Goal: Information Seeking & Learning: Learn about a topic

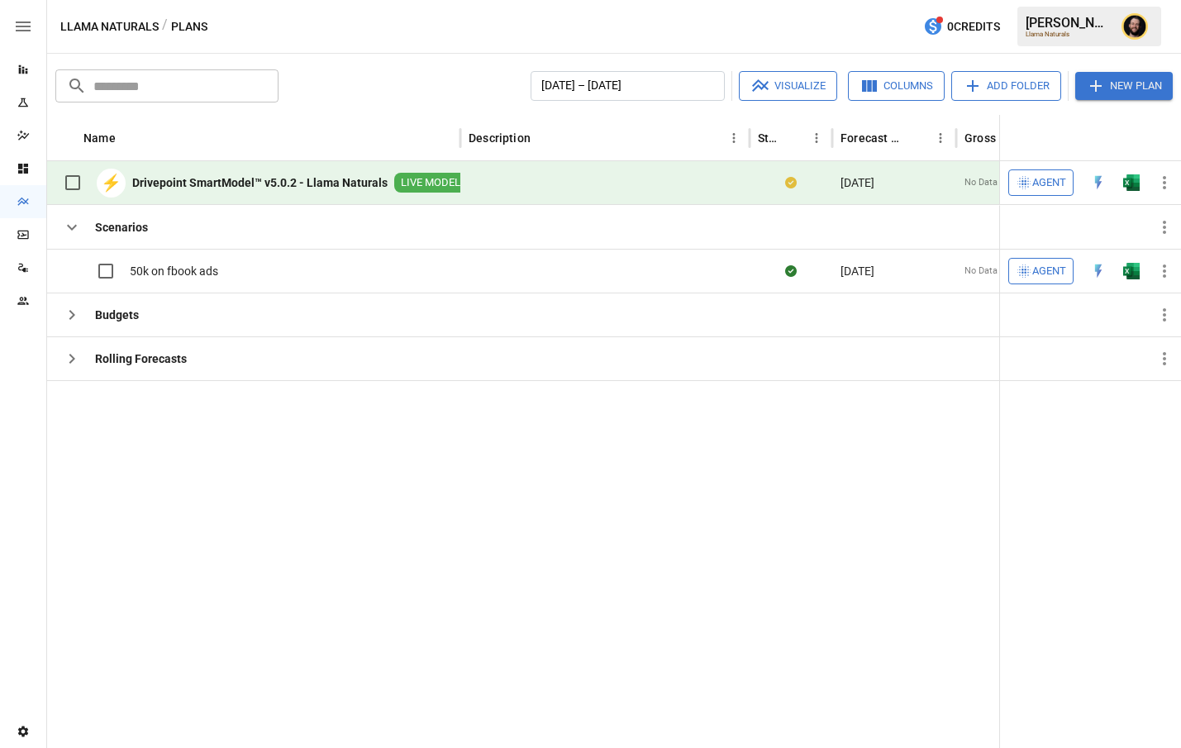
click at [1048, 182] on span "Agent" at bounding box center [1050, 183] width 34 height 19
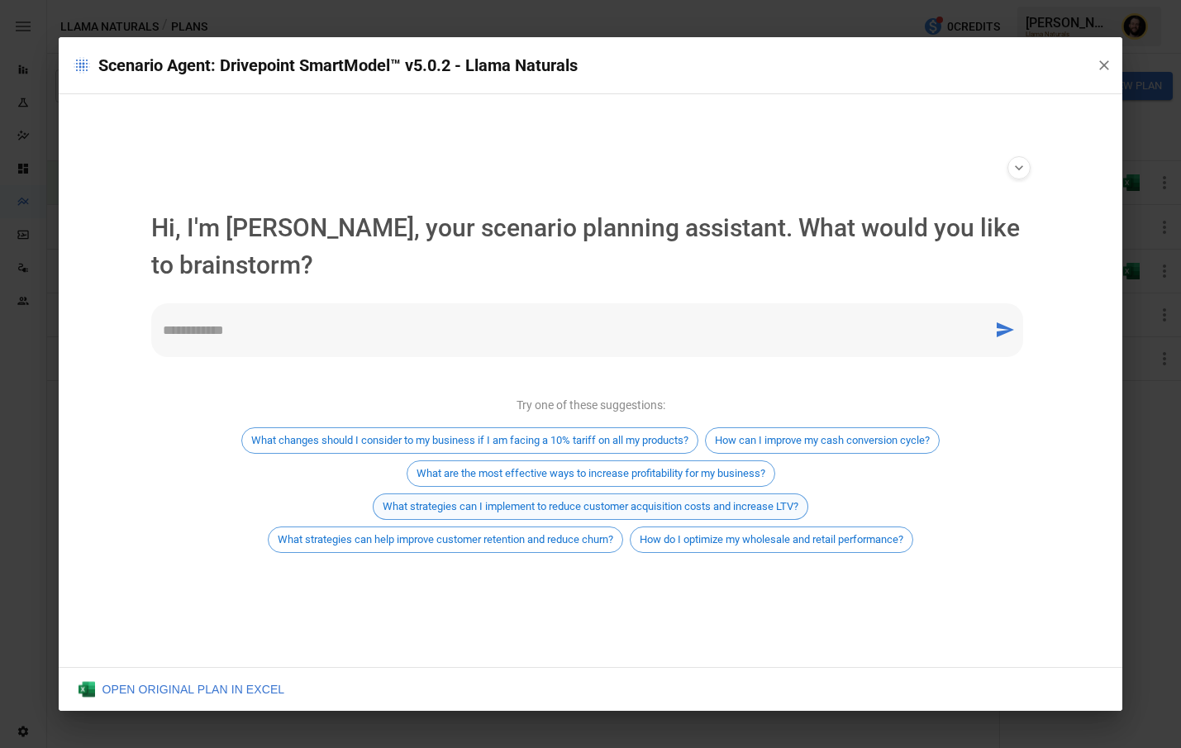
click at [686, 502] on span "What strategies can I implement to reduce customer acquisition costs and increa…" at bounding box center [591, 506] width 434 height 12
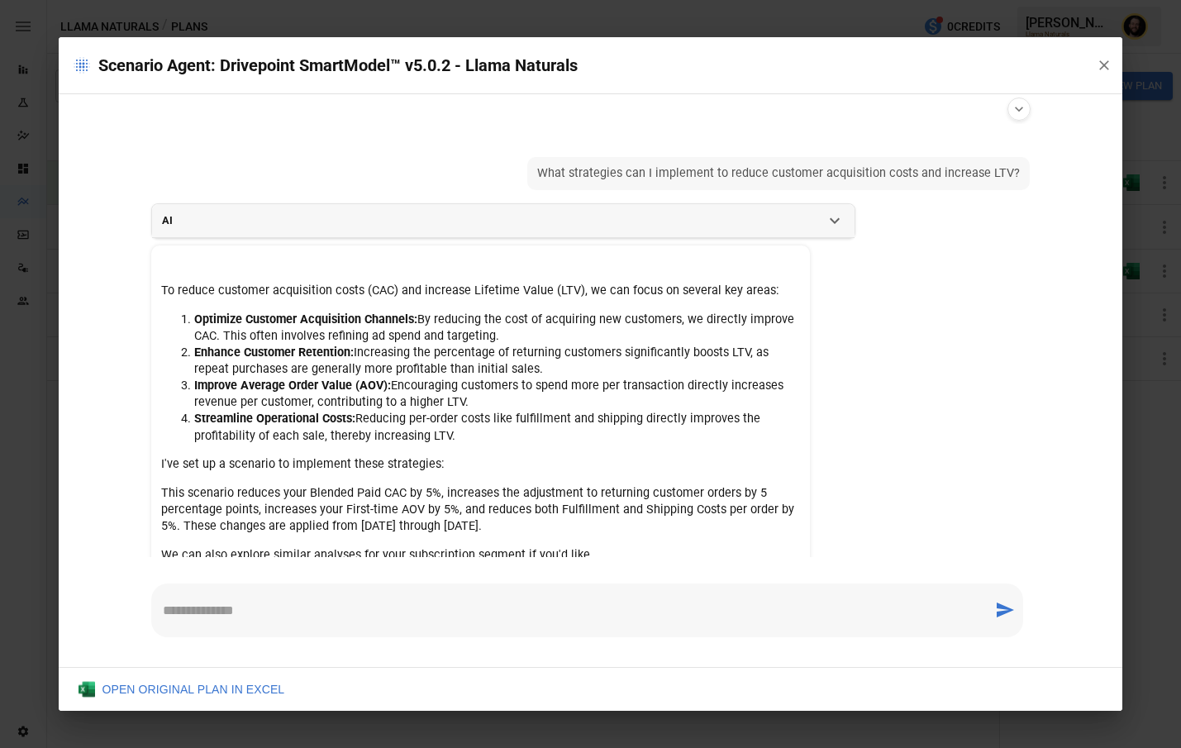
scroll to position [90, 0]
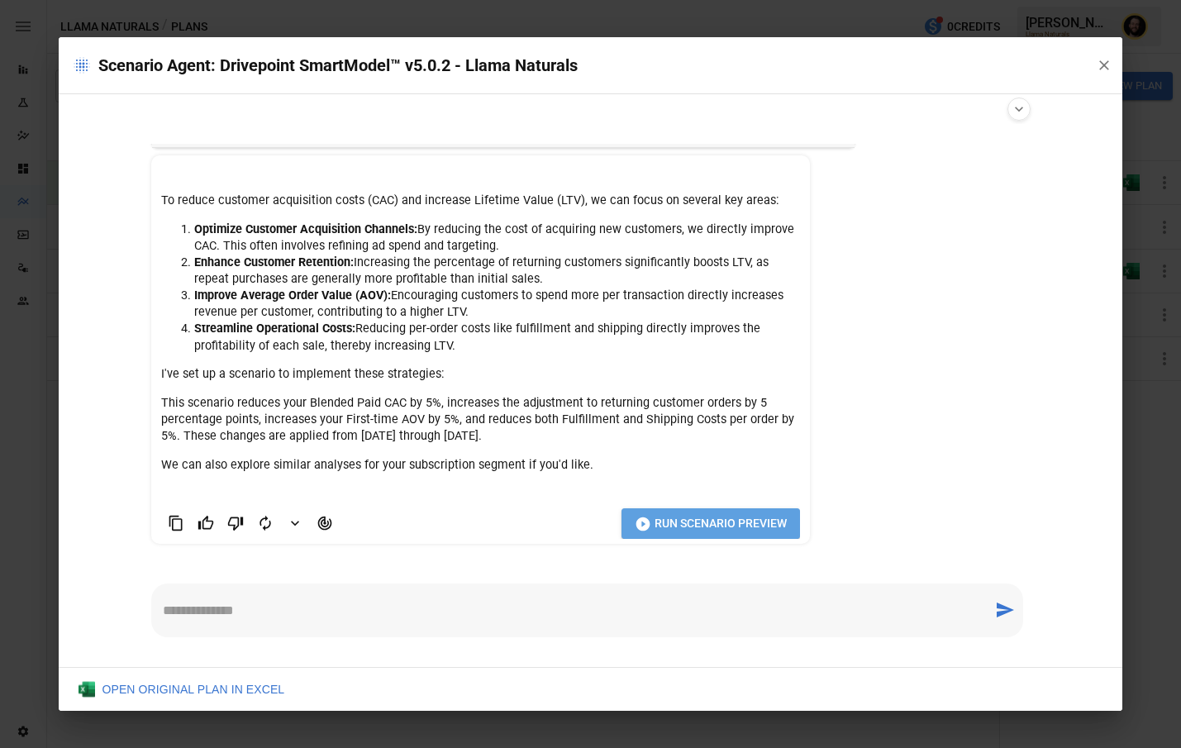
click at [702, 525] on span "Run Scenario Preview" at bounding box center [721, 523] width 132 height 21
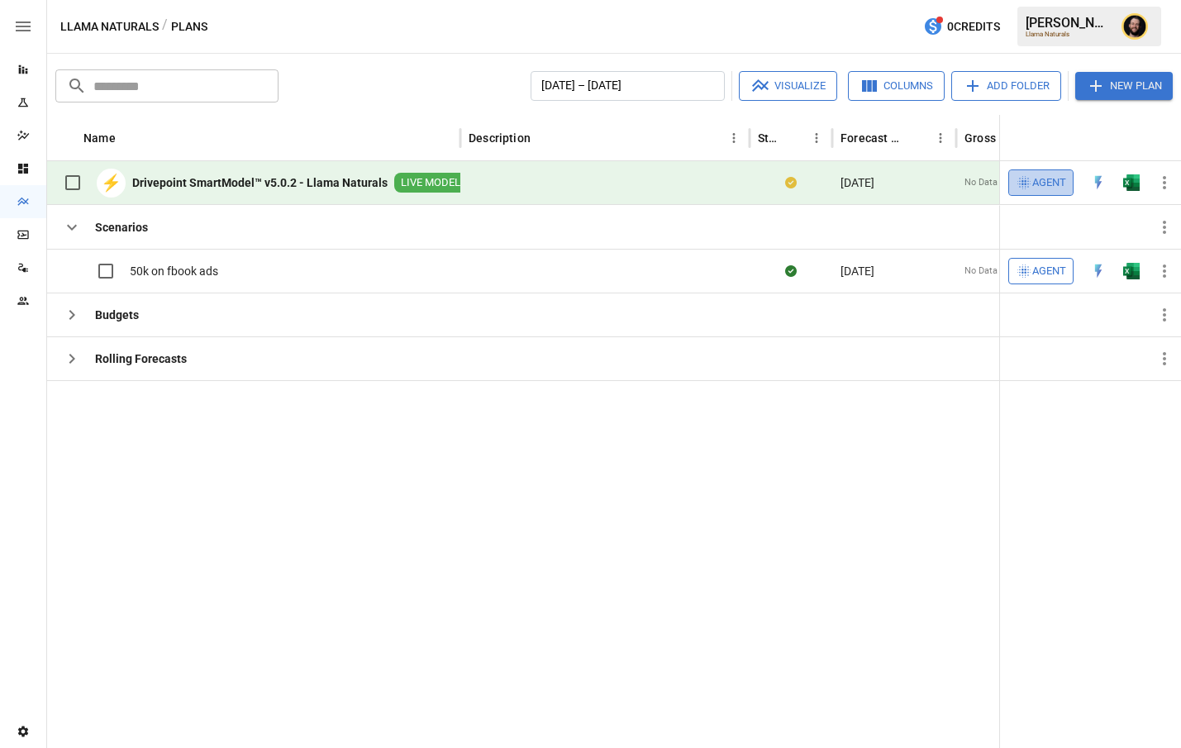
click at [1042, 188] on span "Agent" at bounding box center [1050, 183] width 34 height 19
click at [30, 69] on div "Reports" at bounding box center [23, 69] width 46 height 13
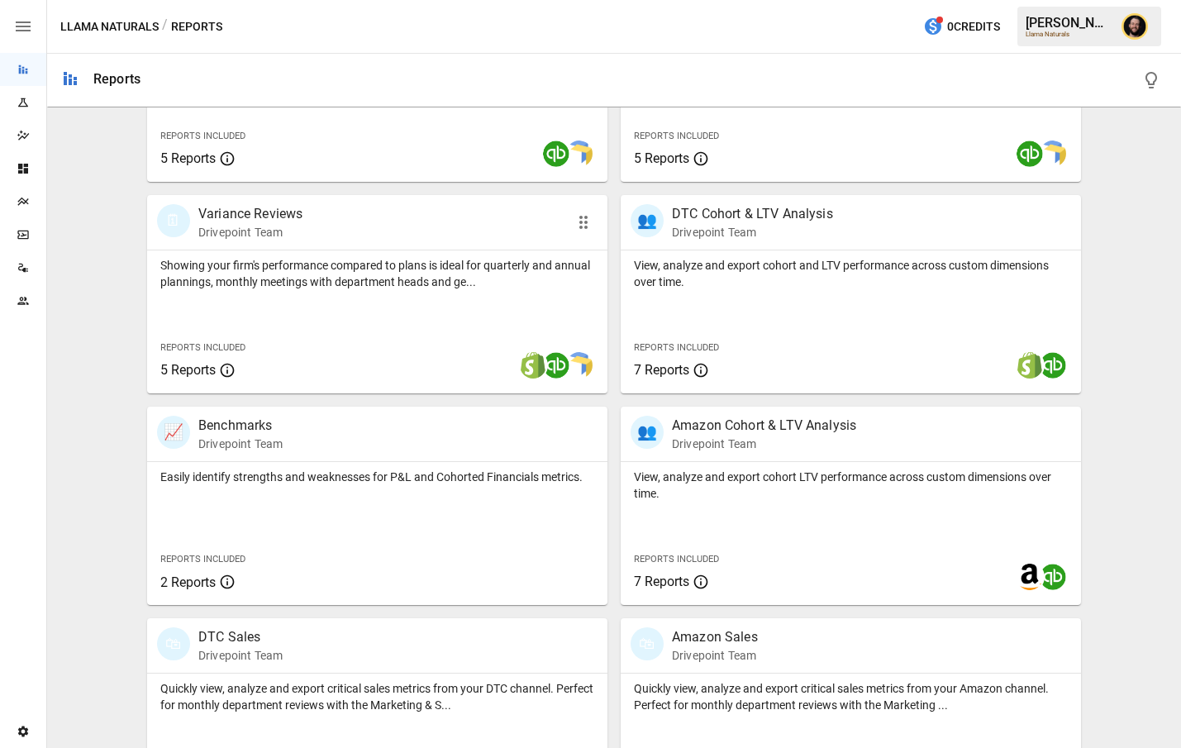
scroll to position [461, 0]
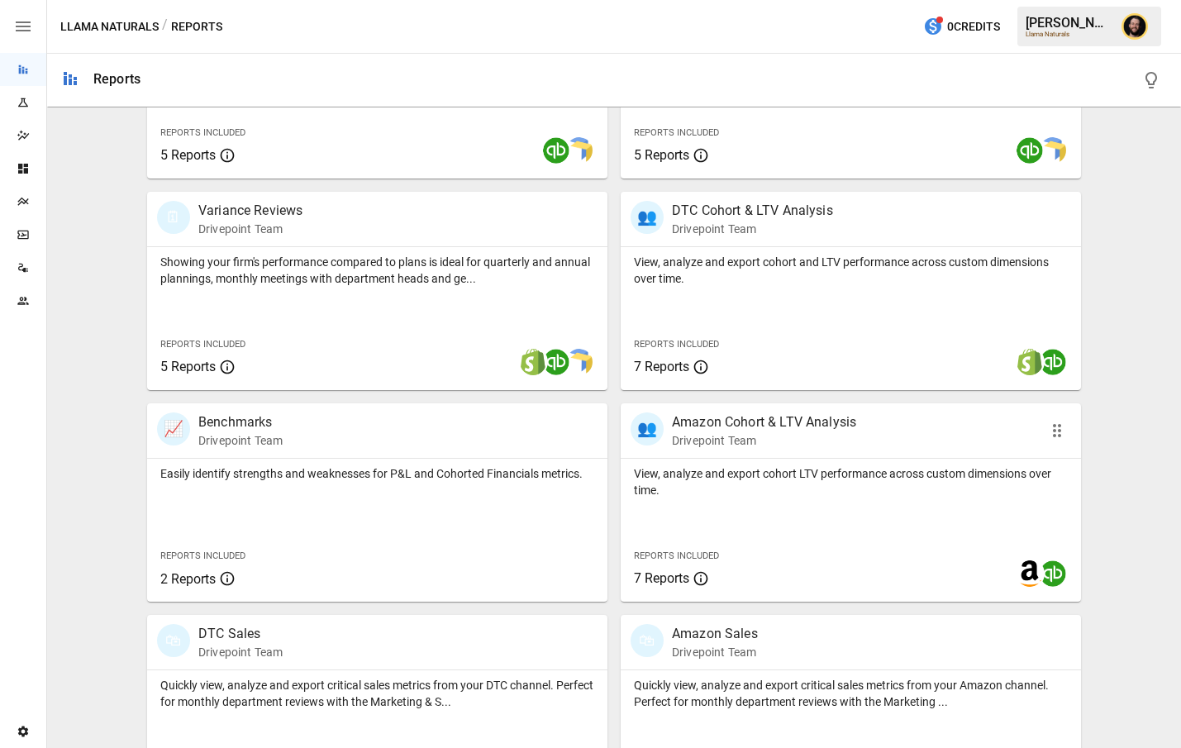
click at [827, 477] on p "View, analyze and export cohort LTV performance across custom dimensions over t…" at bounding box center [851, 481] width 434 height 33
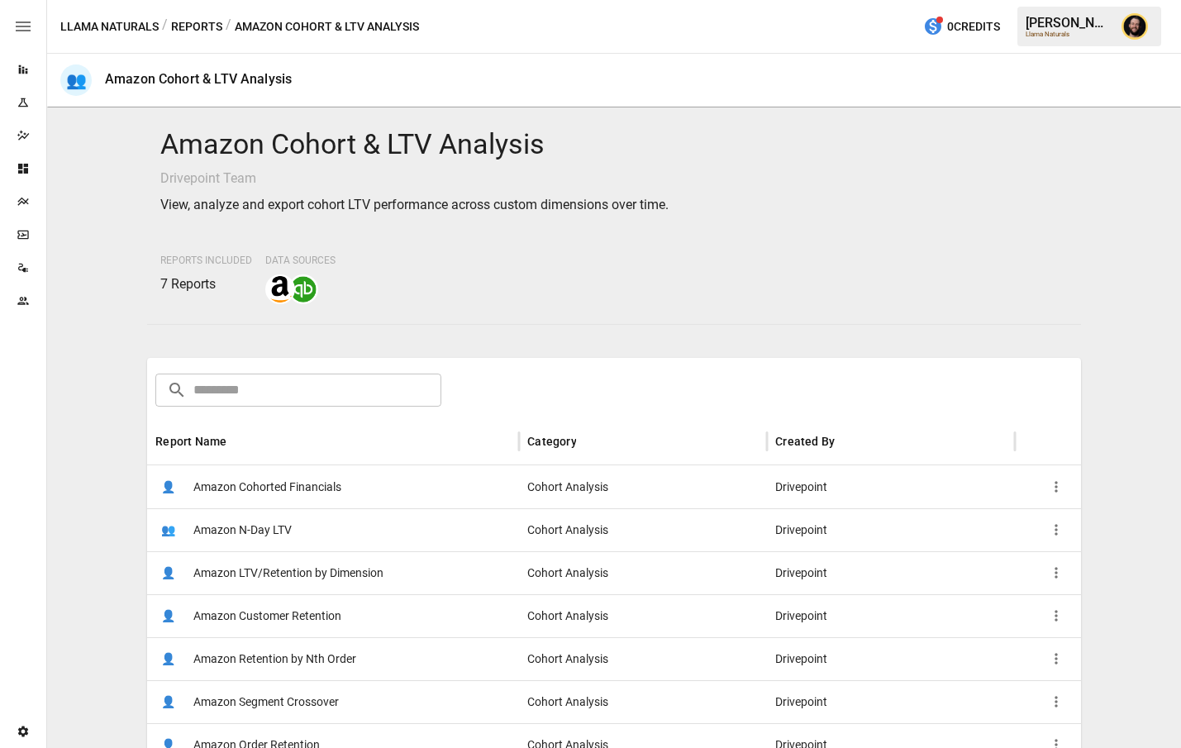
click at [381, 494] on div "👤 Amazon Cohorted Financials" at bounding box center [333, 486] width 372 height 43
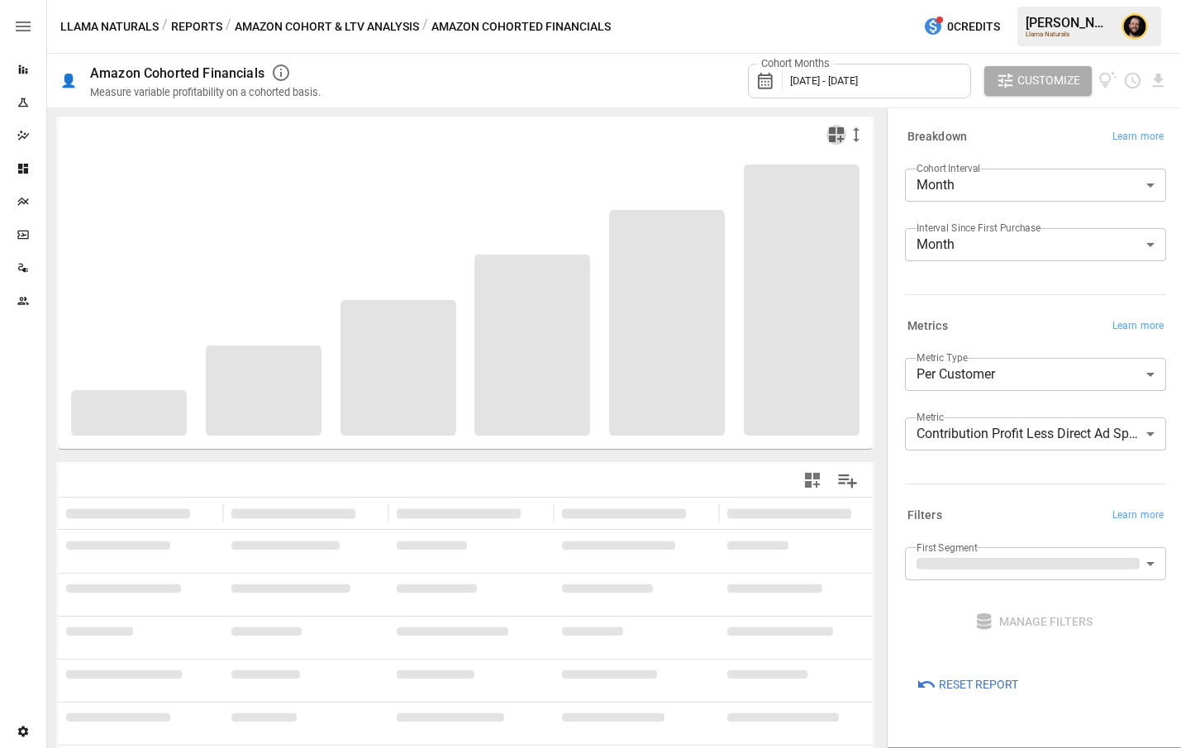
click at [837, 132] on icon "button" at bounding box center [837, 135] width 20 height 20
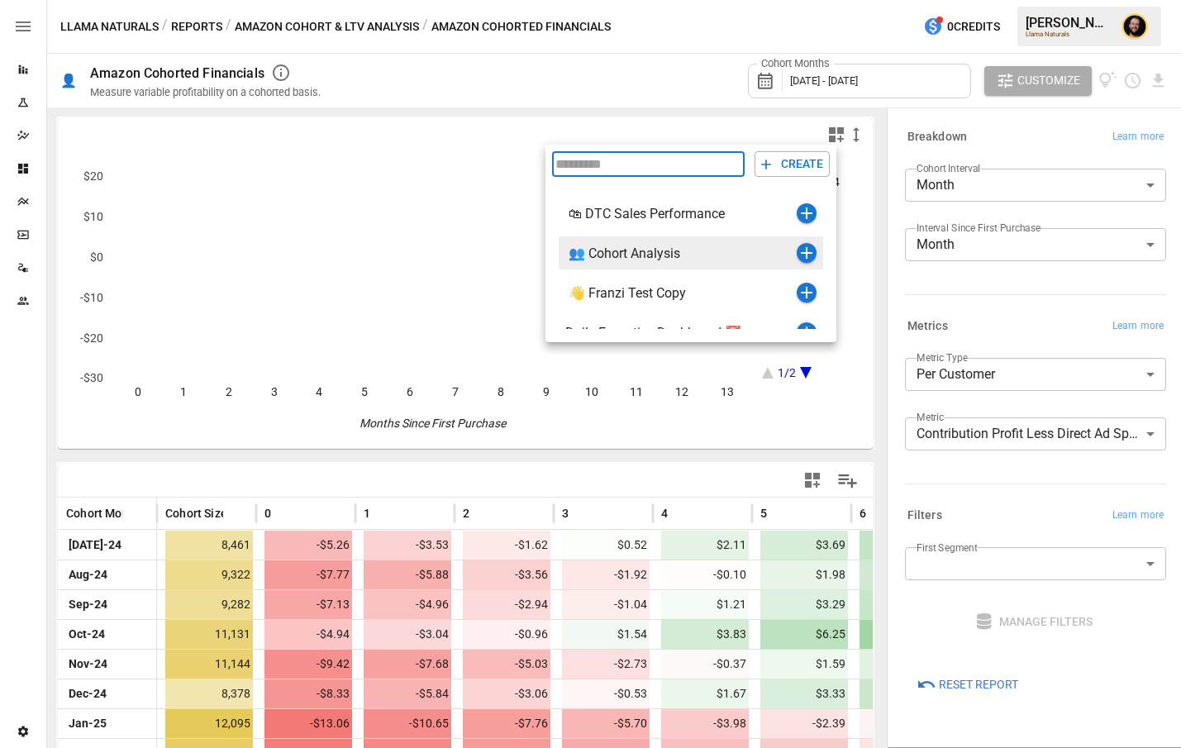
scroll to position [68, 0]
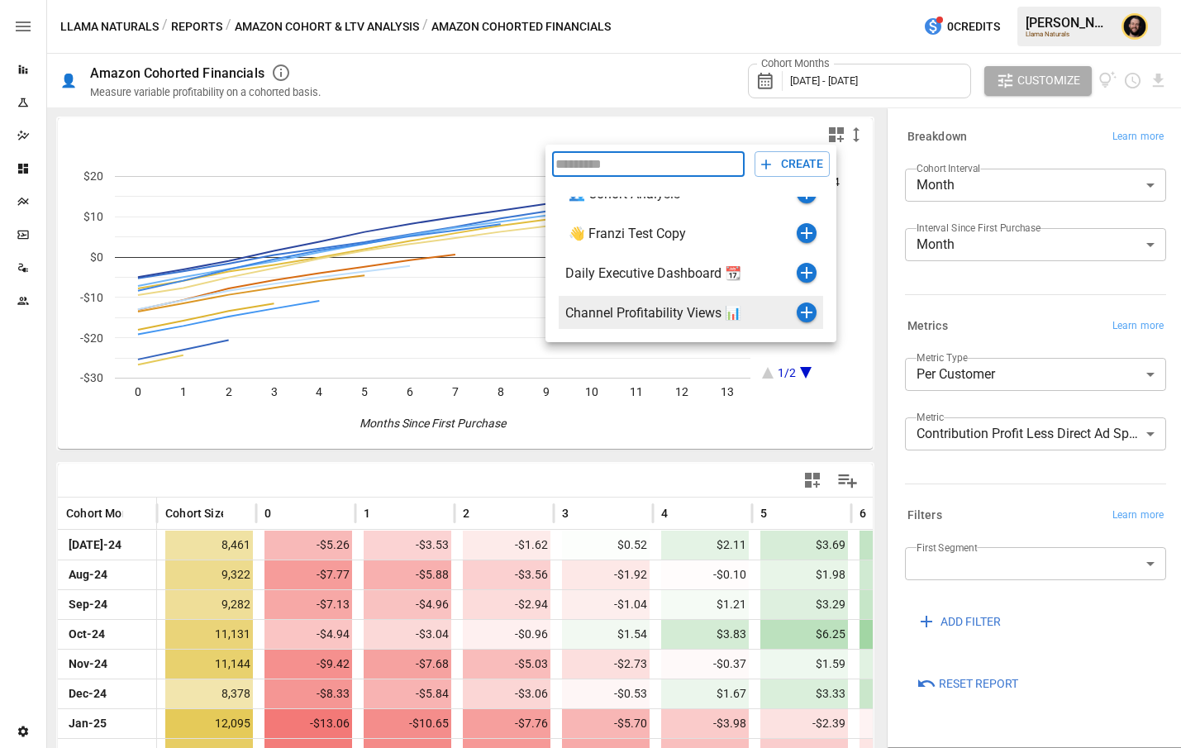
click at [802, 306] on icon "button" at bounding box center [807, 313] width 20 height 20
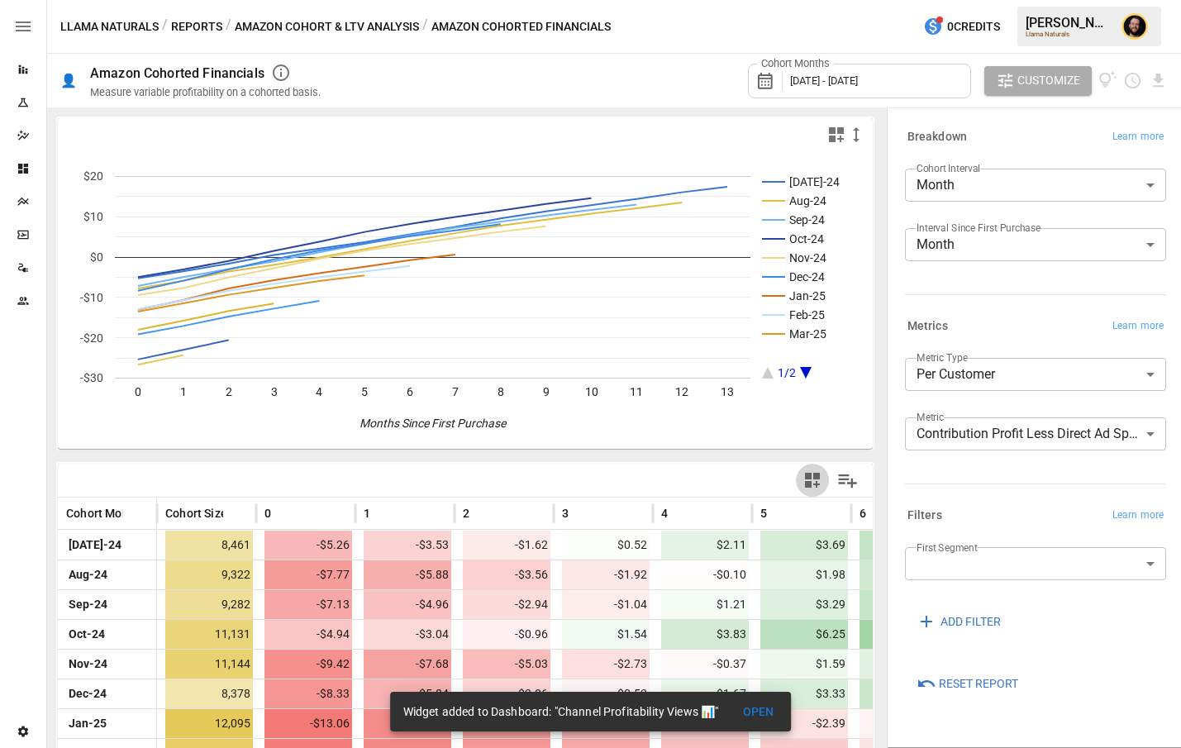
click at [820, 487] on icon "button" at bounding box center [813, 480] width 20 height 20
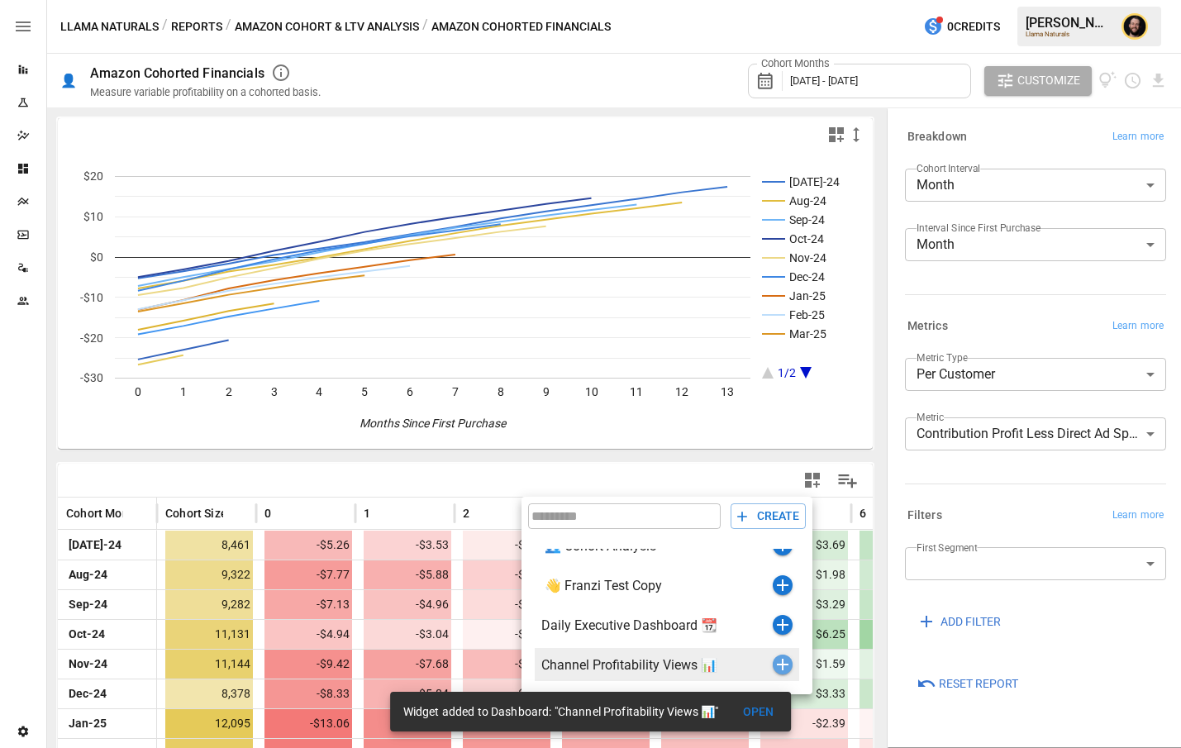
click at [780, 664] on icon "button" at bounding box center [783, 665] width 12 height 12
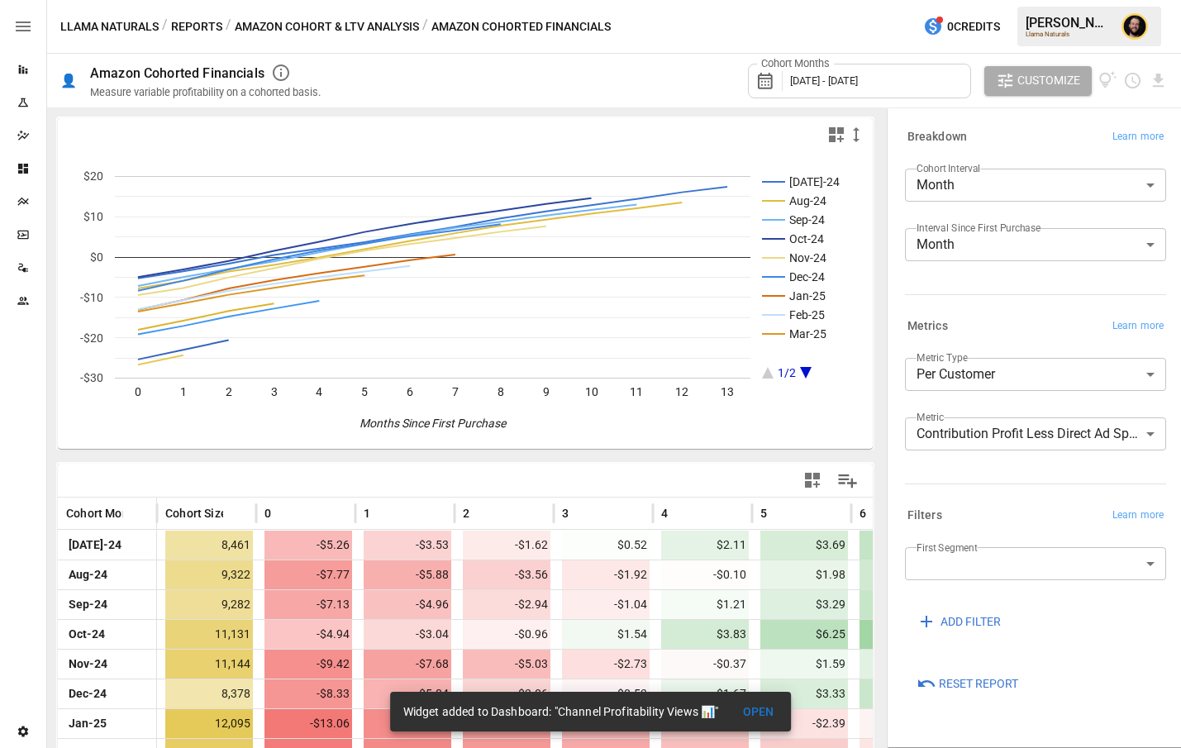
click at [199, 26] on button "Reports" at bounding box center [196, 27] width 51 height 21
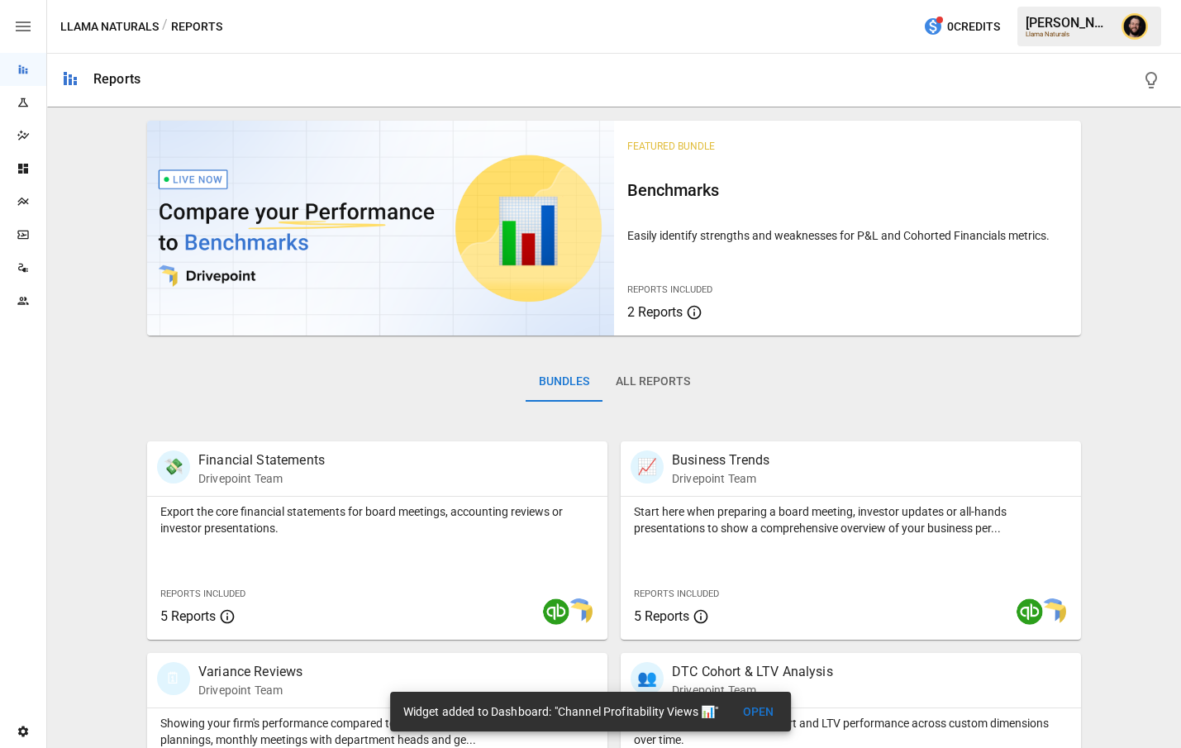
scroll to position [533, 0]
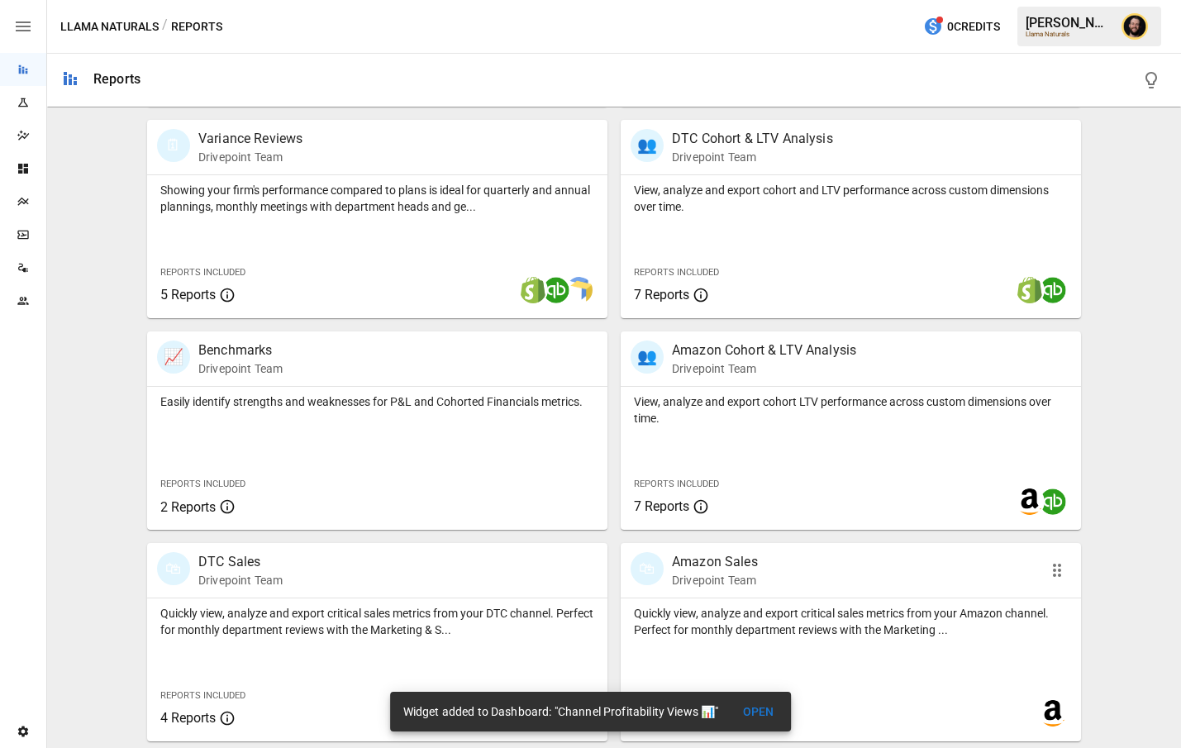
click at [763, 616] on p "Quickly view, analyze and export critical sales metrics from your Amazon channe…" at bounding box center [851, 621] width 434 height 33
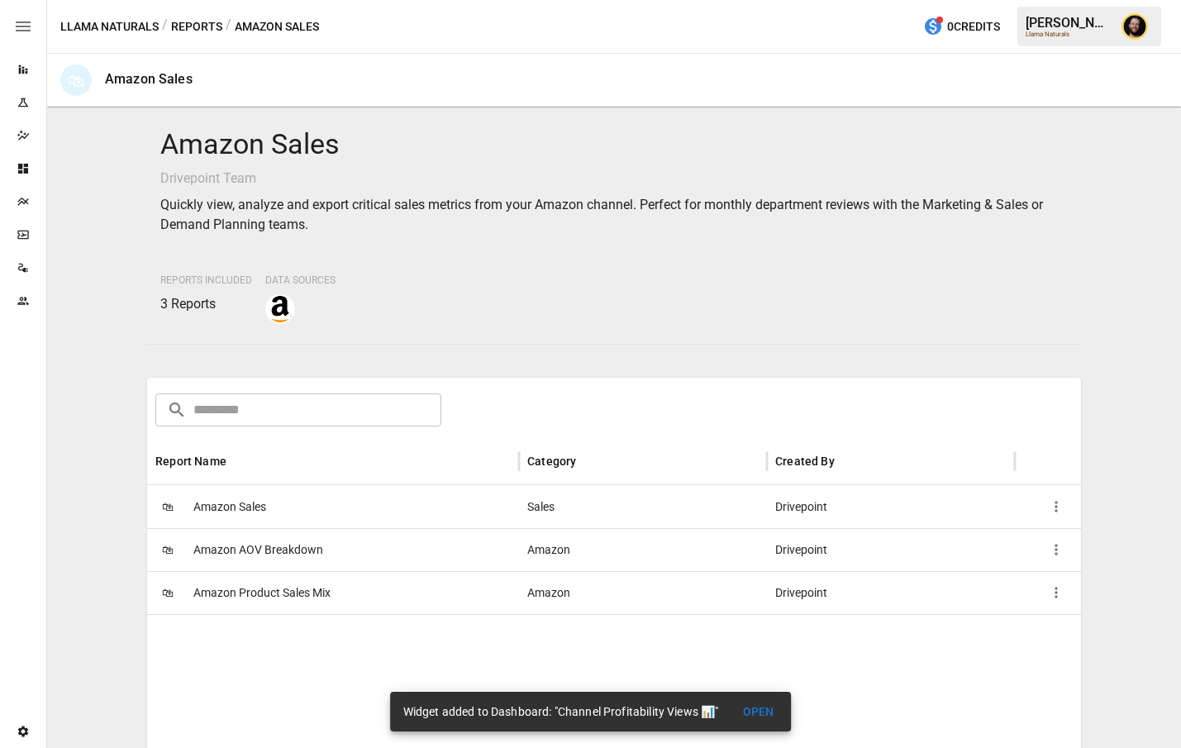
click at [308, 546] on span "Amazon AOV Breakdown" at bounding box center [258, 550] width 130 height 42
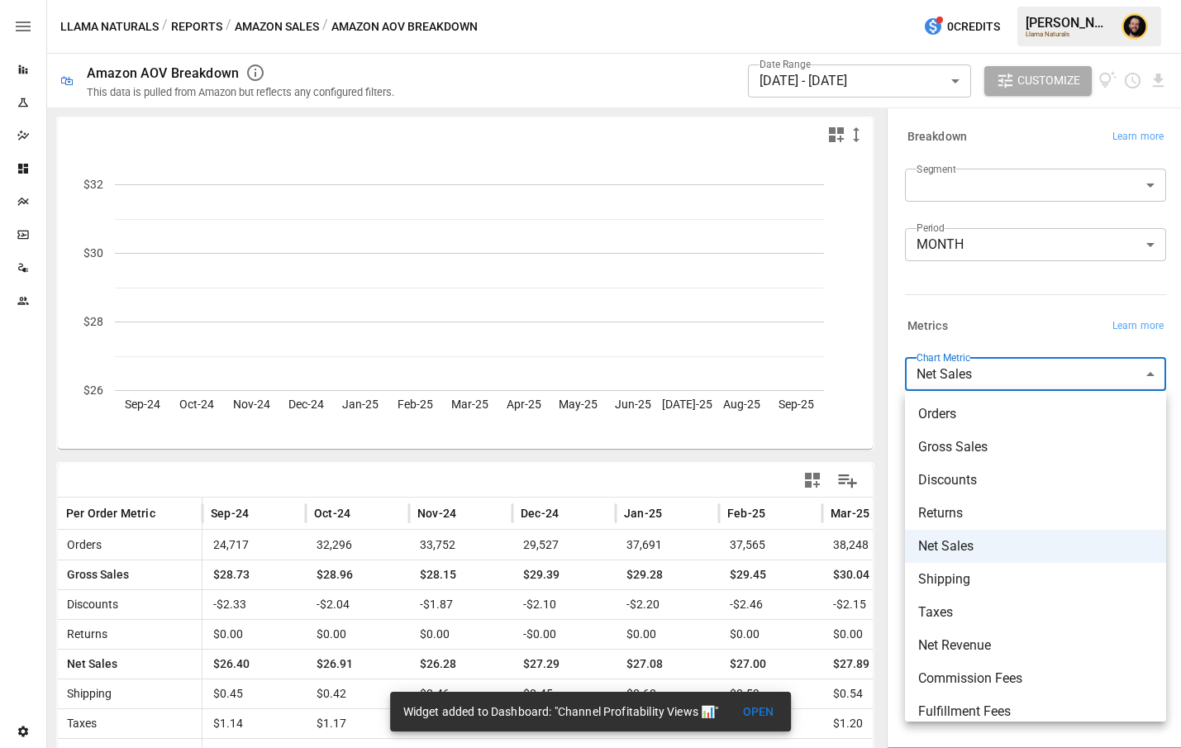
click at [1069, 0] on body "Reports Experiments Dazzler Studio Dashboards Plans SmartModel ™ Data Sources T…" at bounding box center [590, 0] width 1181 height 0
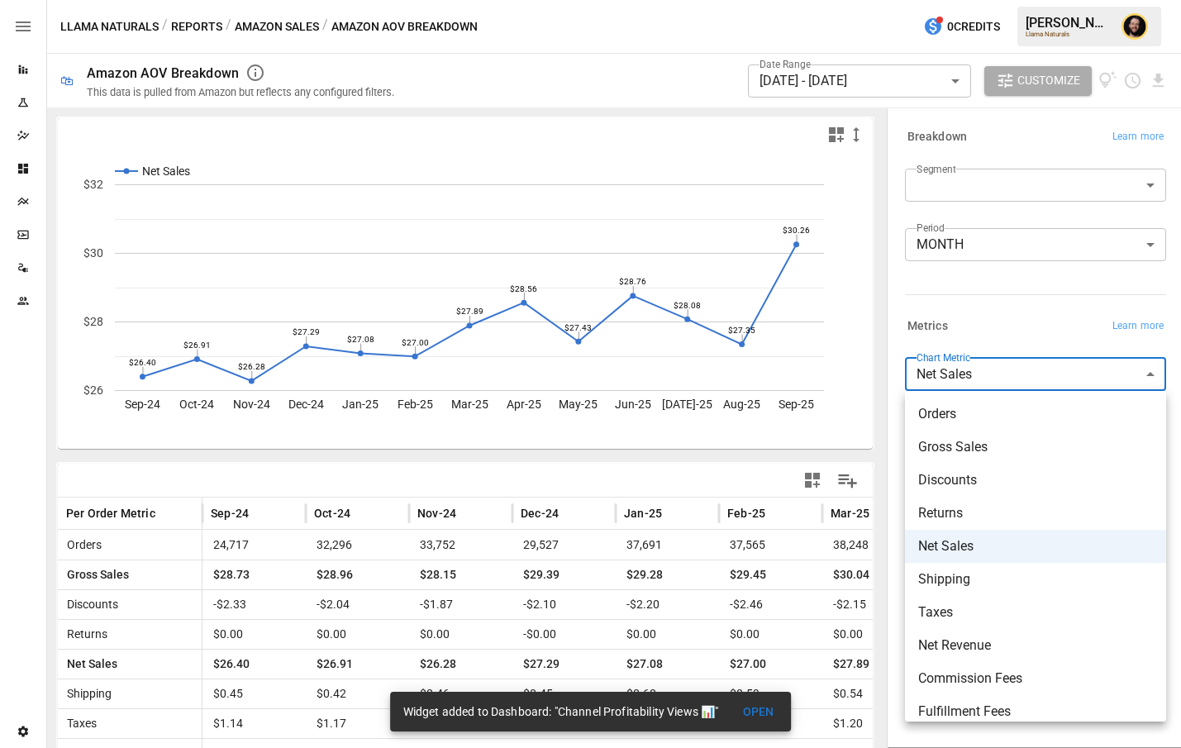
scroll to position [112, 0]
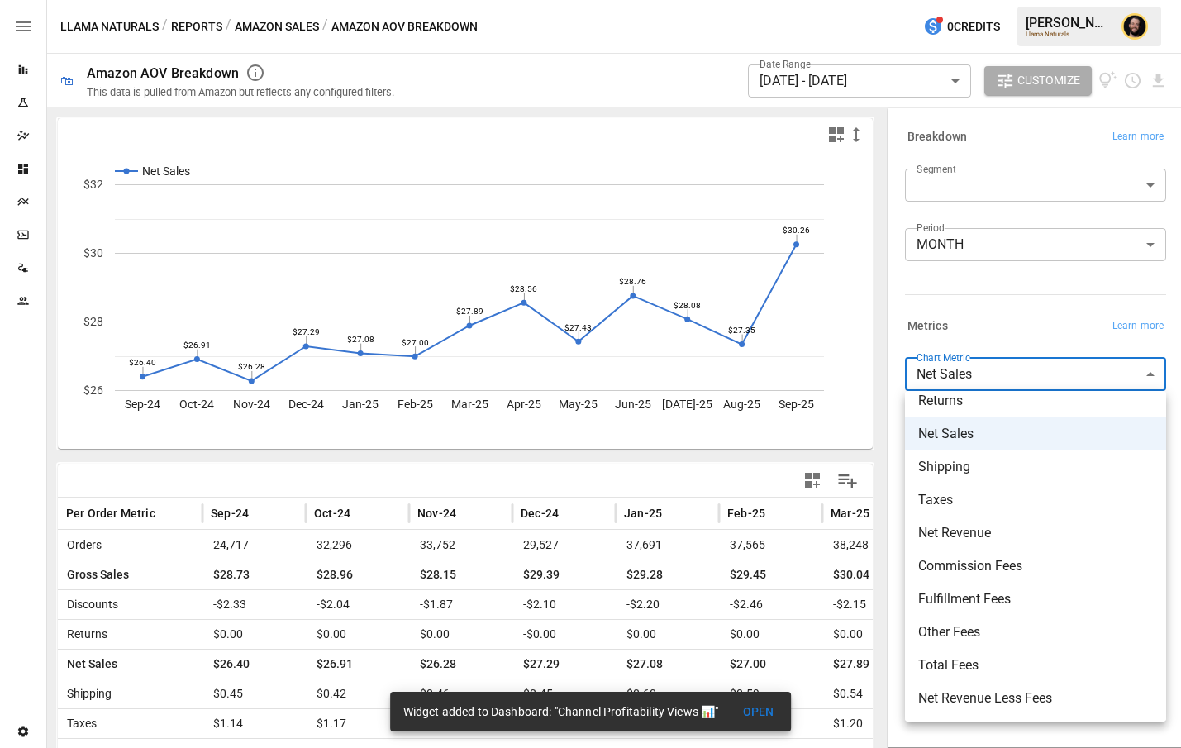
click at [994, 705] on span "Net Revenue Less Fees" at bounding box center [1035, 699] width 235 height 20
type input "**********"
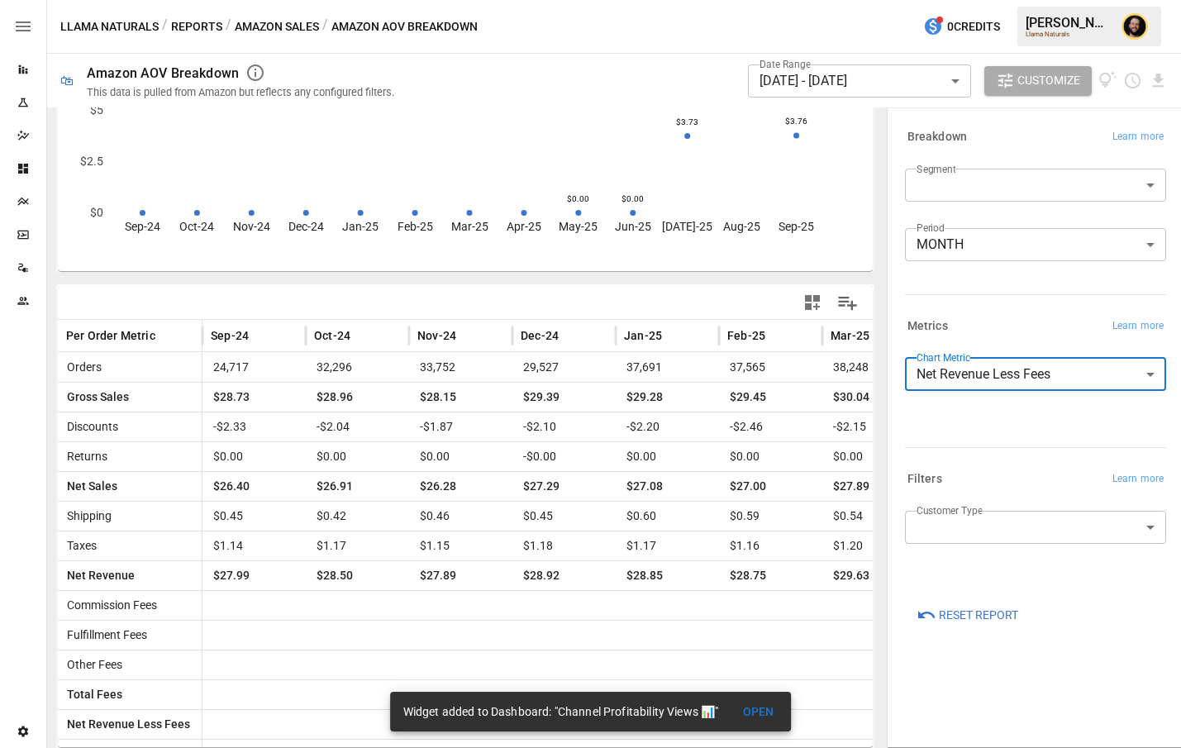
scroll to position [179, 0]
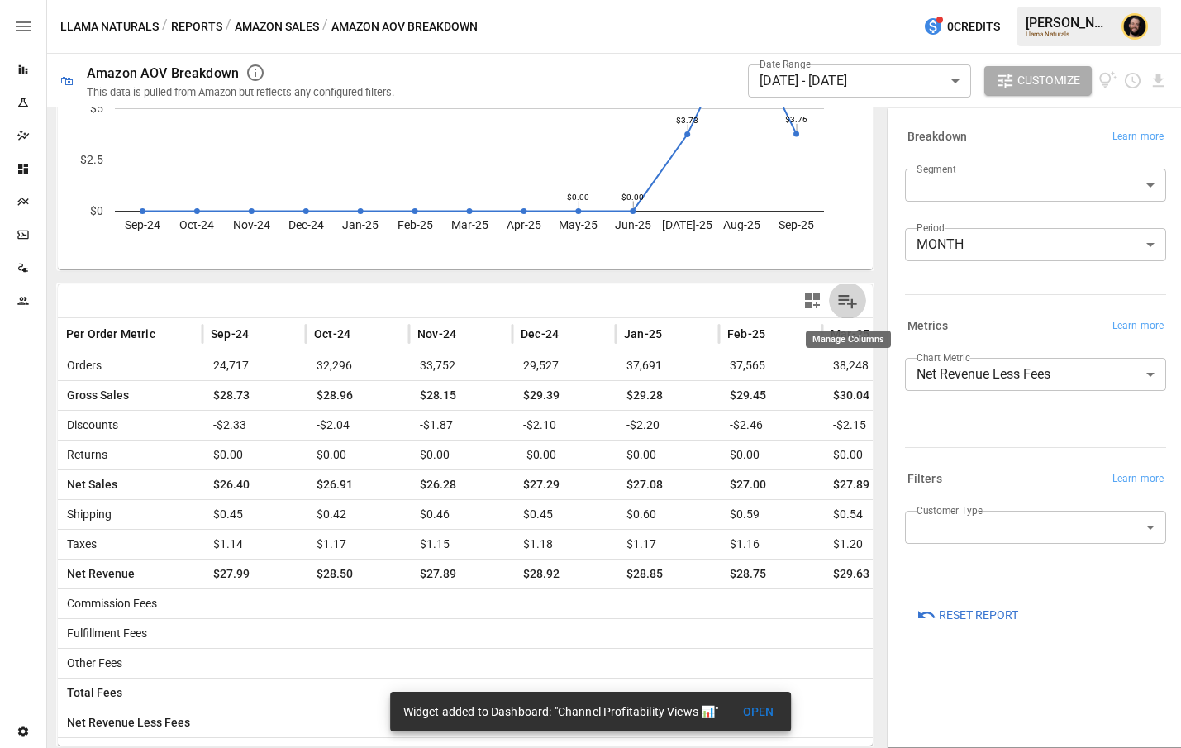
click at [845, 300] on icon "Manage Columns" at bounding box center [848, 302] width 19 height 14
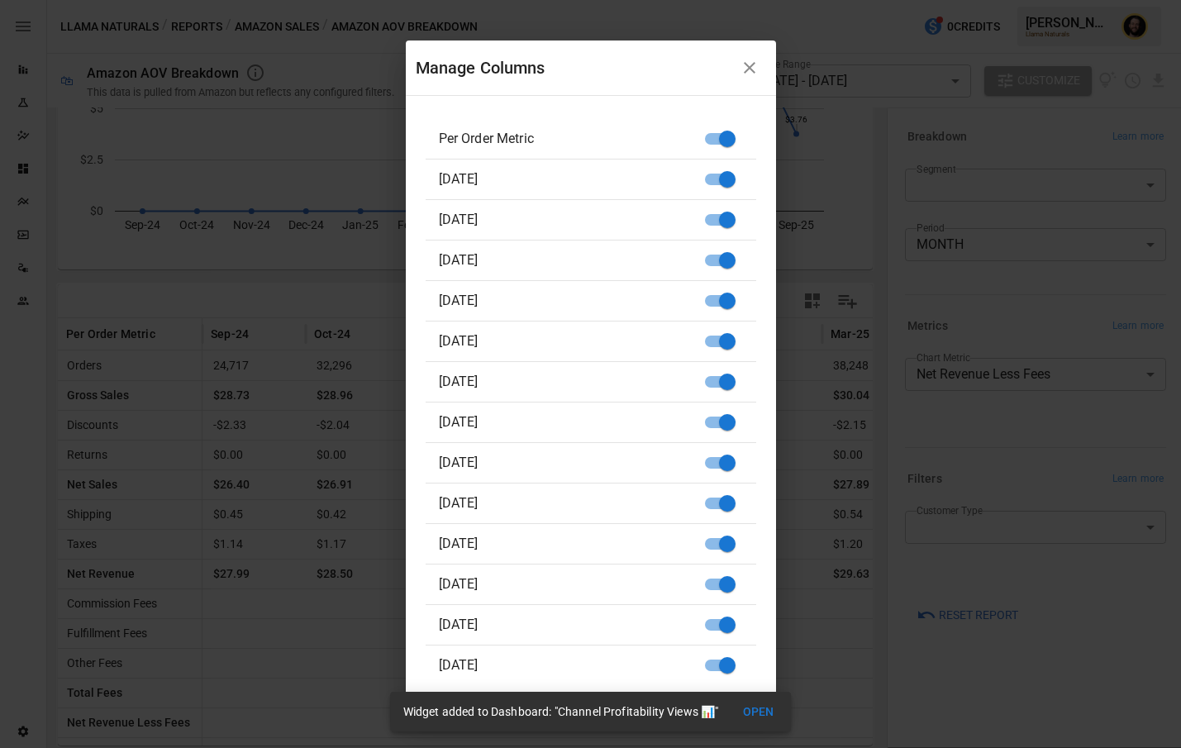
click at [755, 65] on icon "button" at bounding box center [750, 68] width 20 height 20
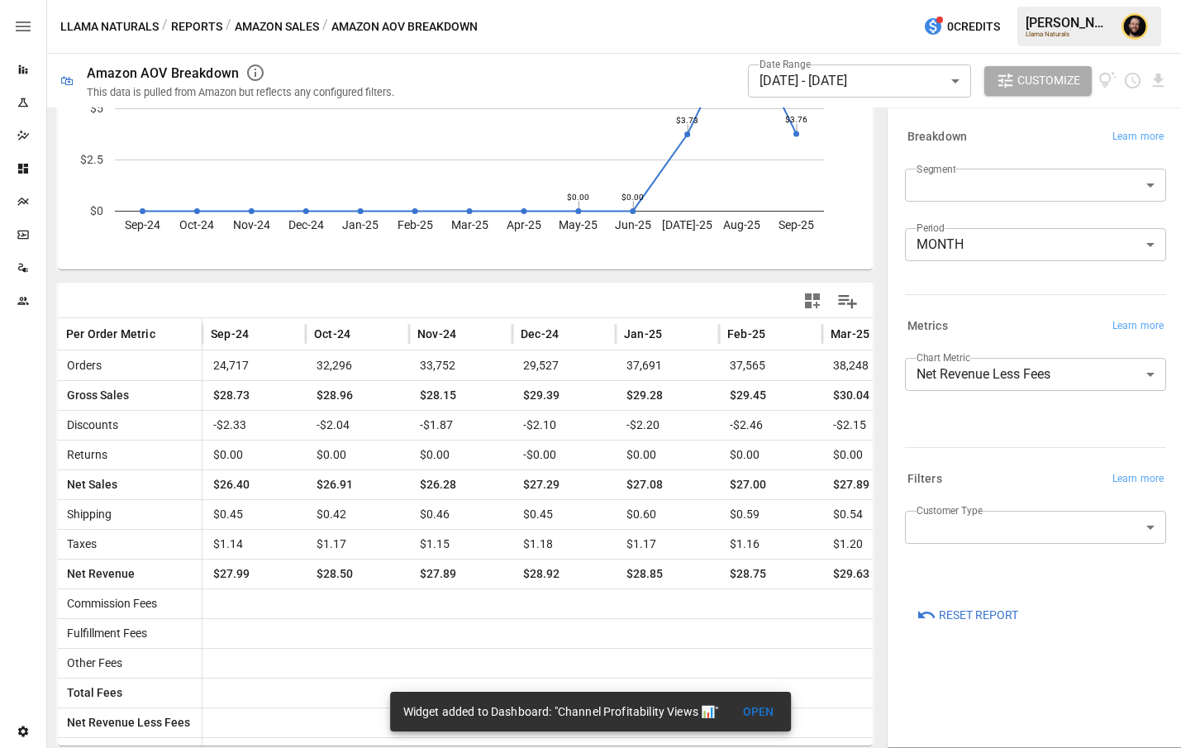
click at [808, 294] on icon "button" at bounding box center [812, 300] width 15 height 15
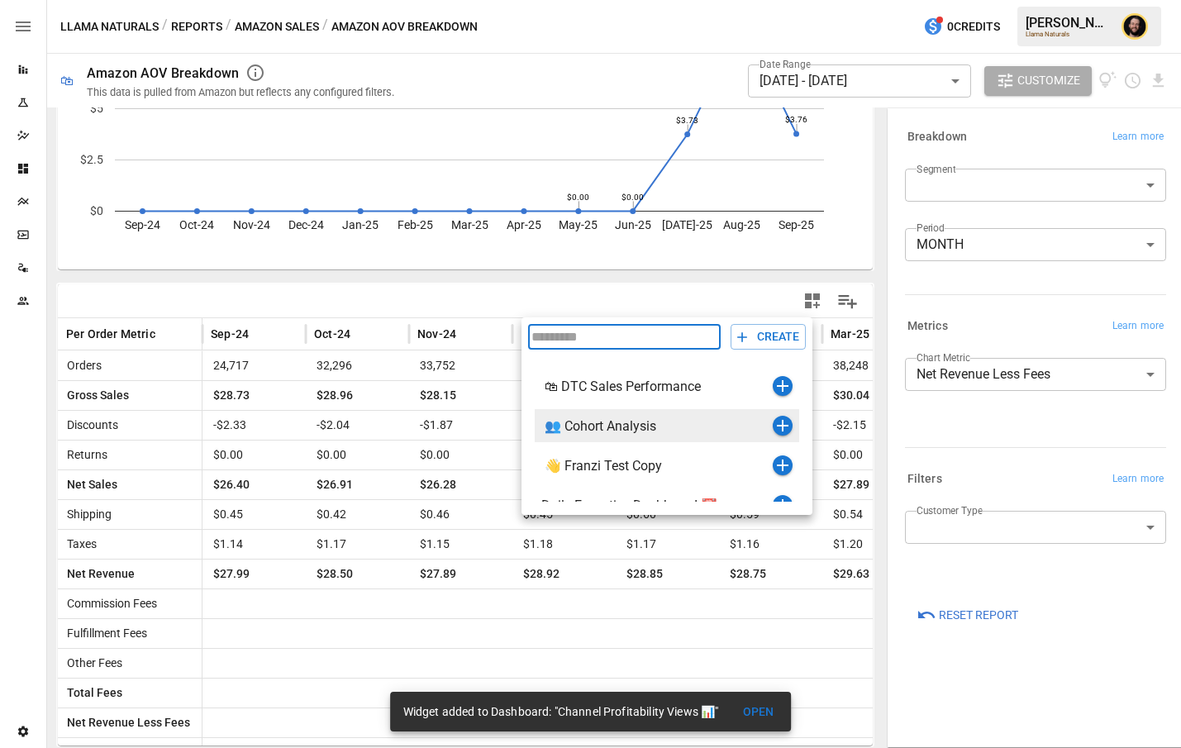
scroll to position [68, 0]
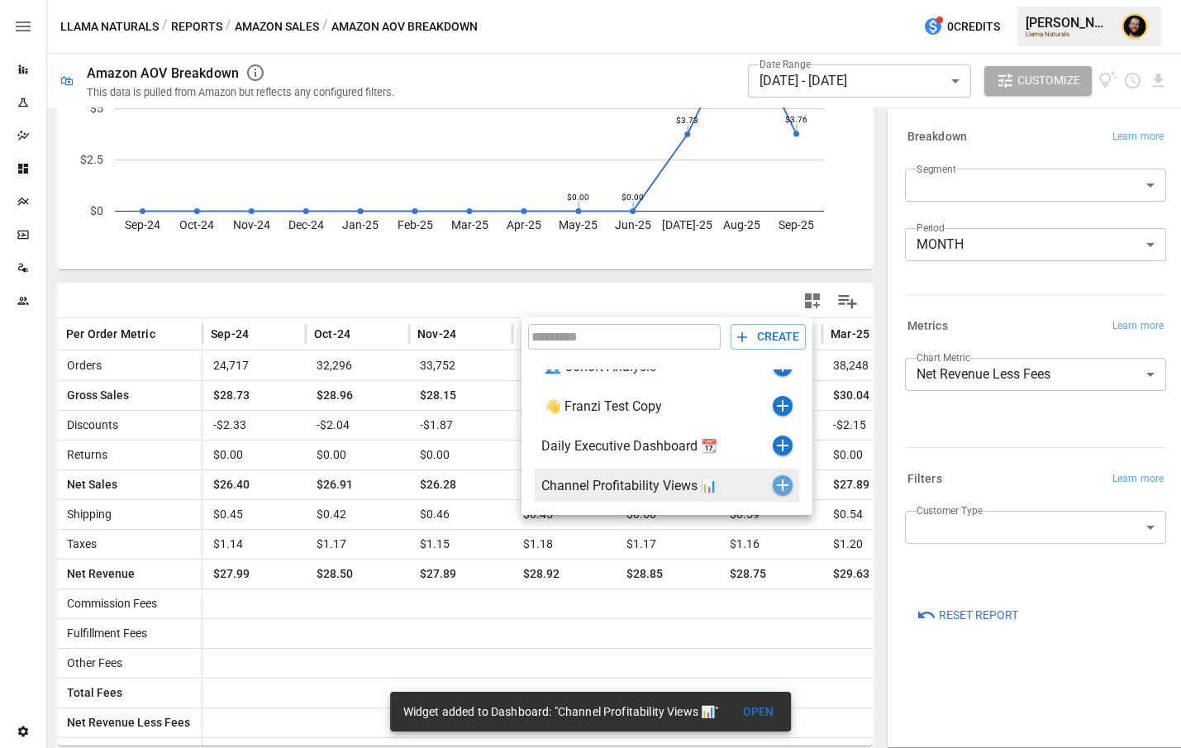
click at [780, 486] on icon "button" at bounding box center [783, 485] width 20 height 20
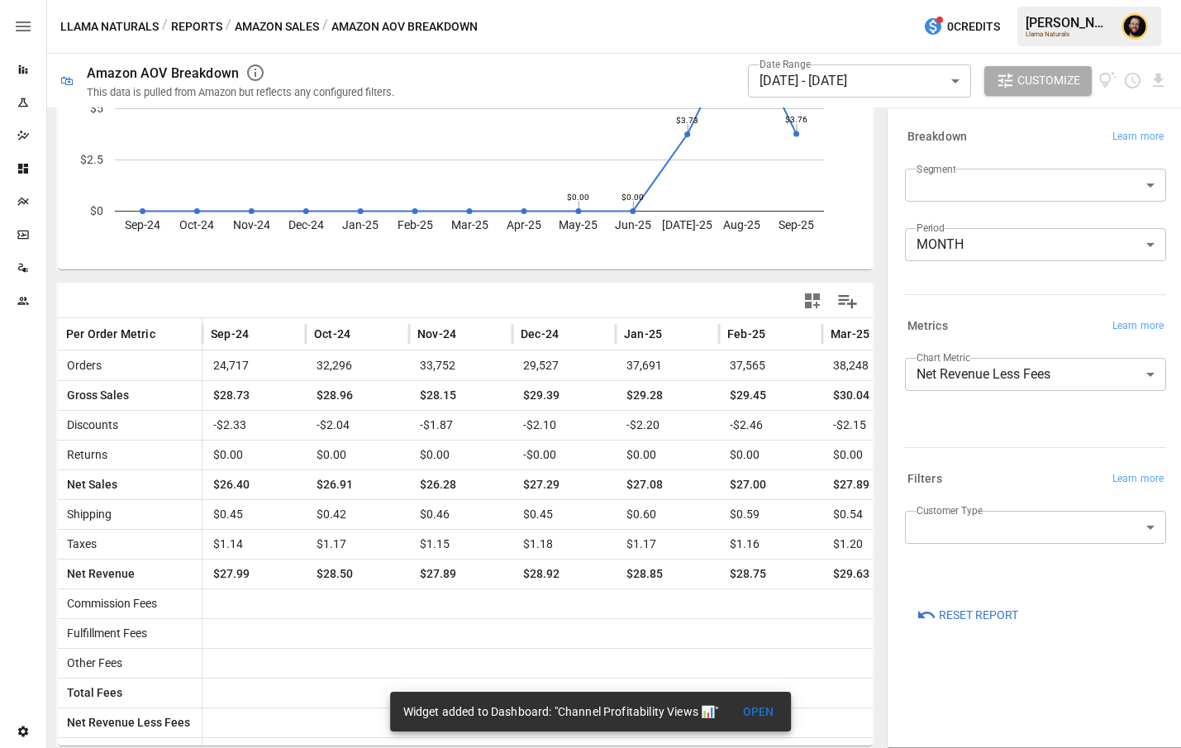
click at [202, 26] on button "Reports" at bounding box center [196, 27] width 51 height 21
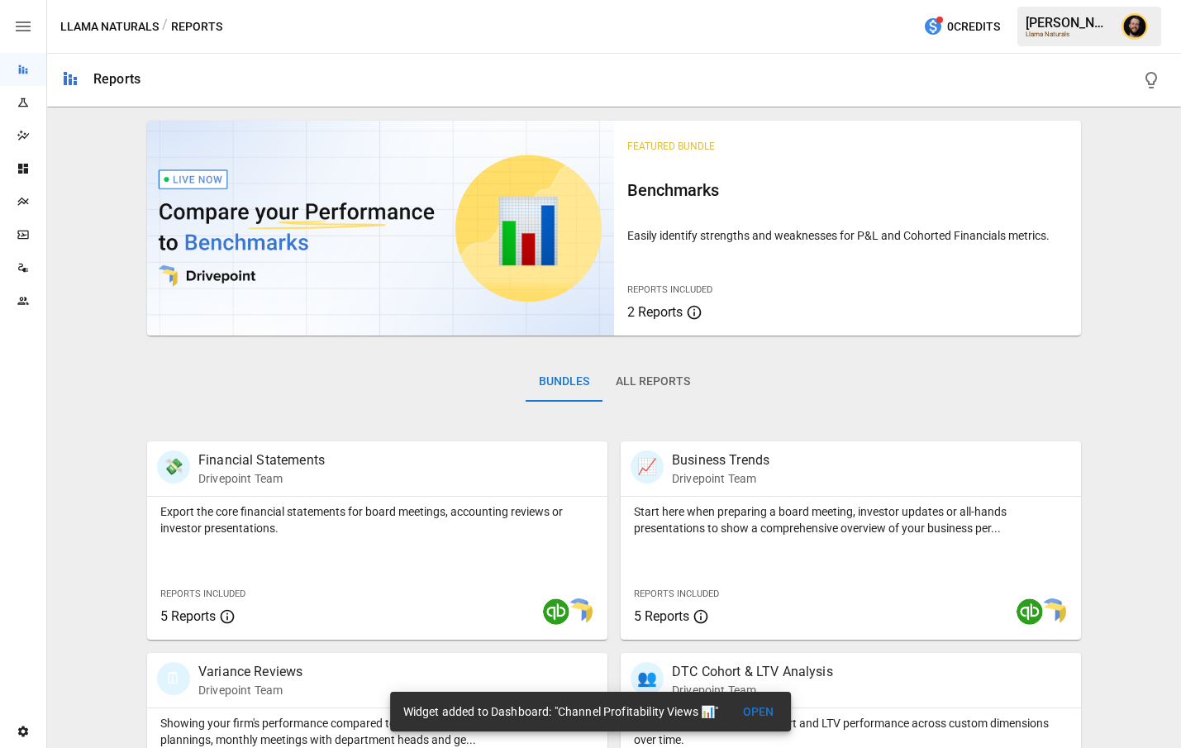
scroll to position [533, 0]
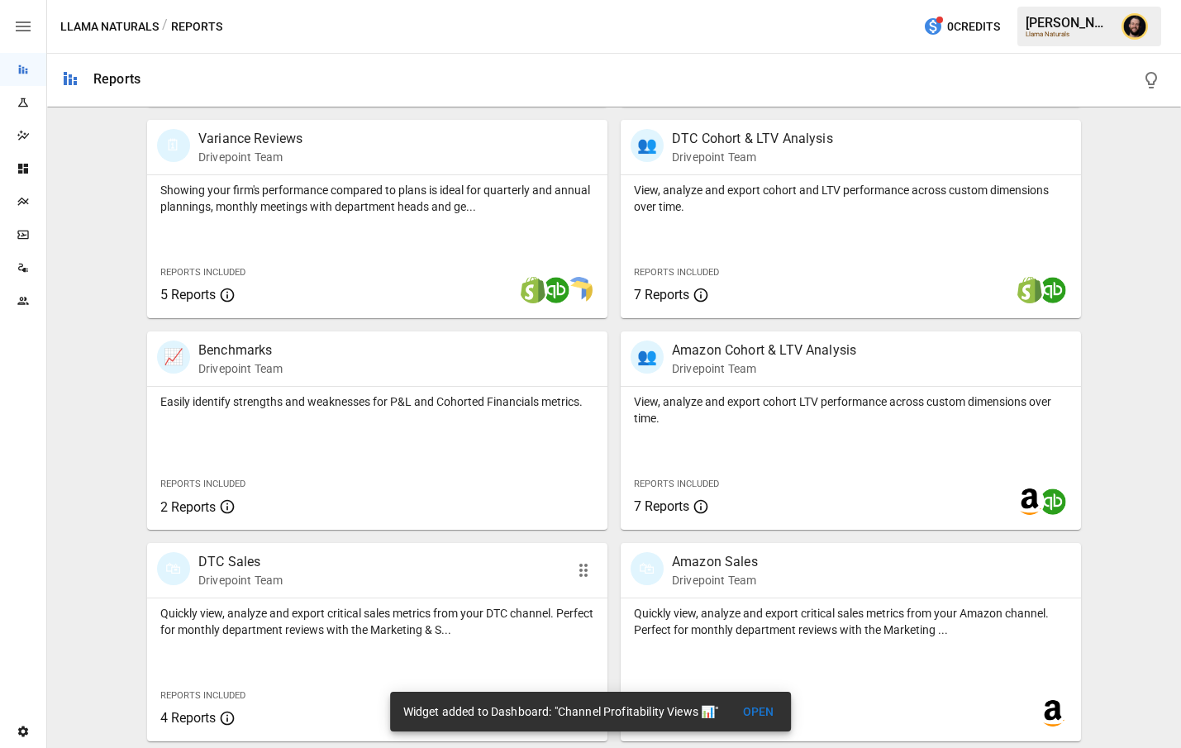
click at [450, 641] on div "Quickly view, analyze and export critical sales metrics from your DTC channel. …" at bounding box center [377, 670] width 460 height 143
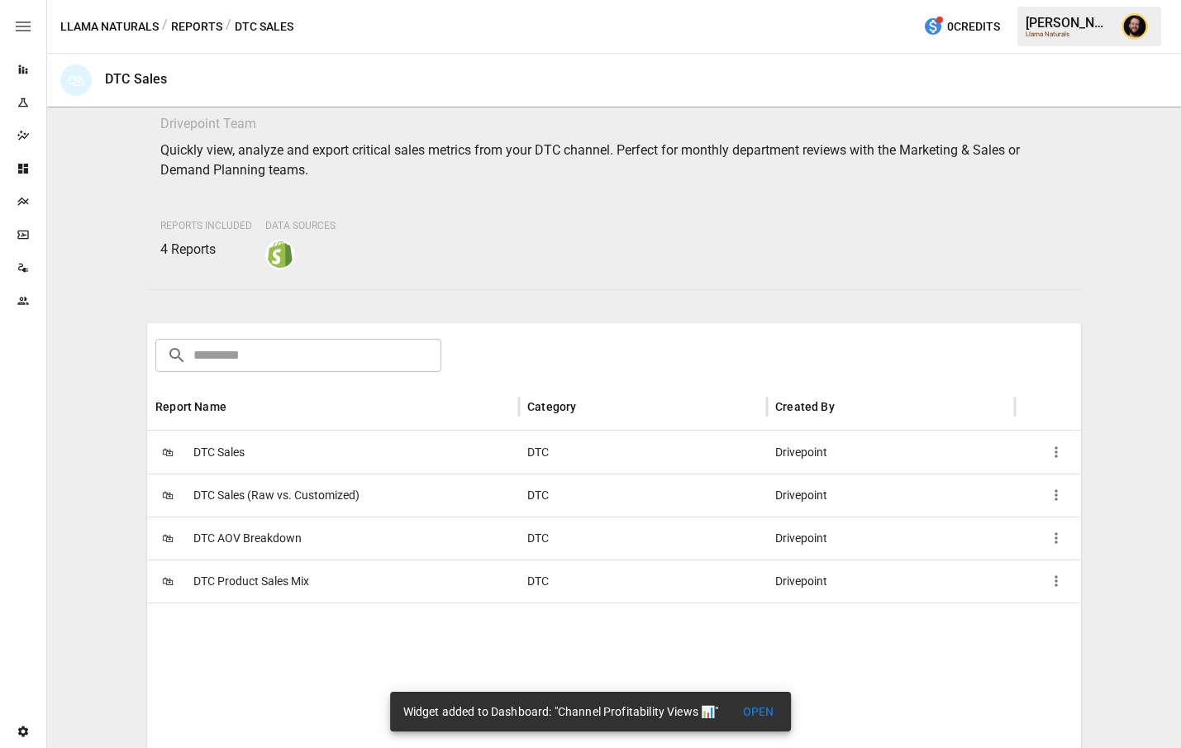
scroll to position [56, 0]
click at [465, 531] on div "🛍 DTC AOV Breakdown" at bounding box center [333, 536] width 372 height 43
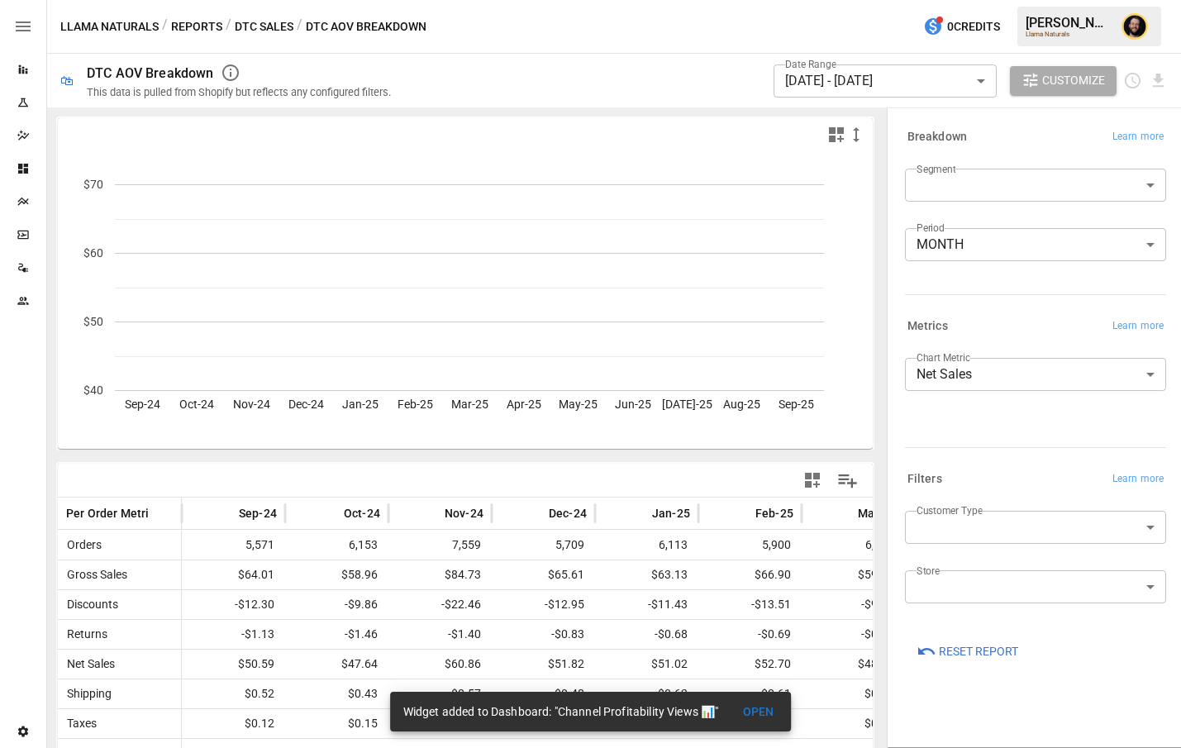
click at [971, 0] on body "Reports Experiments Dazzler Studio Dashboards Plans SmartModel ™ Data Sources T…" at bounding box center [590, 0] width 1181 height 0
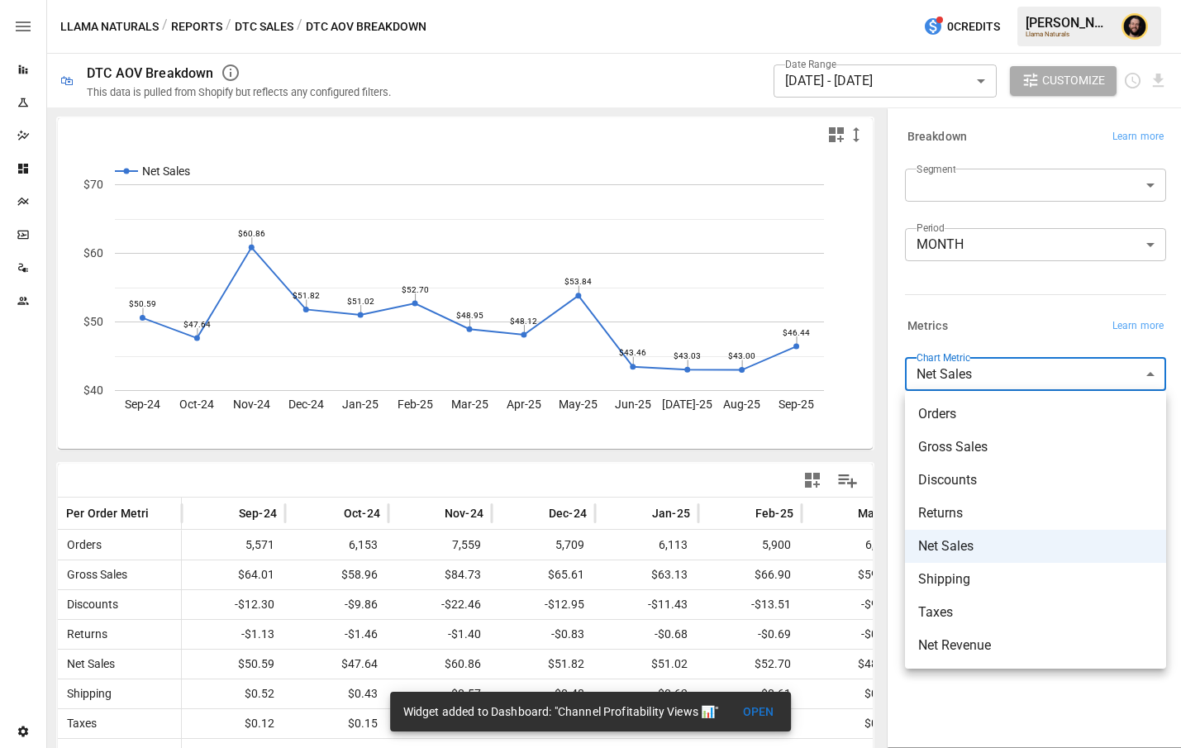
click at [993, 640] on span "Net Revenue" at bounding box center [1035, 646] width 235 height 20
type input "**********"
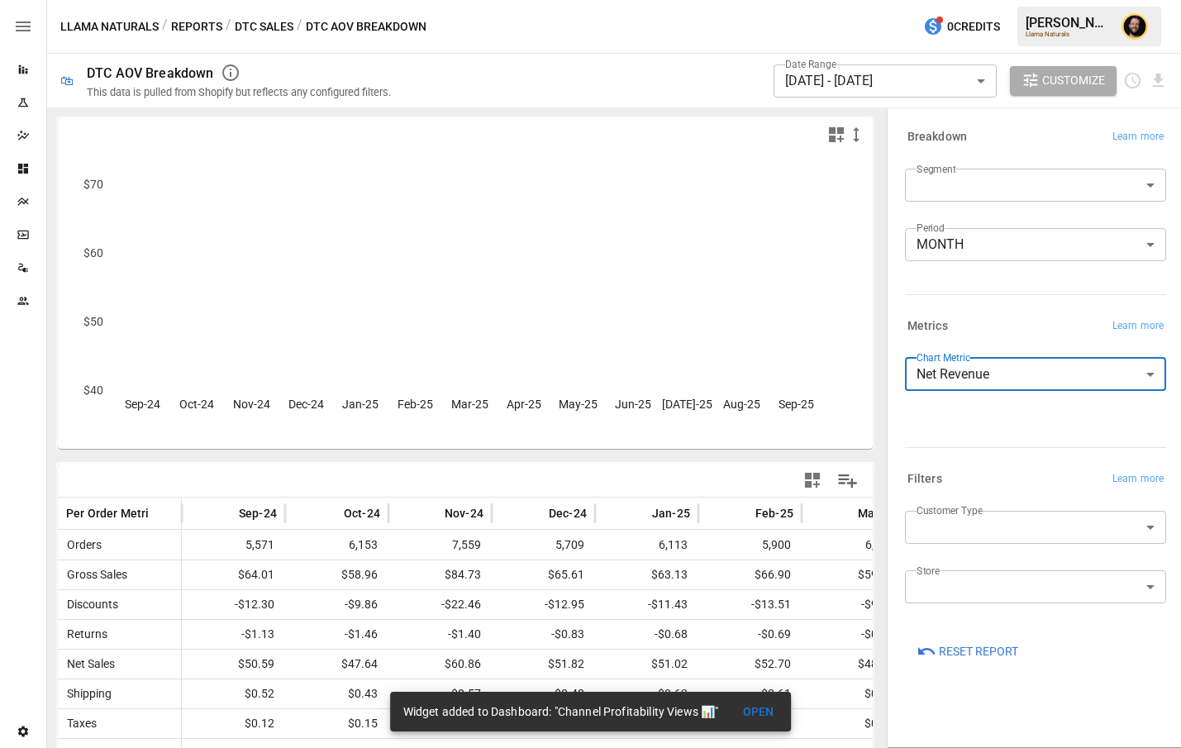
scroll to position [57, 0]
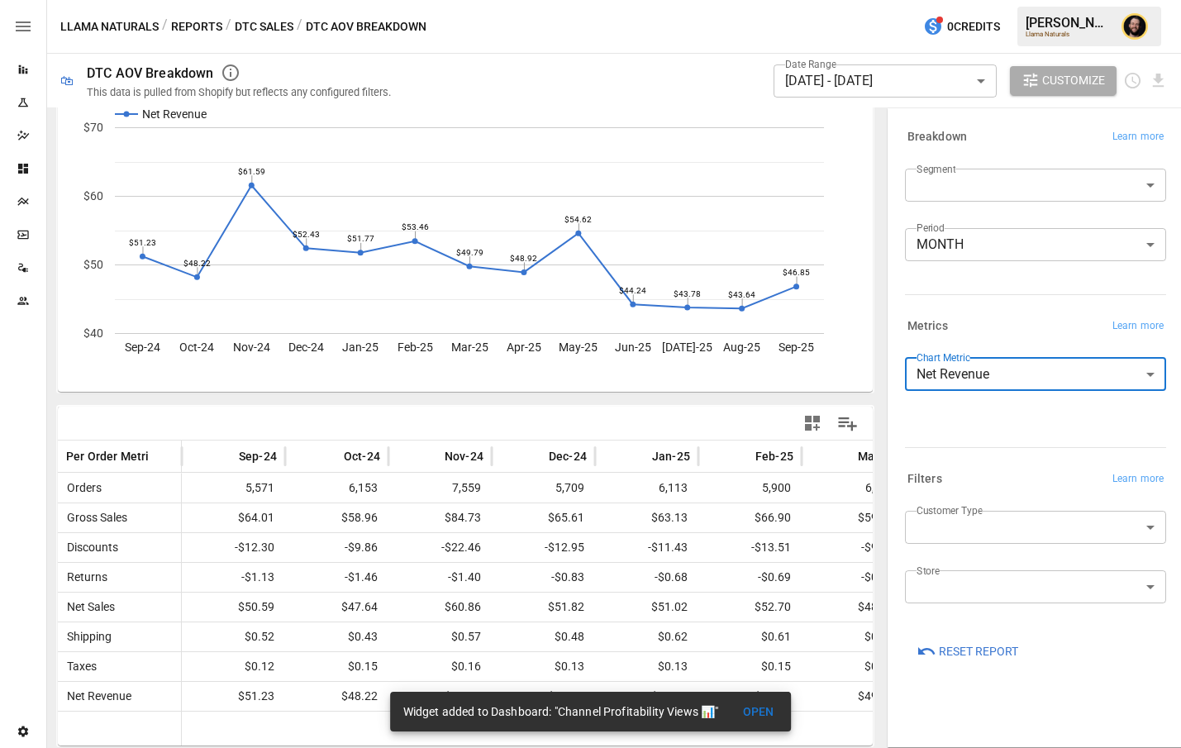
click at [808, 421] on icon "button" at bounding box center [812, 423] width 15 height 15
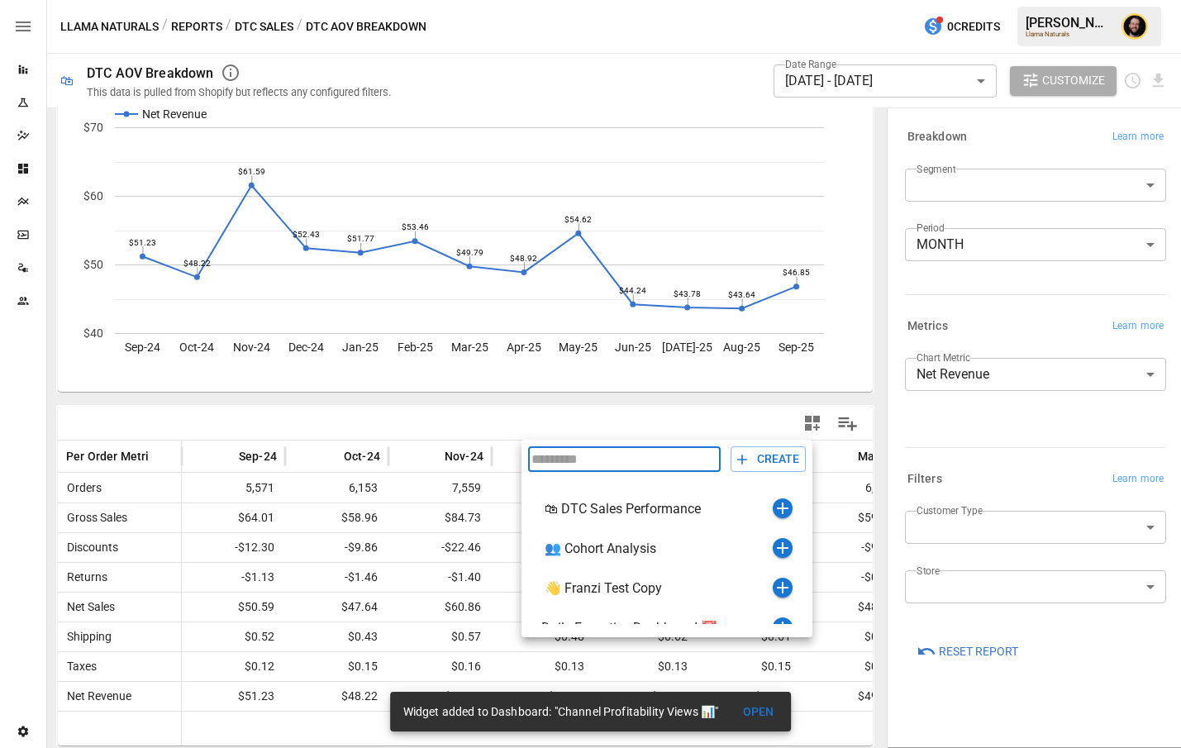
scroll to position [68, 0]
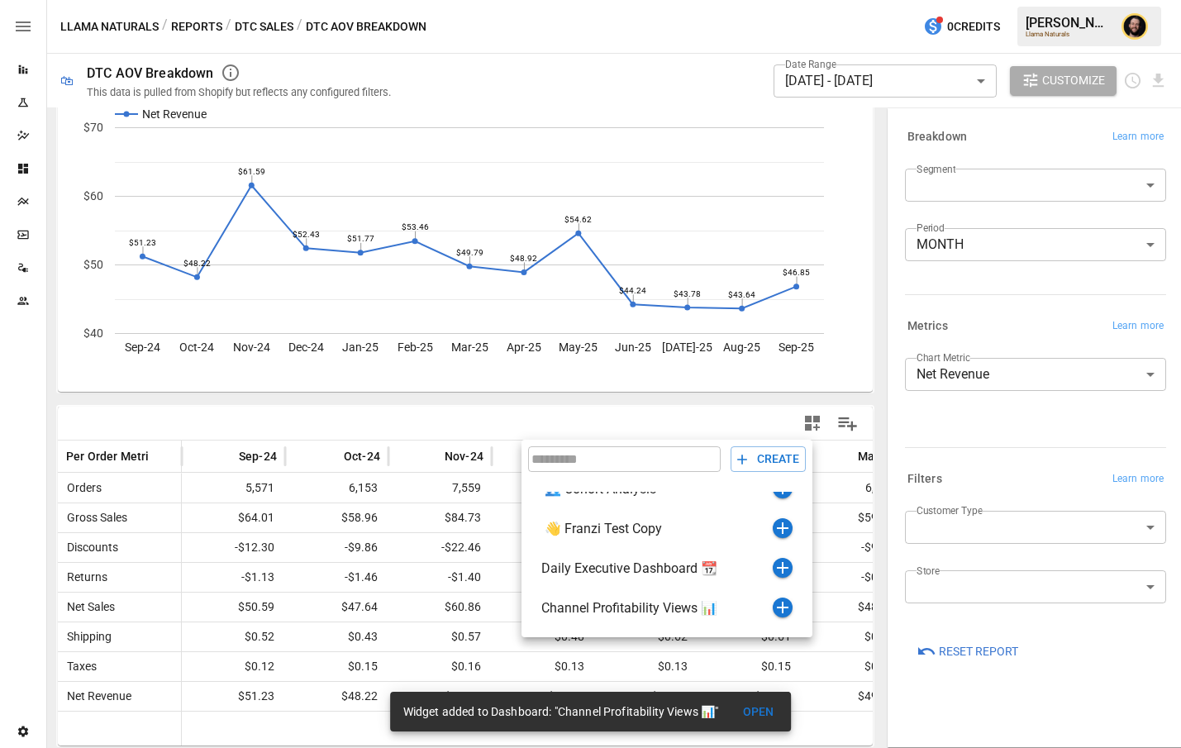
click at [853, 302] on div at bounding box center [590, 374] width 1181 height 748
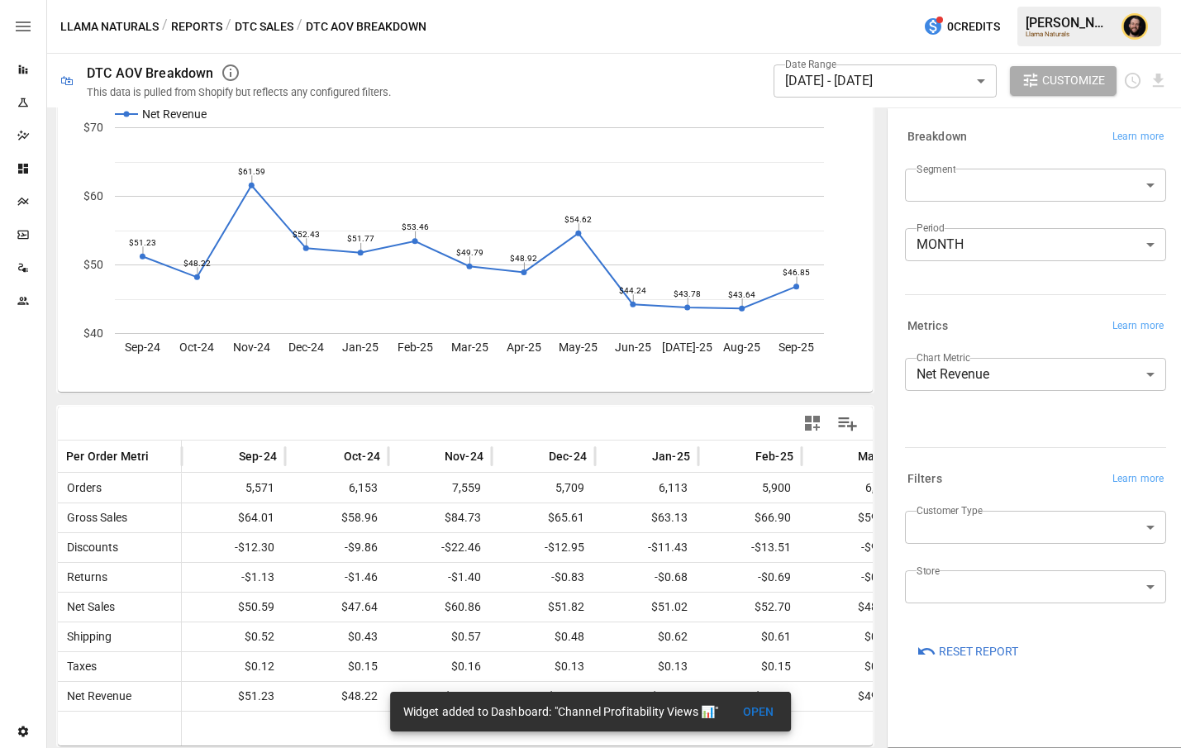
scroll to position [0, 0]
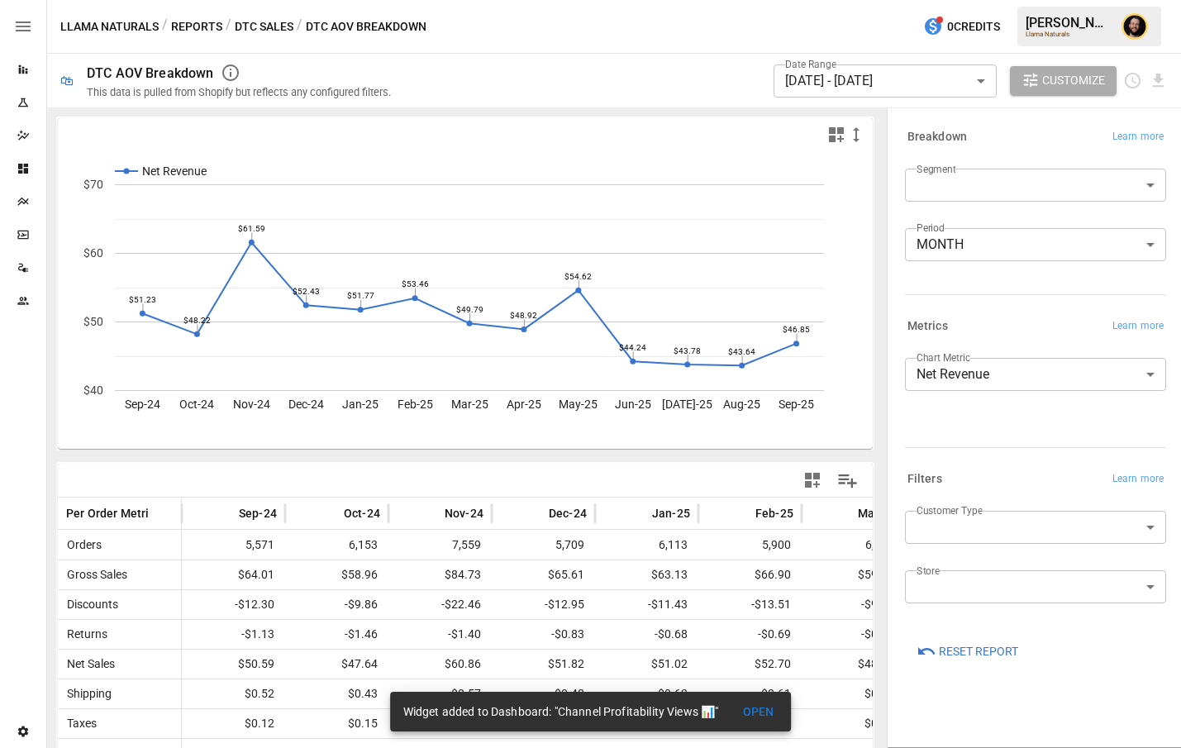
click at [839, 129] on icon "button" at bounding box center [836, 134] width 15 height 15
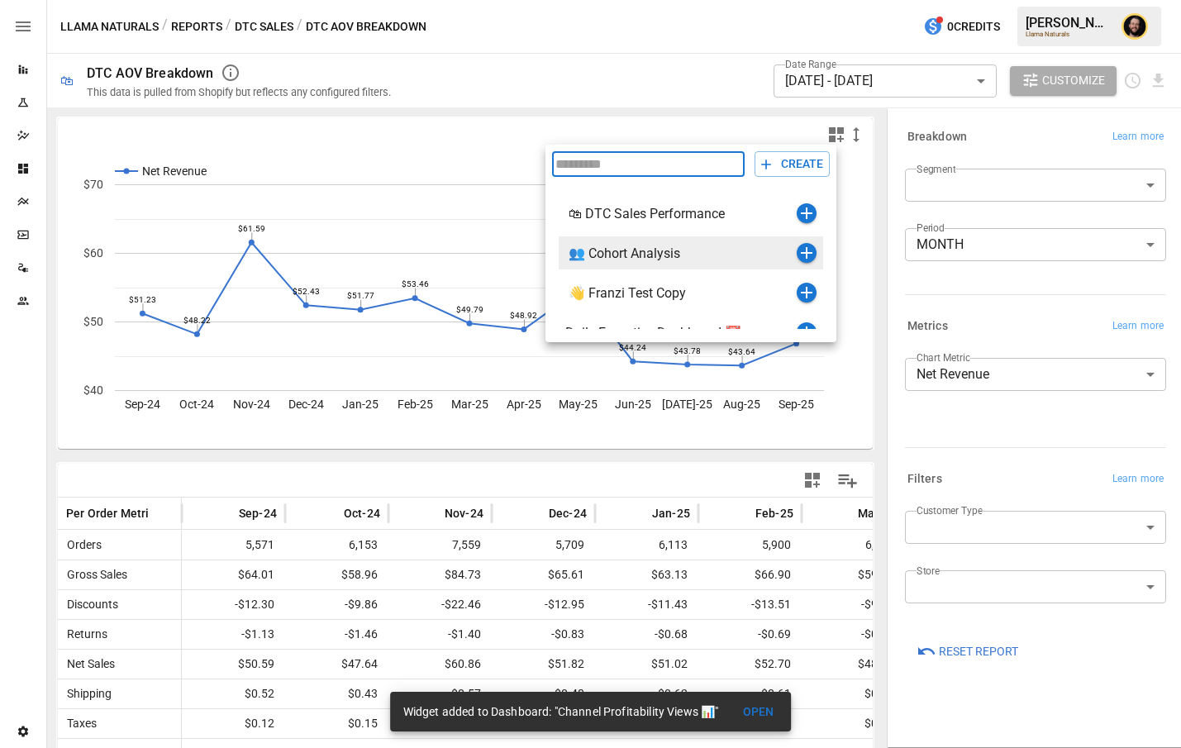
scroll to position [68, 0]
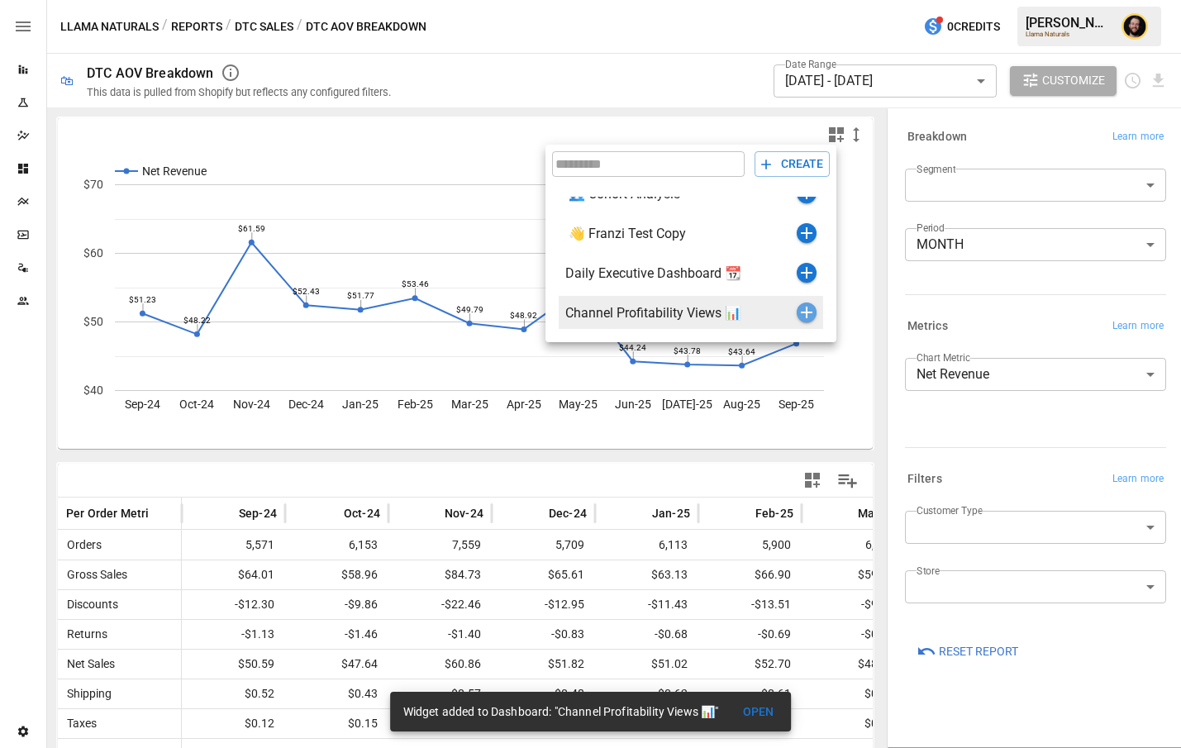
click at [808, 317] on icon "button" at bounding box center [807, 313] width 20 height 20
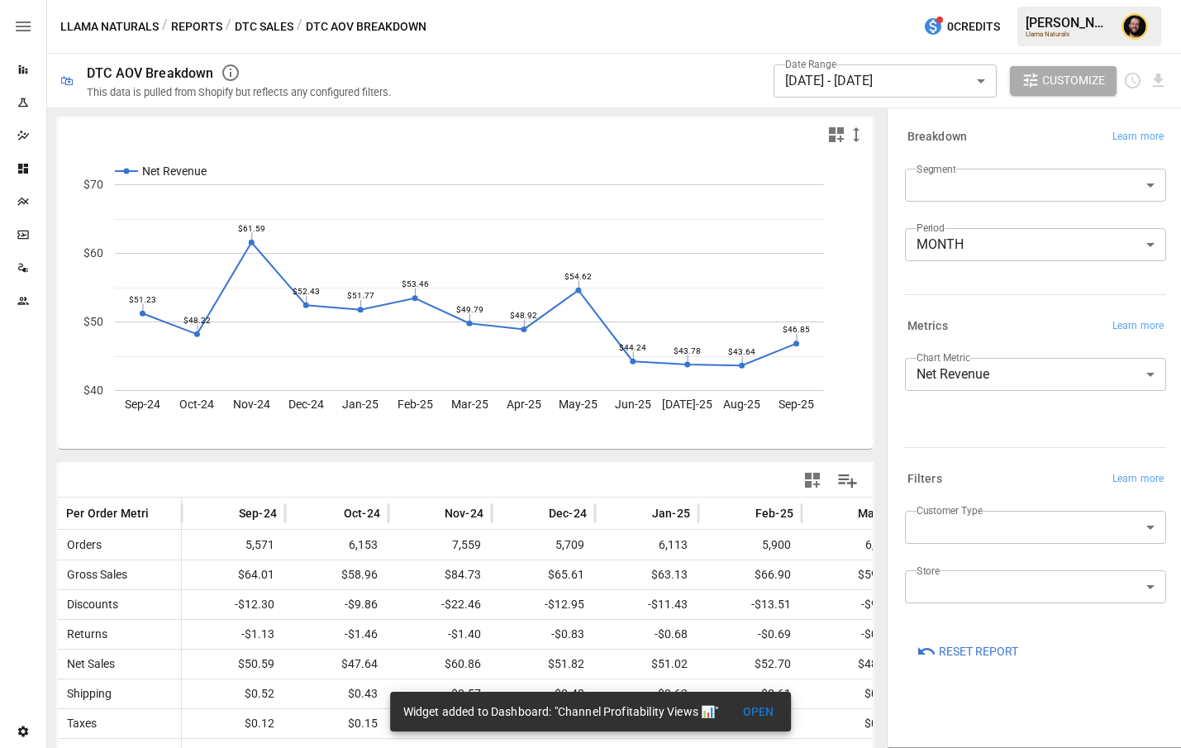
click at [189, 29] on button "Reports" at bounding box center [196, 27] width 51 height 21
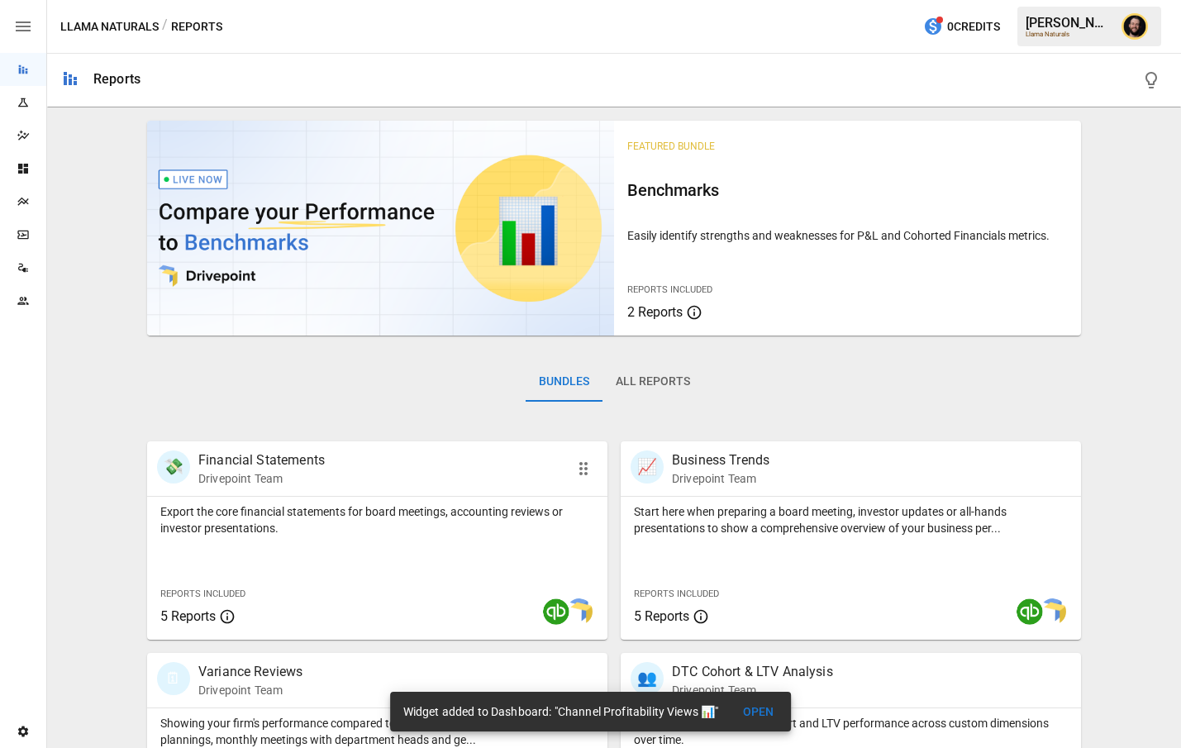
scroll to position [386, 0]
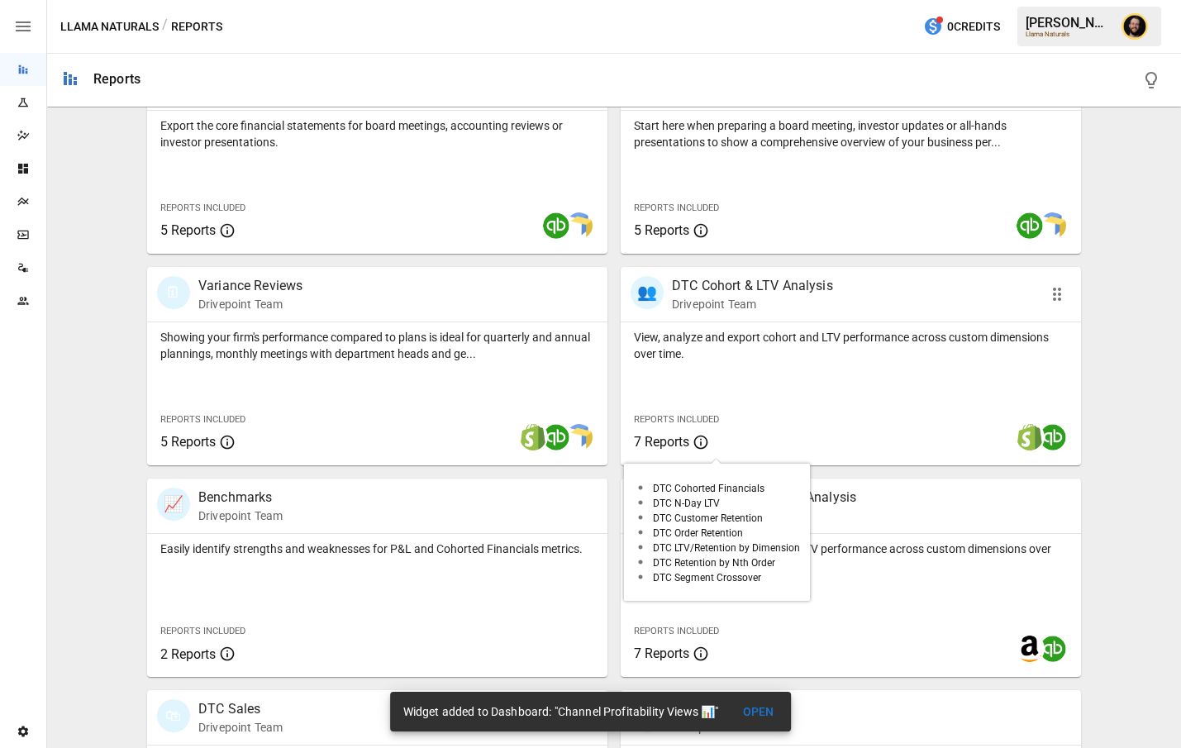
click at [809, 417] on div "Reports Included 7 Reports" at bounding box center [717, 429] width 192 height 71
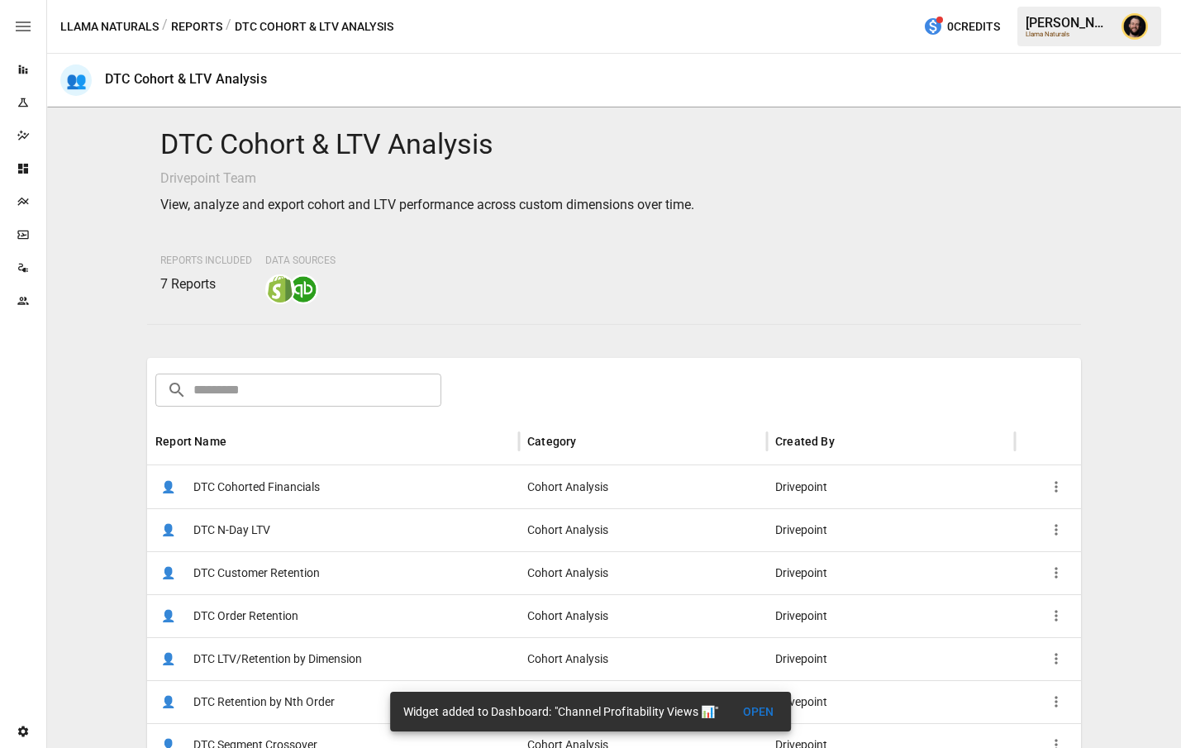
click at [437, 486] on div "👤 DTC Cohorted Financials" at bounding box center [333, 486] width 372 height 43
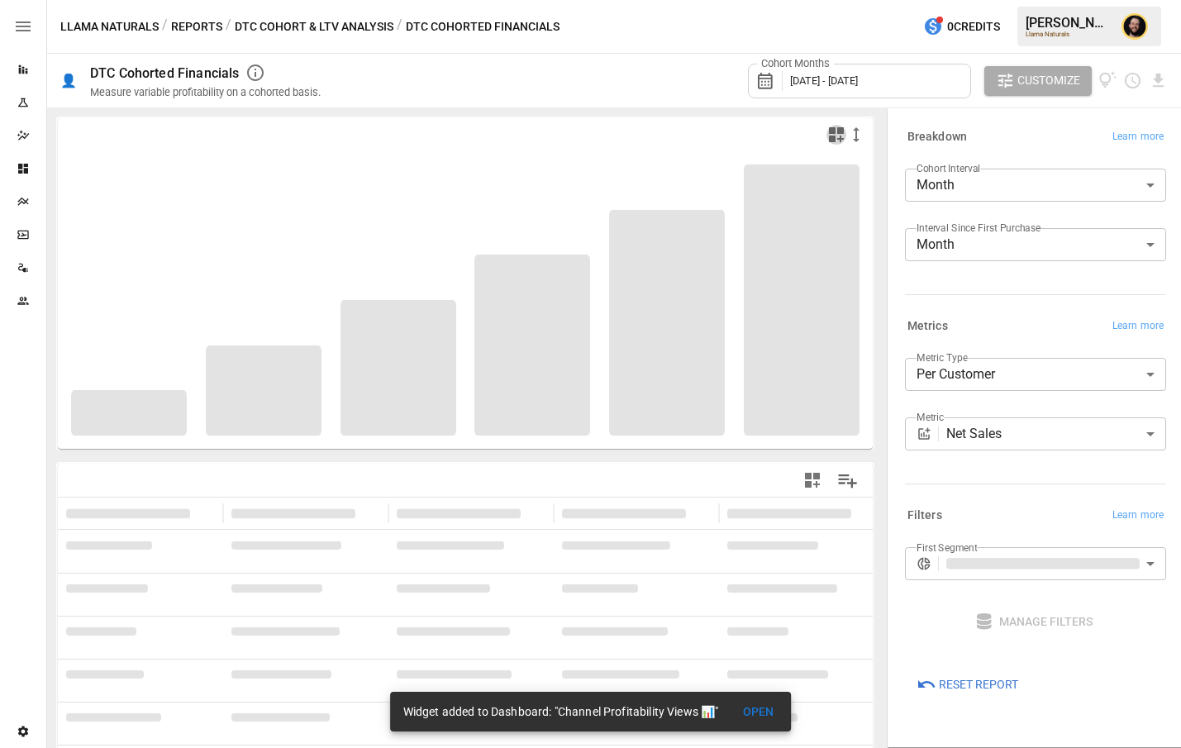
click at [833, 132] on icon "button" at bounding box center [836, 134] width 15 height 15
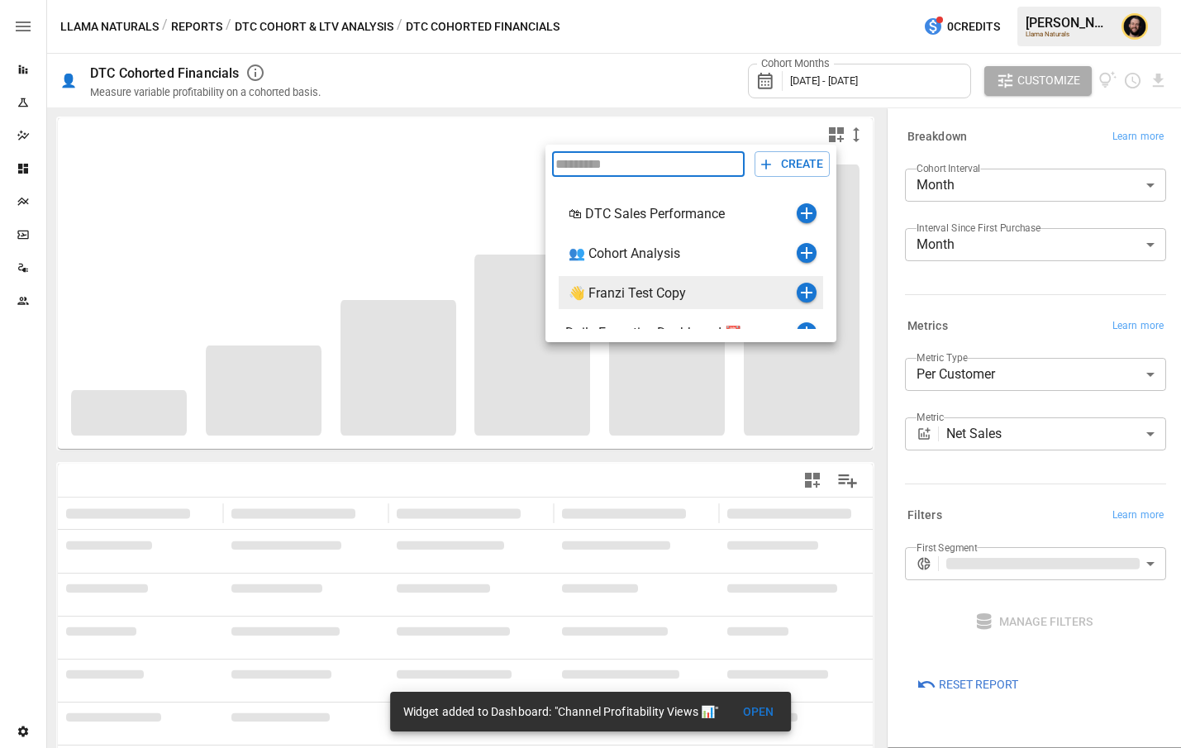
scroll to position [68, 0]
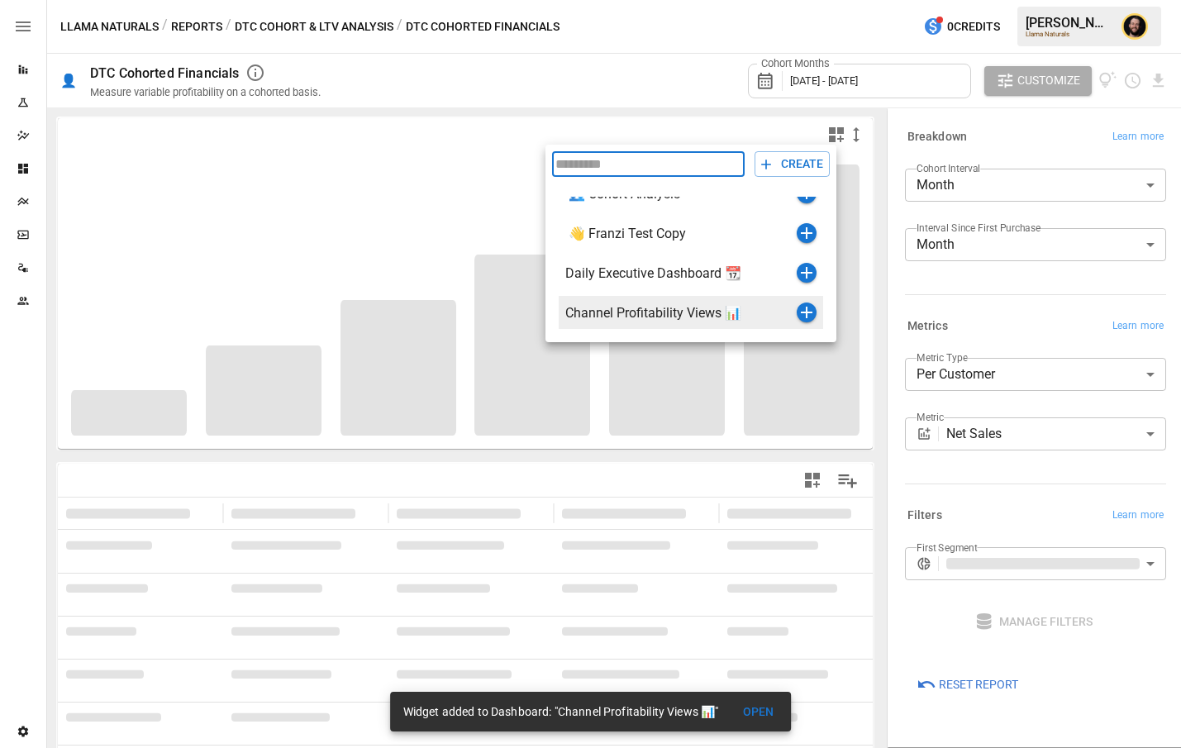
click at [801, 310] on icon "button" at bounding box center [807, 313] width 20 height 20
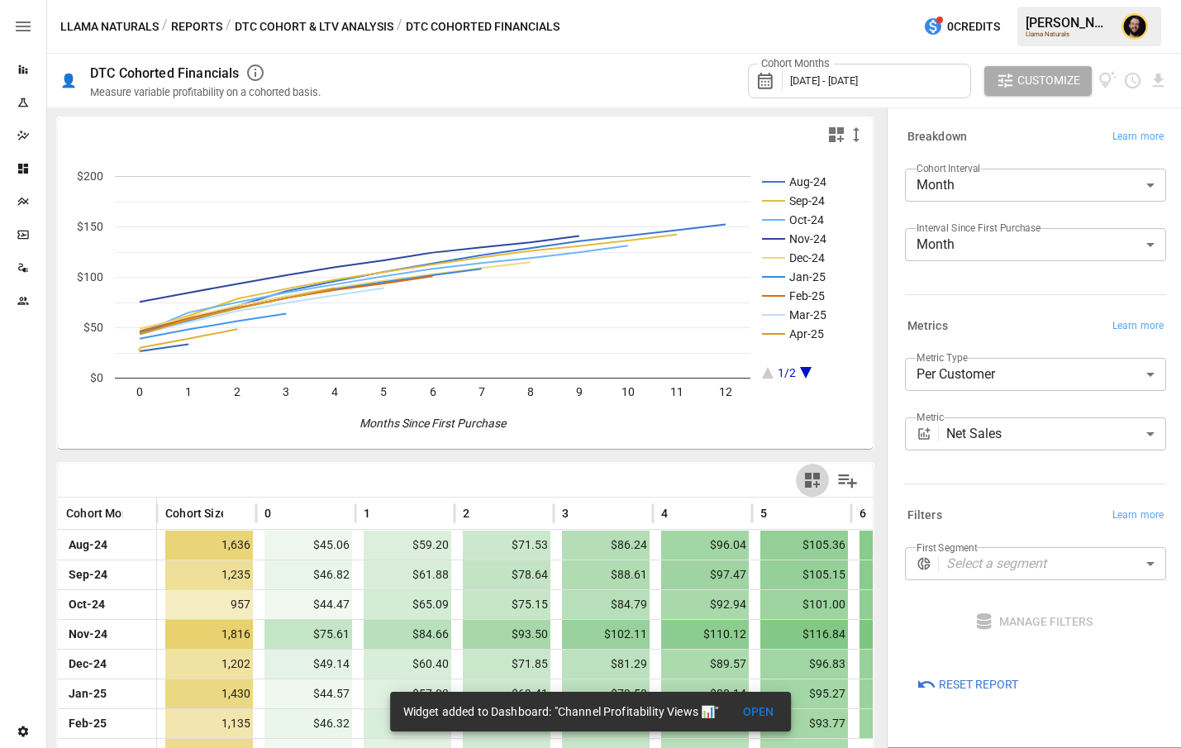
click at [813, 479] on icon "button" at bounding box center [813, 480] width 20 height 20
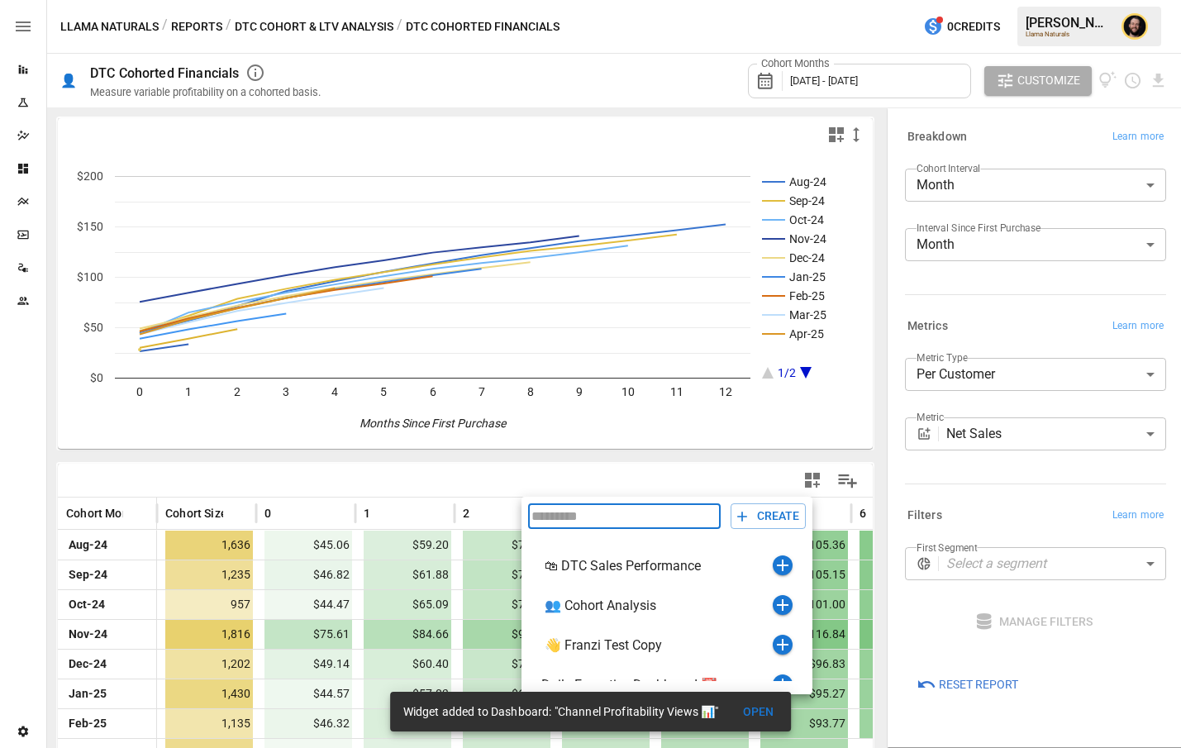
click at [963, 468] on div at bounding box center [590, 374] width 1181 height 748
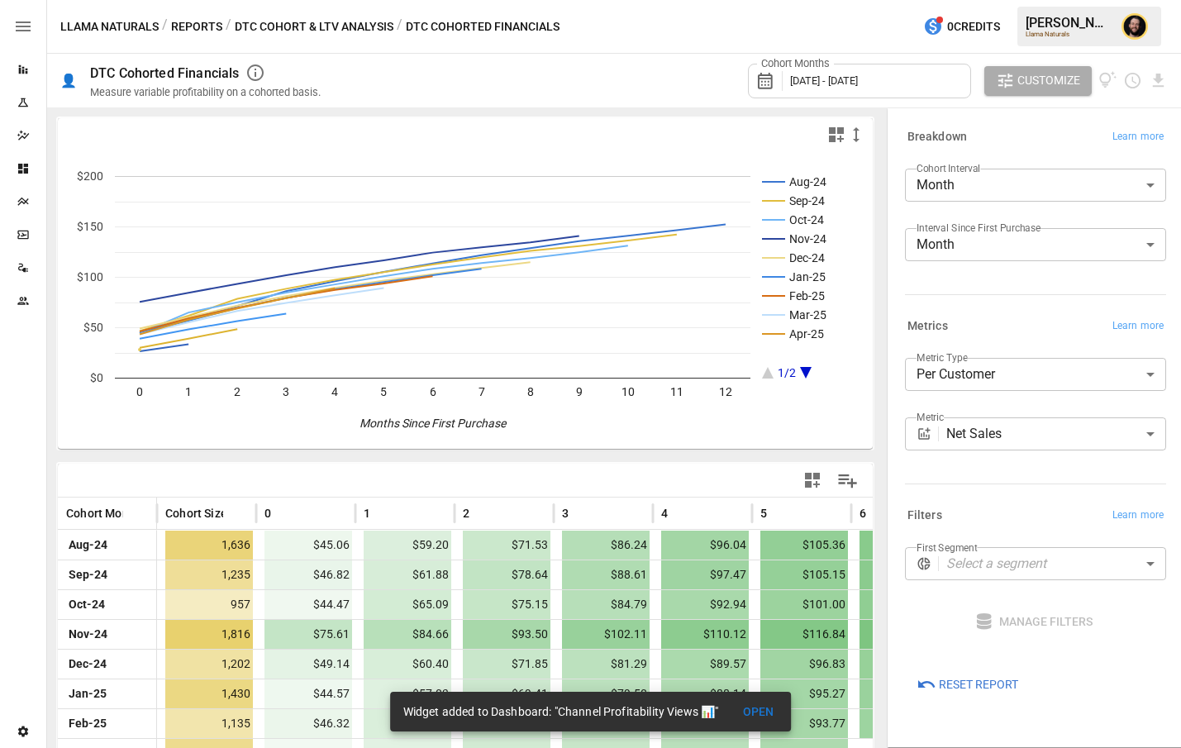
click at [965, 0] on body "Reports Experiments Dazzler Studio Dashboards Plans SmartModel ™ Data Sources T…" at bounding box center [590, 0] width 1181 height 0
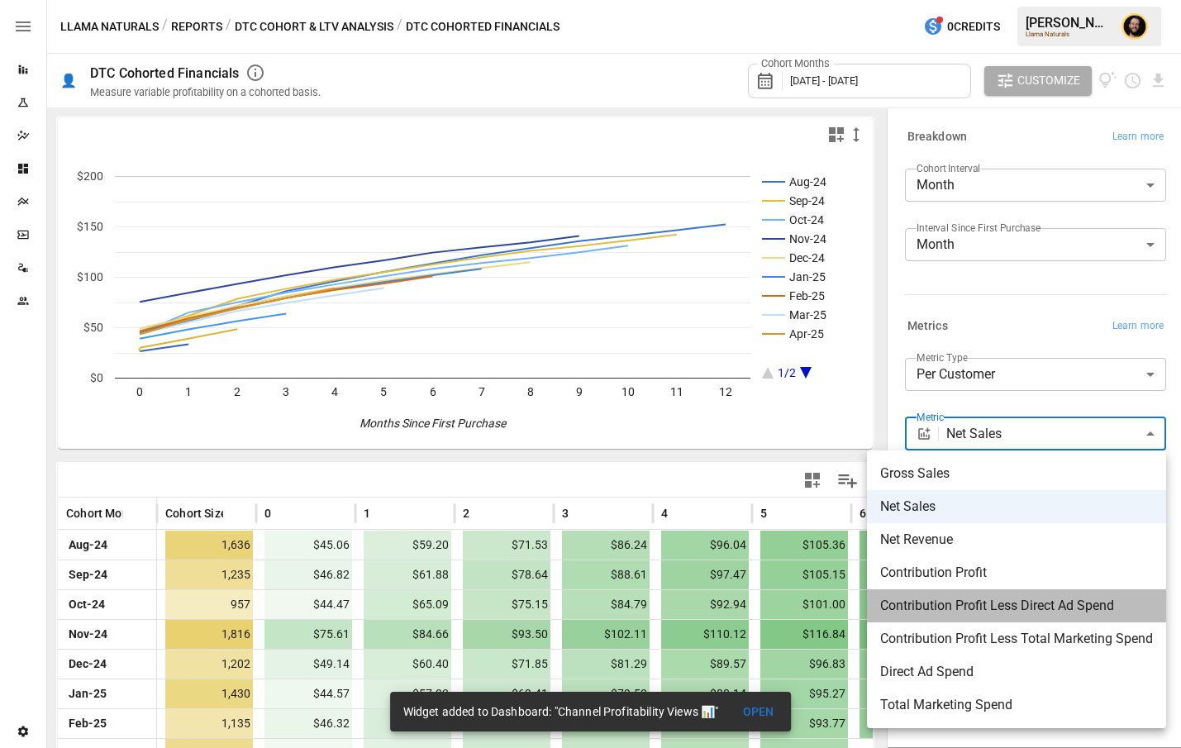
click at [964, 617] on li "Contribution Profit Less Direct Ad Spend" at bounding box center [1016, 605] width 299 height 33
type input "**********"
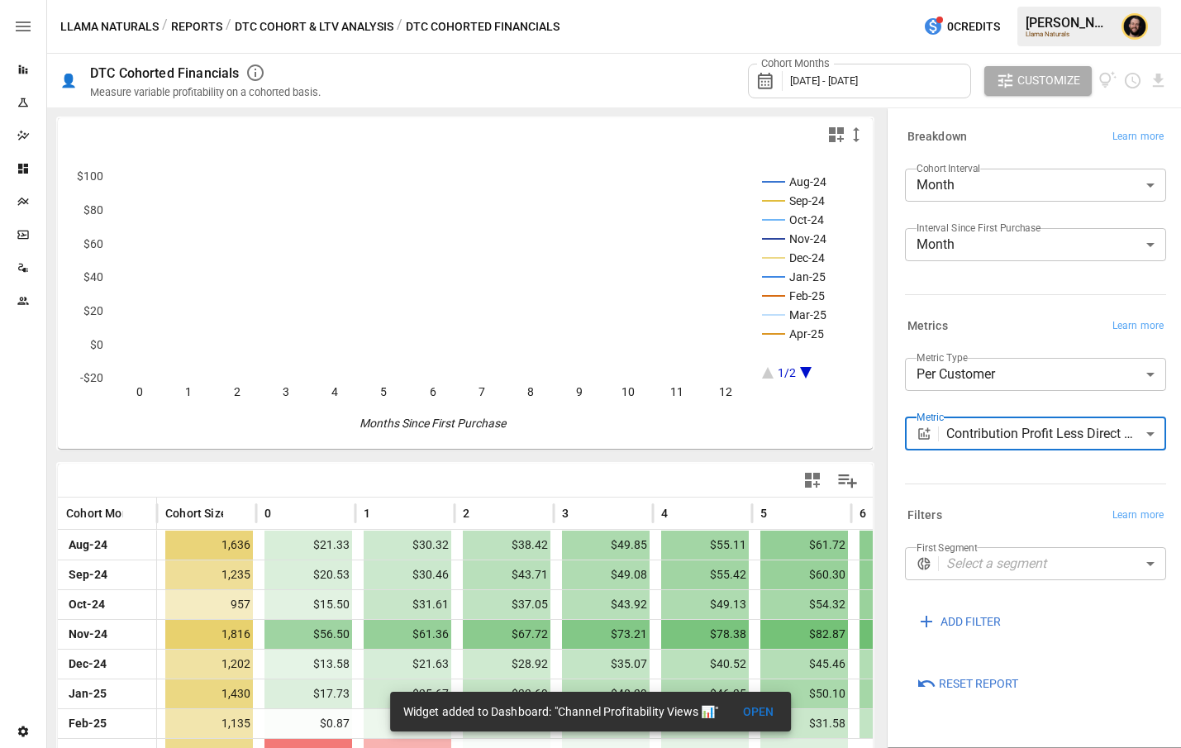
click at [834, 133] on icon "button" at bounding box center [836, 134] width 15 height 15
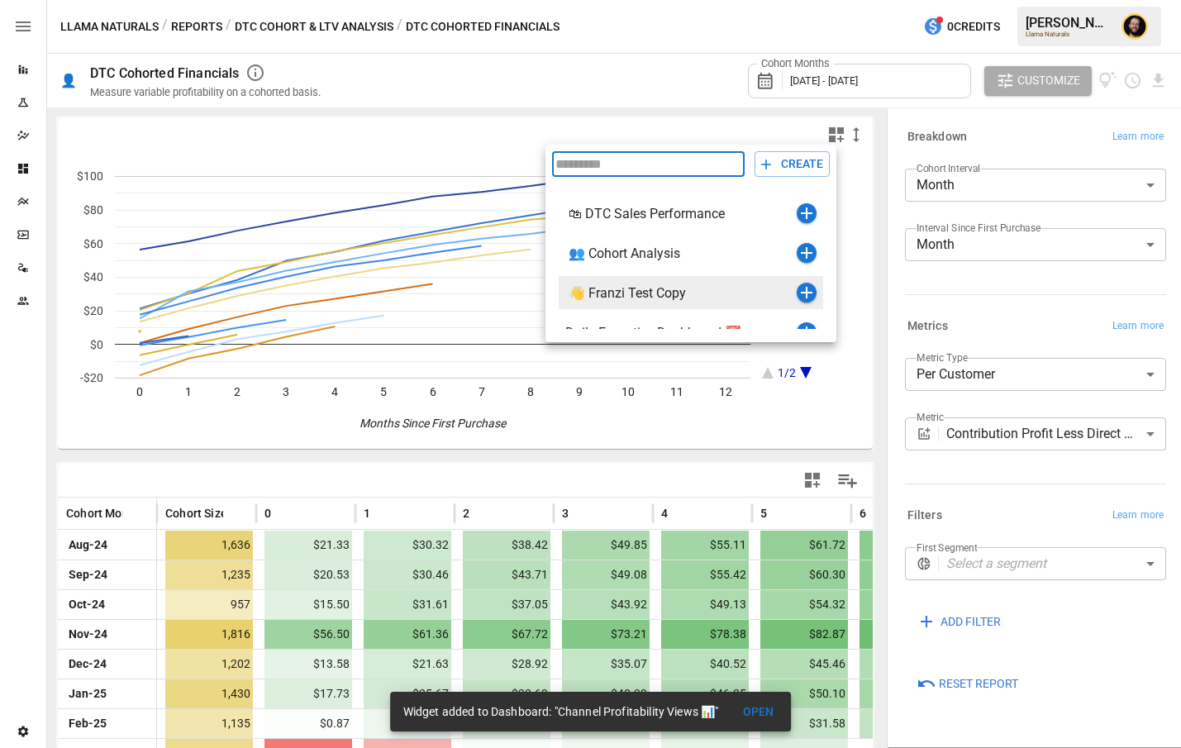
scroll to position [68, 0]
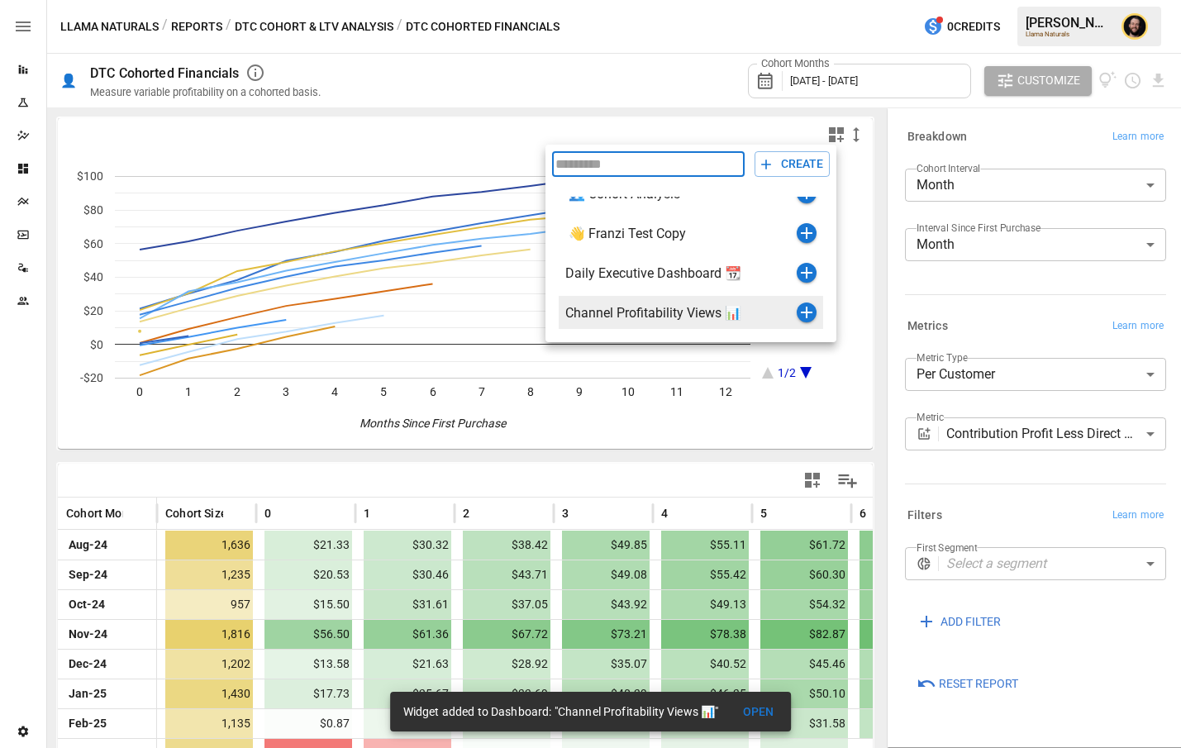
click at [805, 314] on icon "button" at bounding box center [807, 313] width 20 height 20
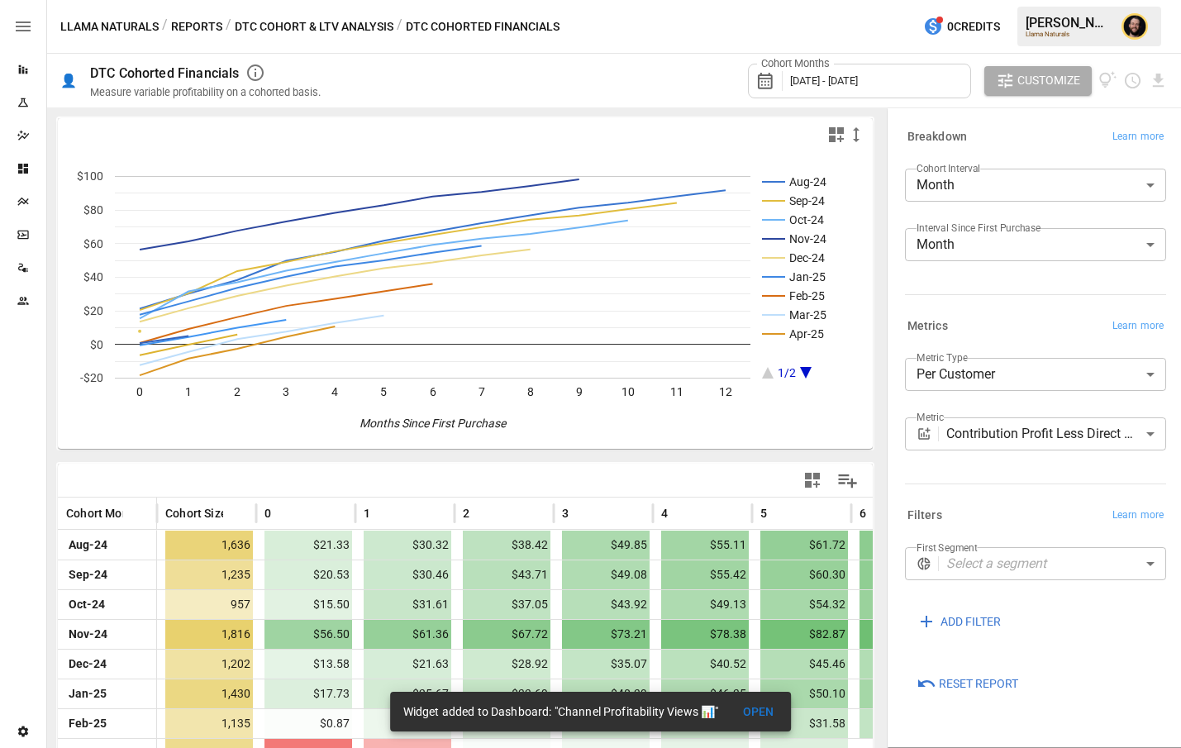
click at [819, 484] on icon "button" at bounding box center [812, 480] width 15 height 15
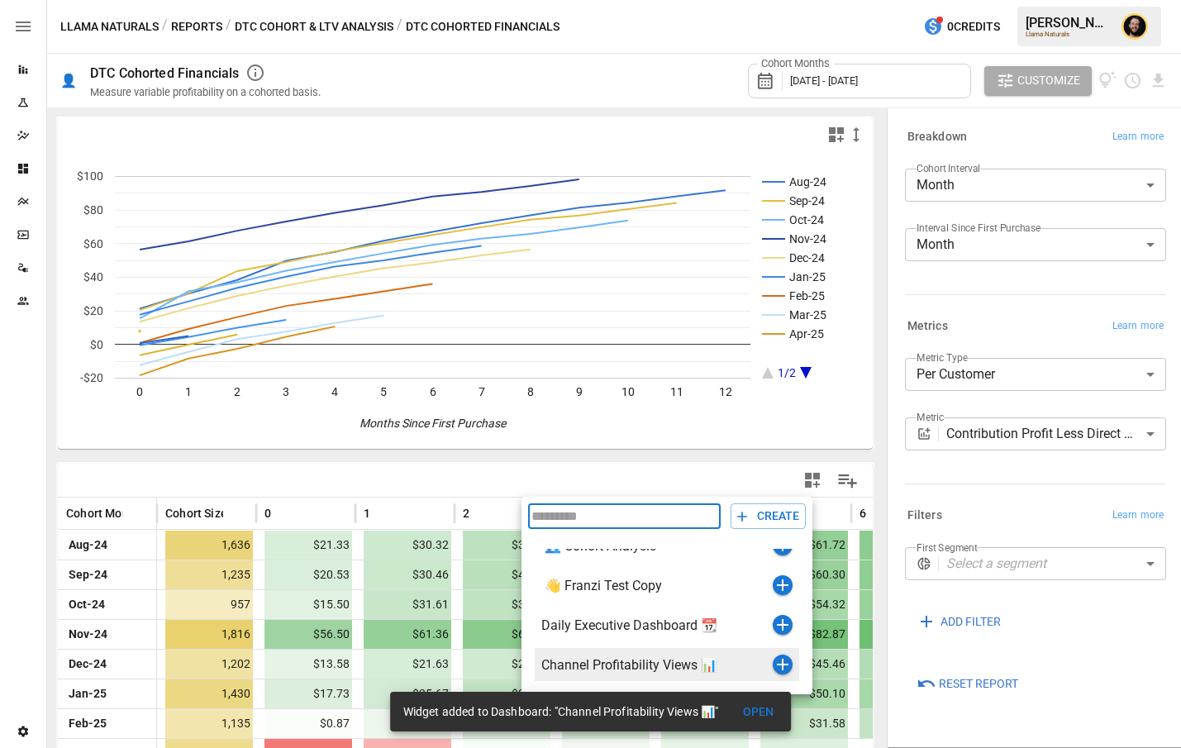
click at [780, 665] on icon "button" at bounding box center [783, 665] width 20 height 20
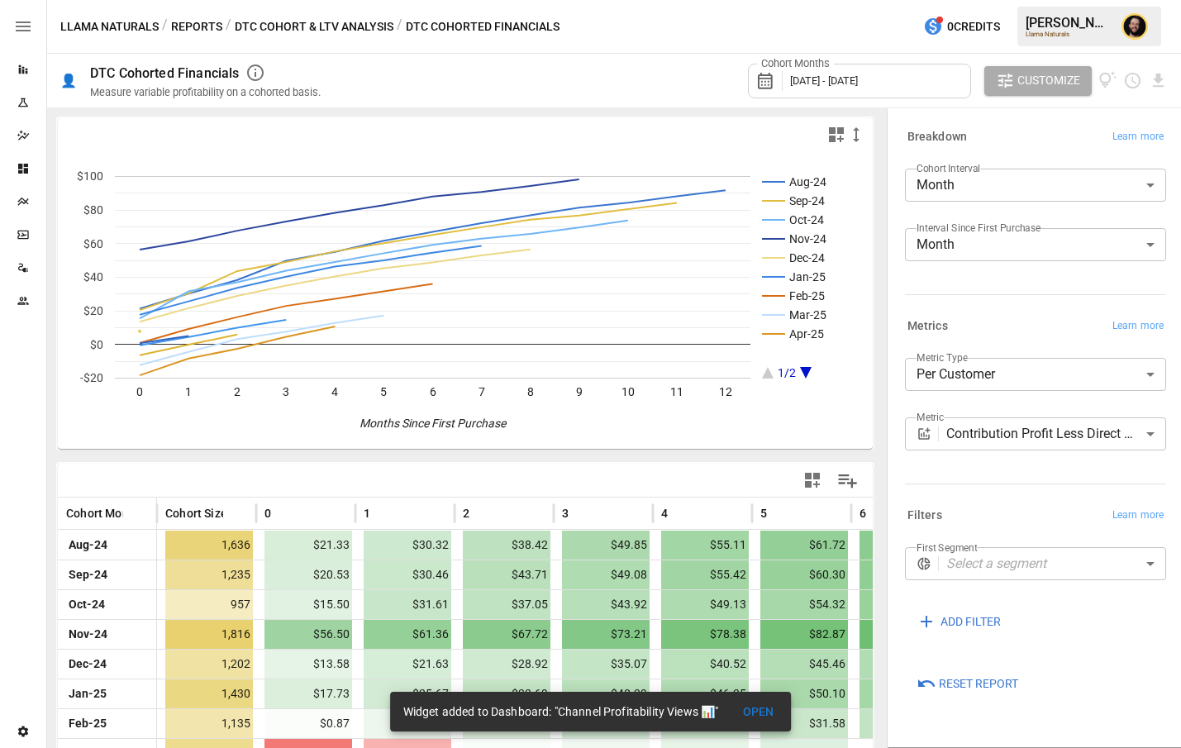
click at [191, 24] on button "Reports" at bounding box center [196, 27] width 51 height 21
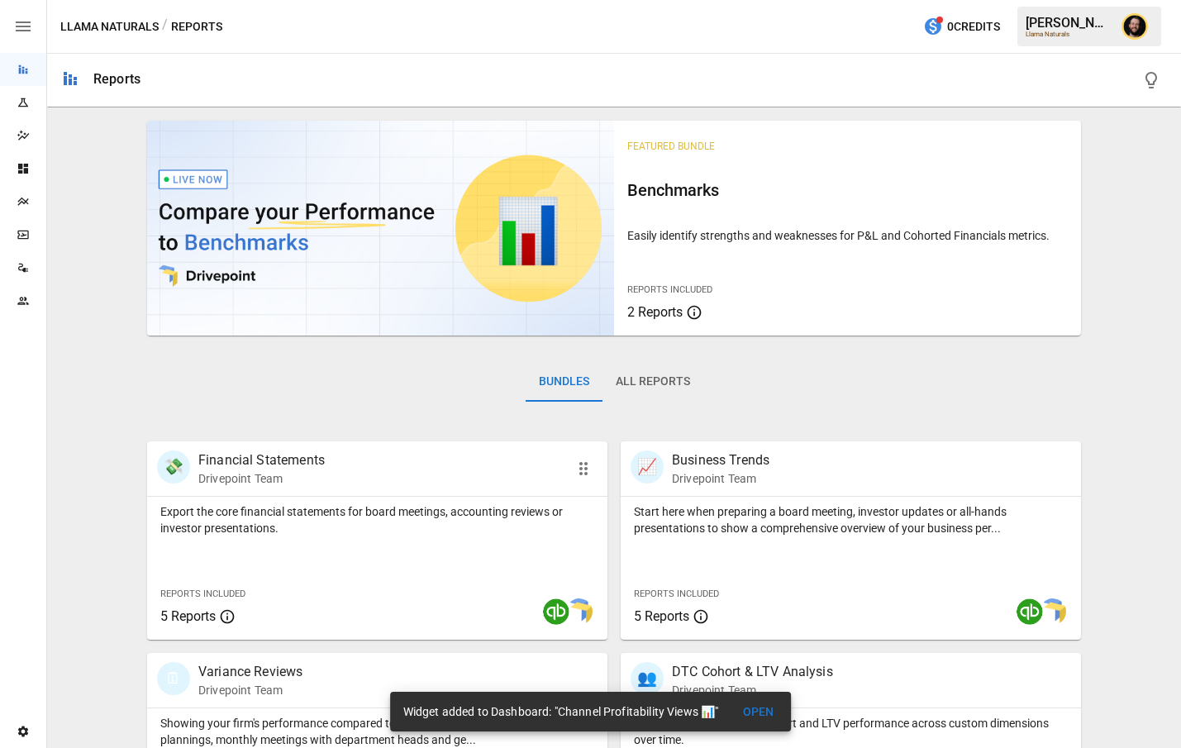
scroll to position [462, 0]
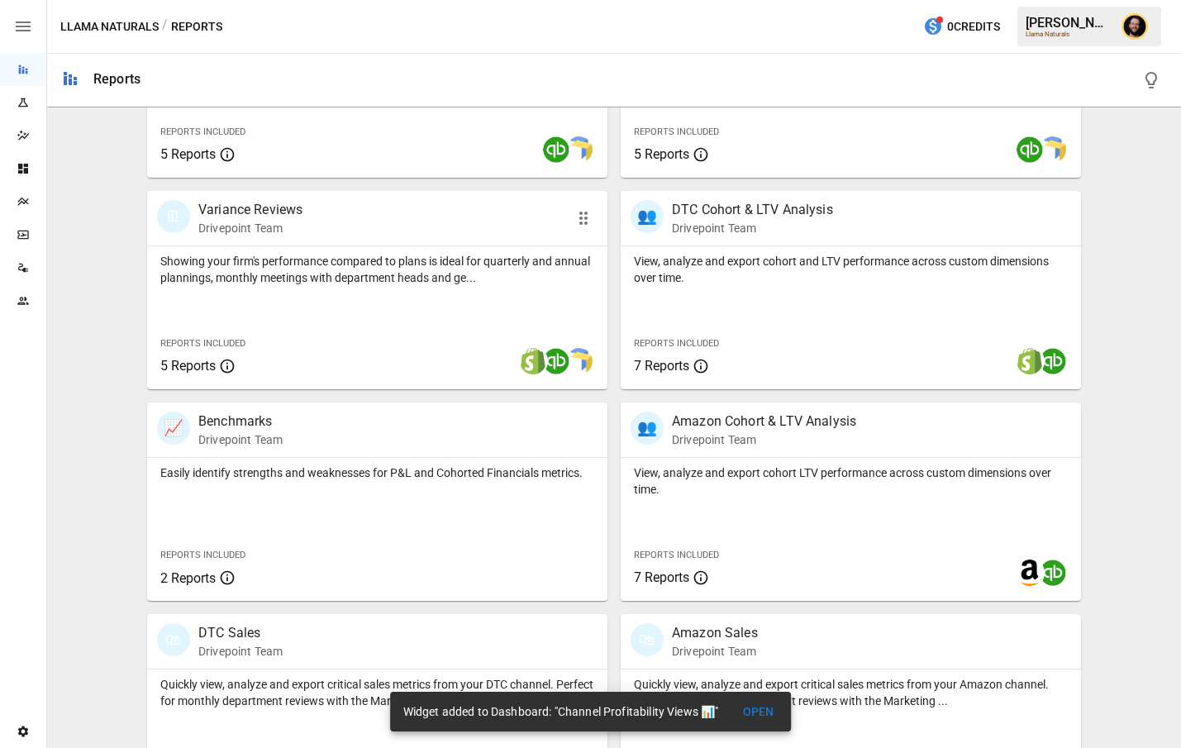
click at [321, 327] on div "Reports Included 5 Reports" at bounding box center [243, 353] width 192 height 71
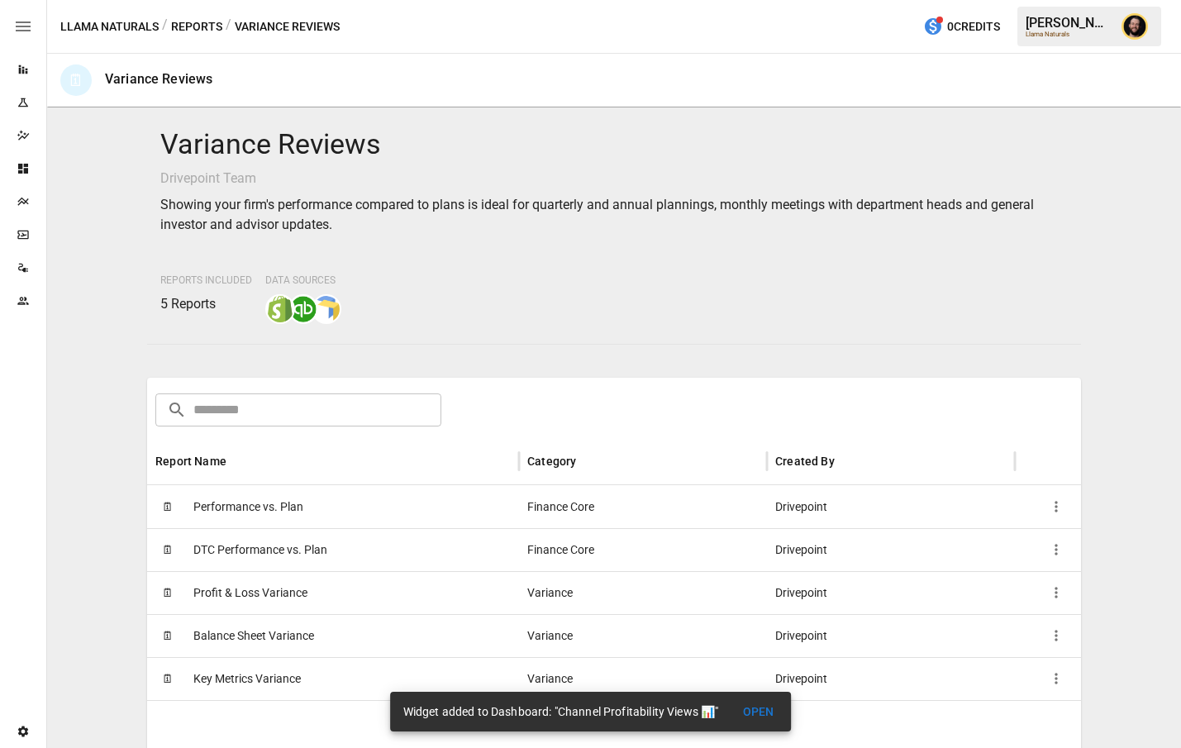
click at [283, 510] on span "Performance vs. Plan" at bounding box center [248, 507] width 110 height 42
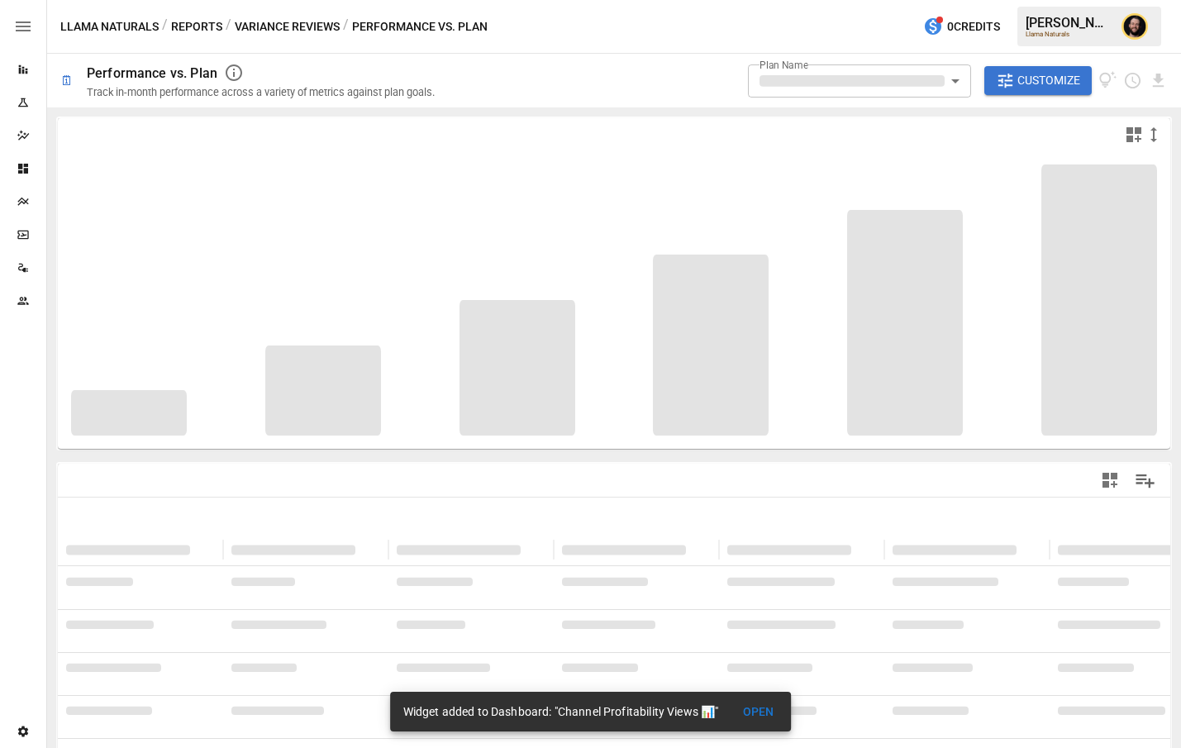
click at [1128, 136] on icon "button" at bounding box center [1134, 134] width 15 height 15
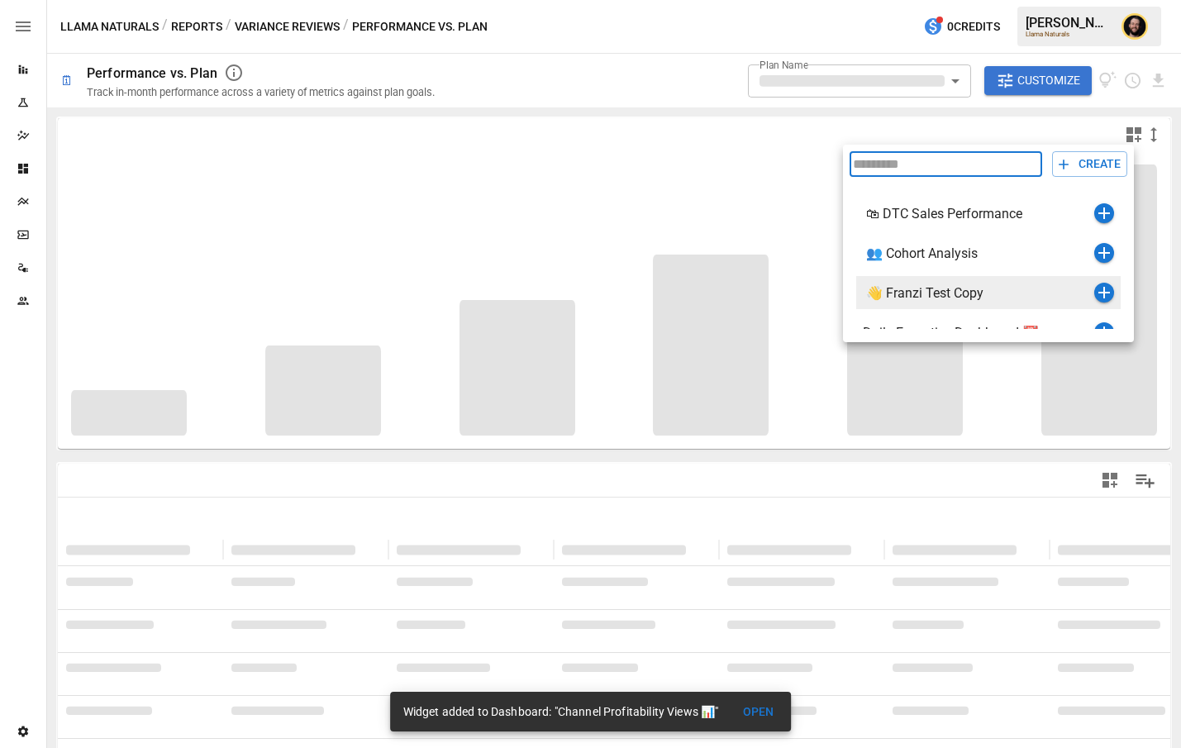
scroll to position [68, 0]
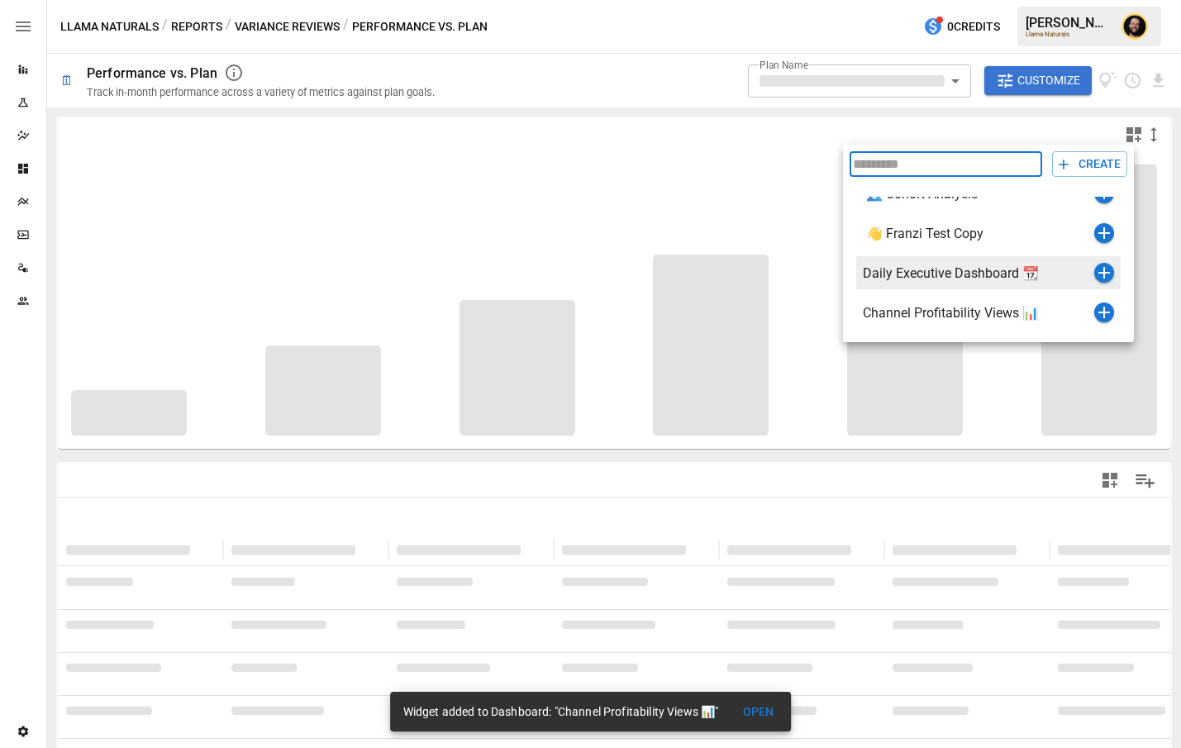
type input "**********"
click at [1103, 265] on icon "button" at bounding box center [1105, 273] width 20 height 20
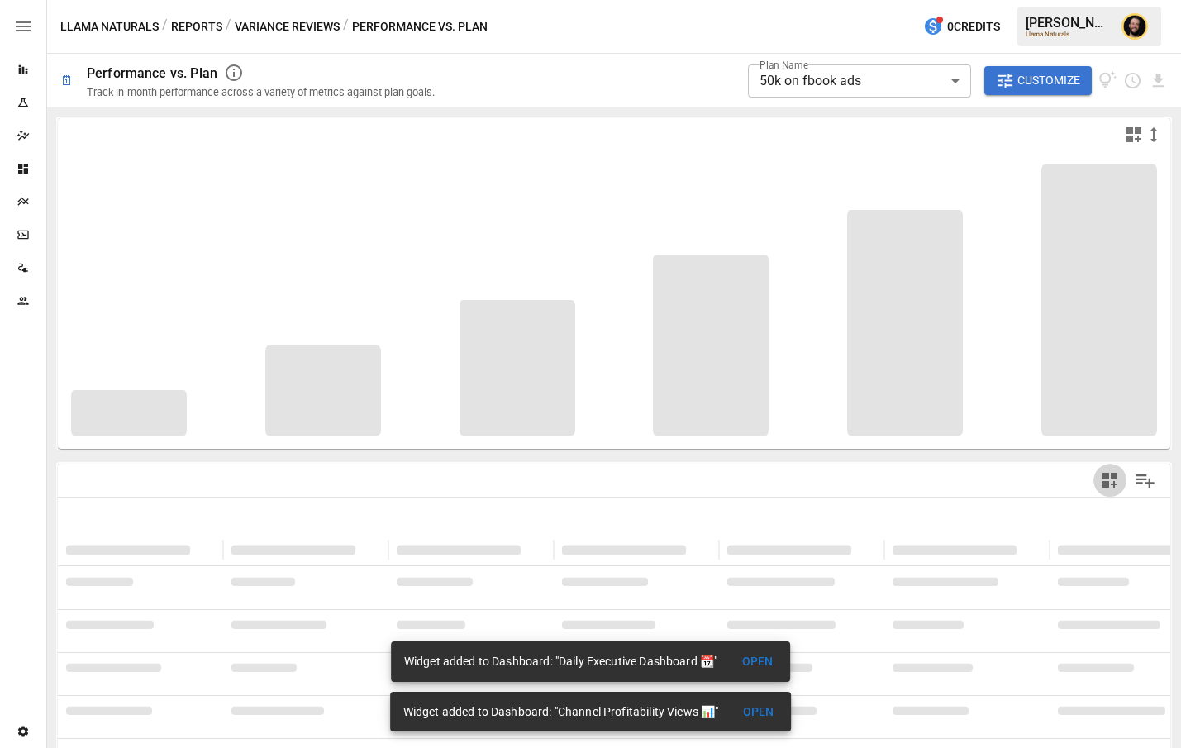
click at [1108, 480] on icon "button" at bounding box center [1110, 480] width 20 height 20
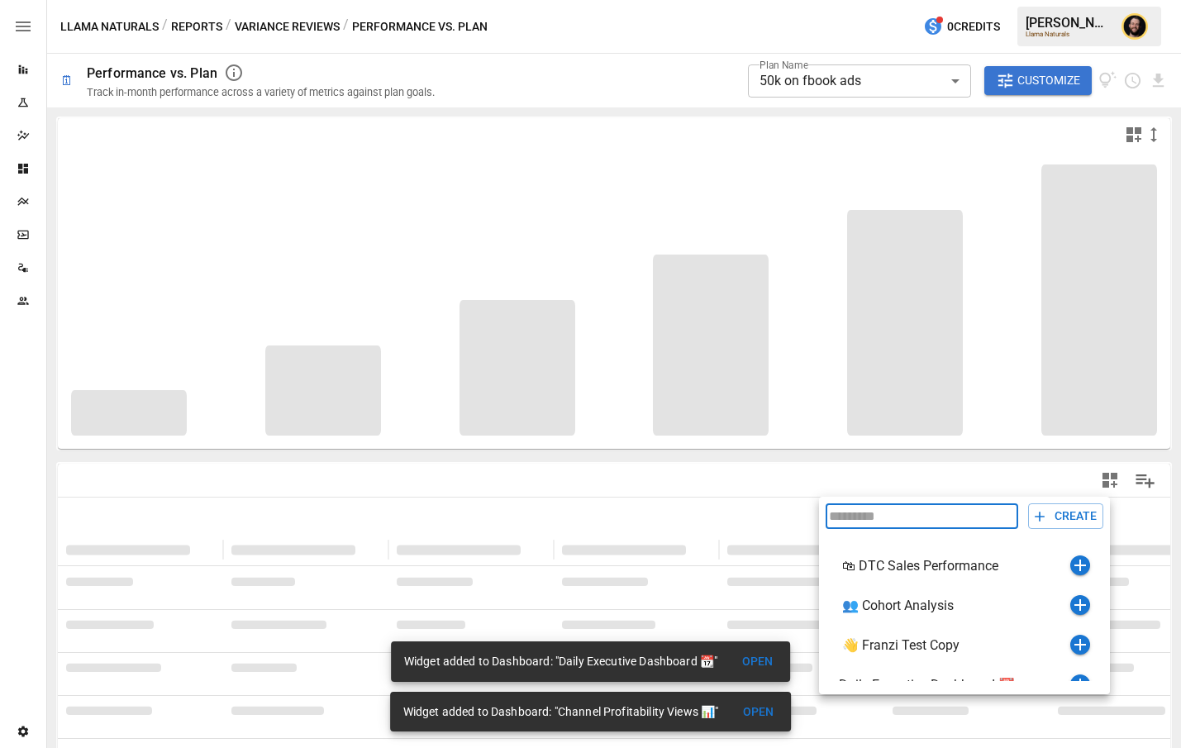
scroll to position [68, 0]
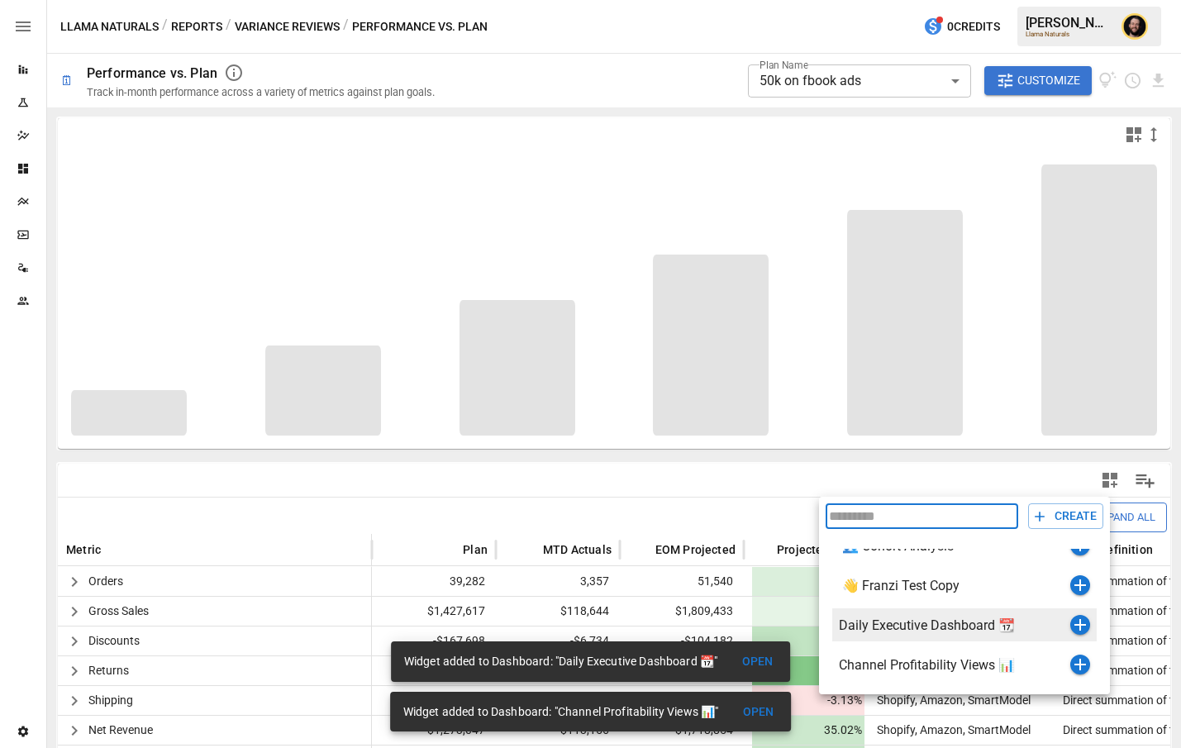
click at [1082, 622] on icon "button" at bounding box center [1081, 625] width 12 height 12
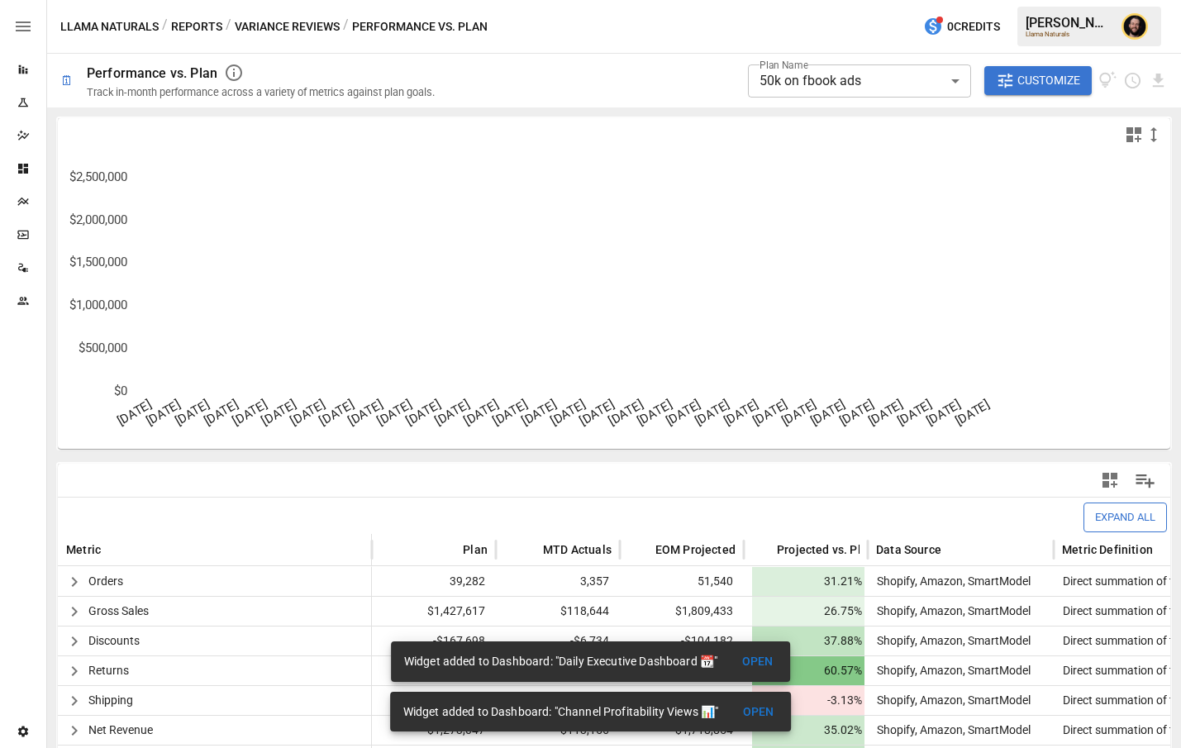
click at [201, 26] on button "Reports" at bounding box center [196, 27] width 51 height 21
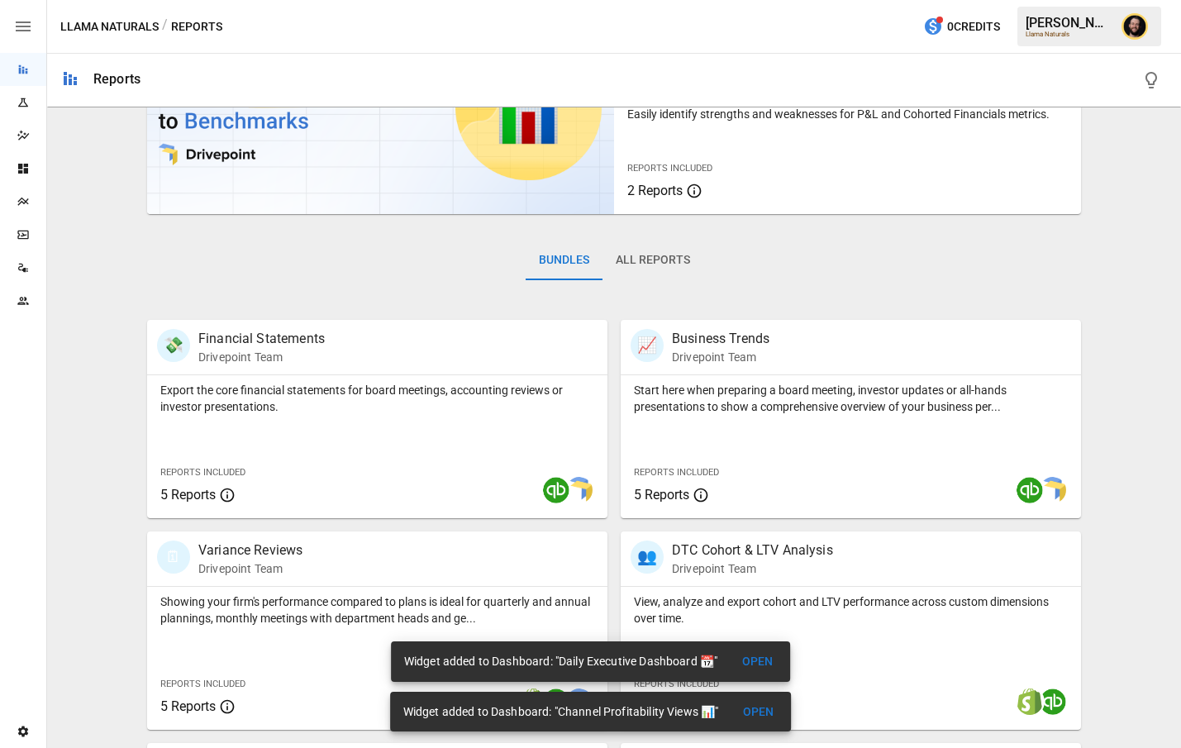
scroll to position [186, 0]
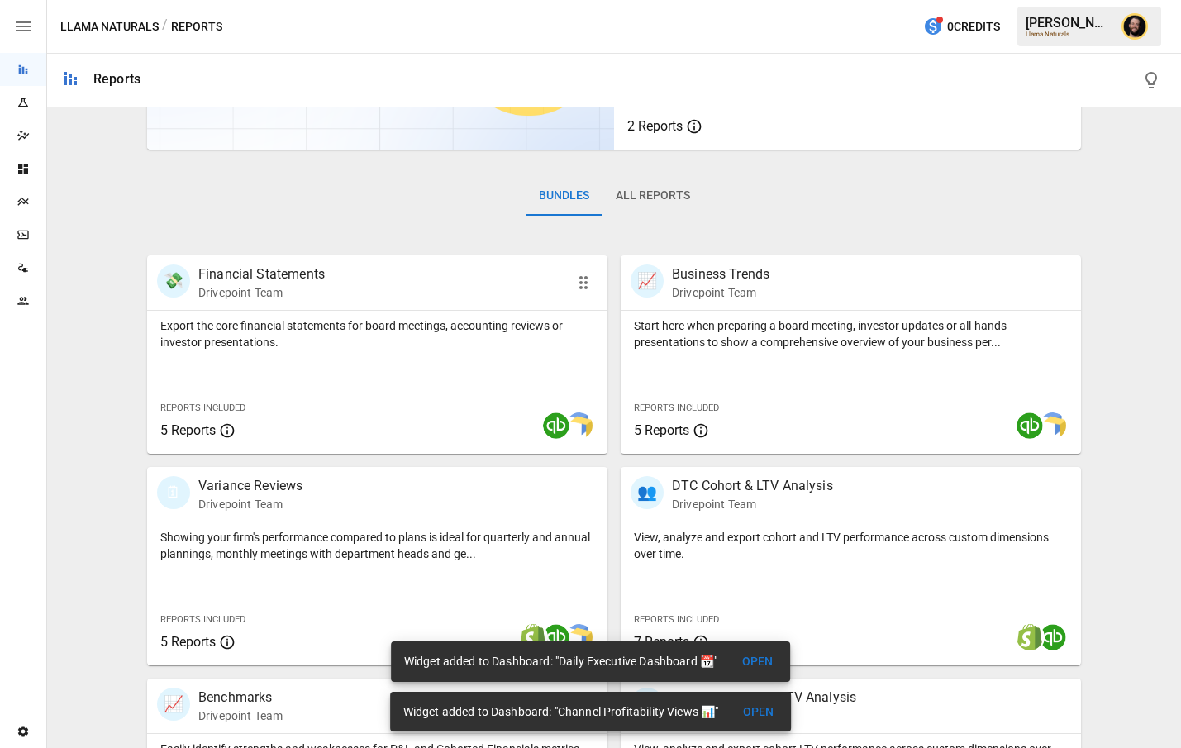
click at [388, 322] on p "Export the core financial statements for board meetings, accounting reviews or …" at bounding box center [377, 333] width 434 height 33
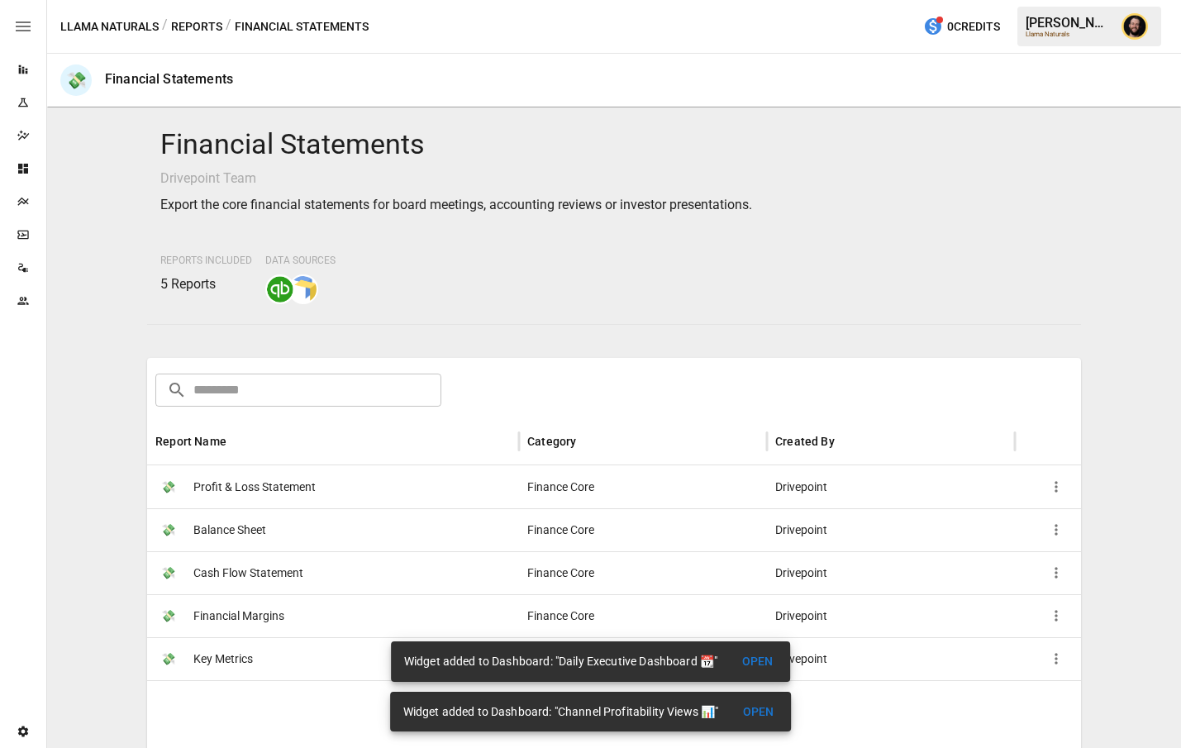
scroll to position [150, 0]
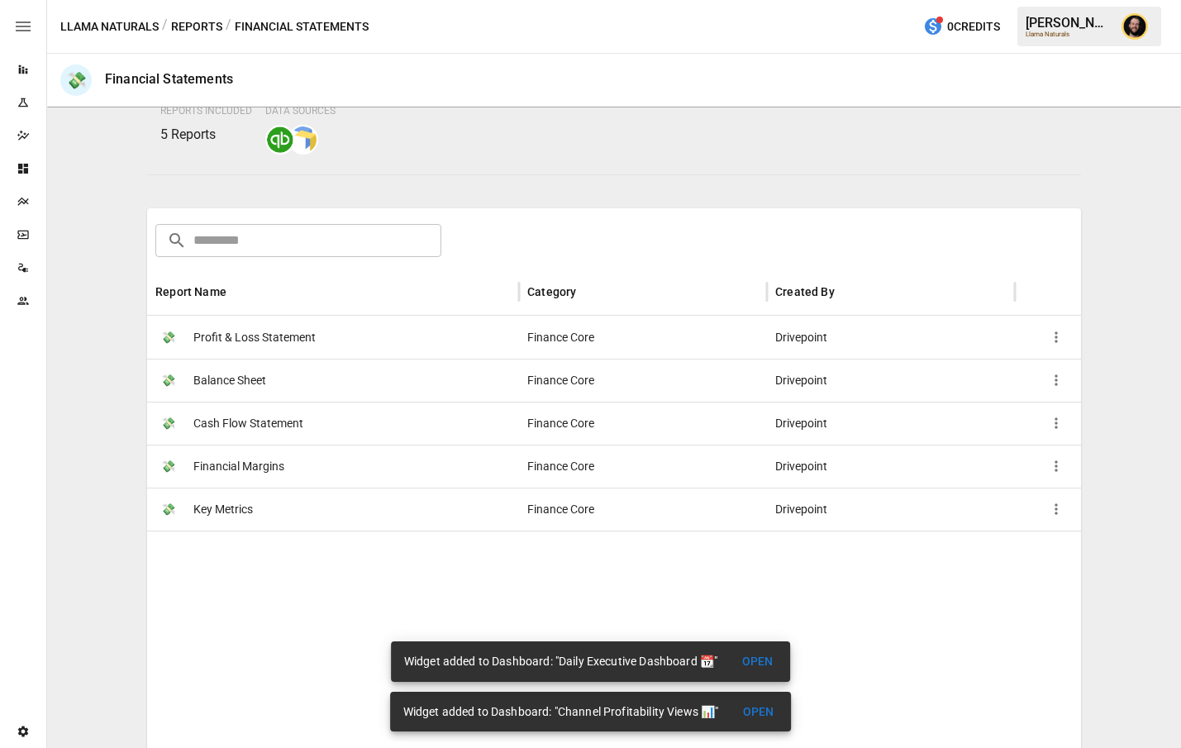
click at [252, 454] on span "Financial Margins" at bounding box center [238, 467] width 91 height 42
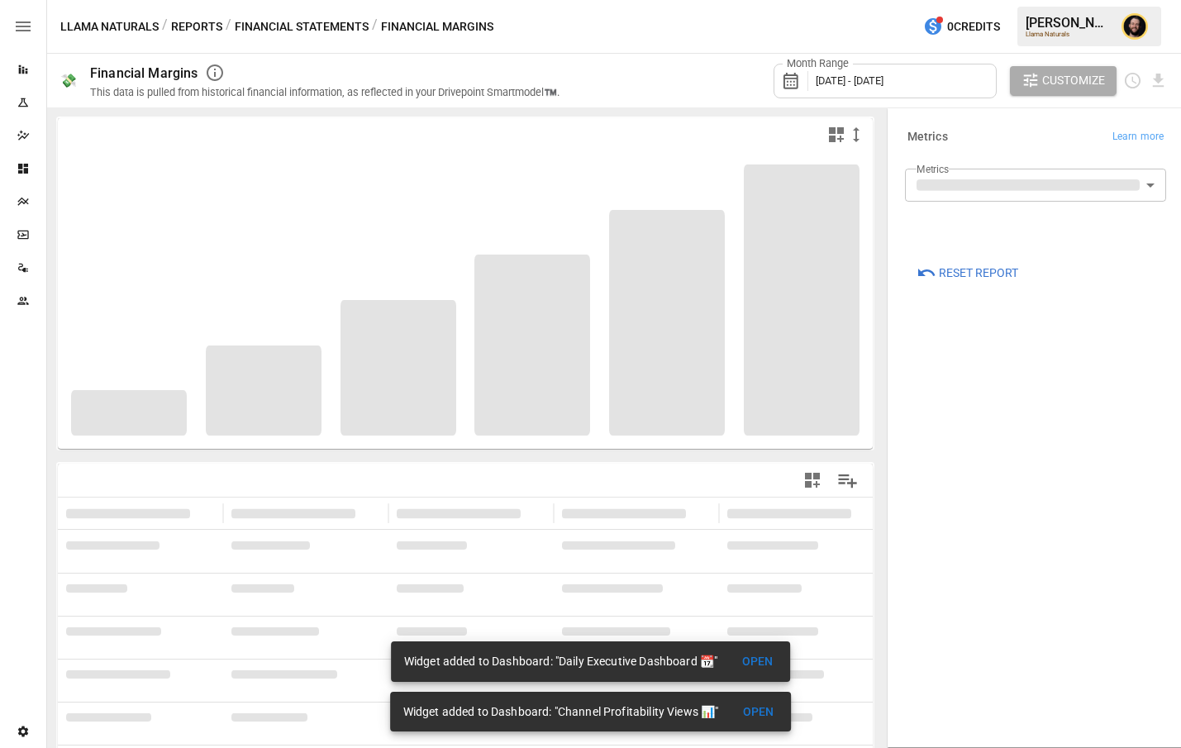
scroll to position [66, 0]
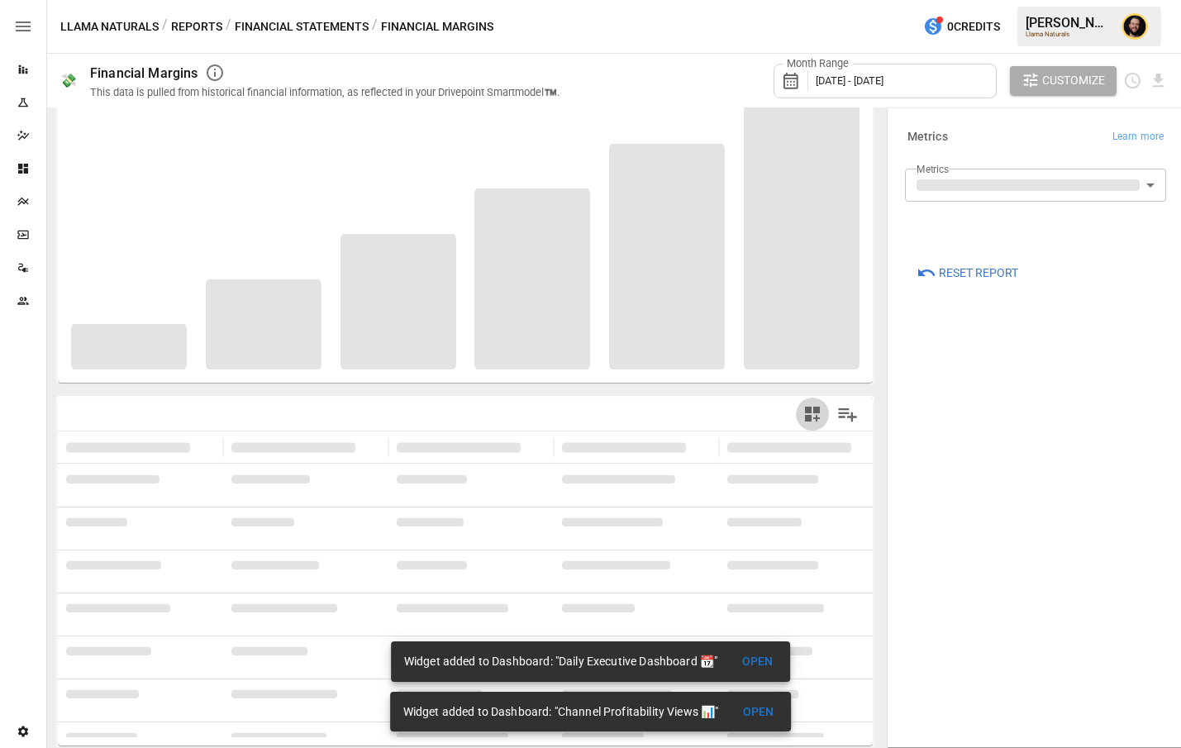
click at [811, 413] on icon "button" at bounding box center [813, 414] width 20 height 20
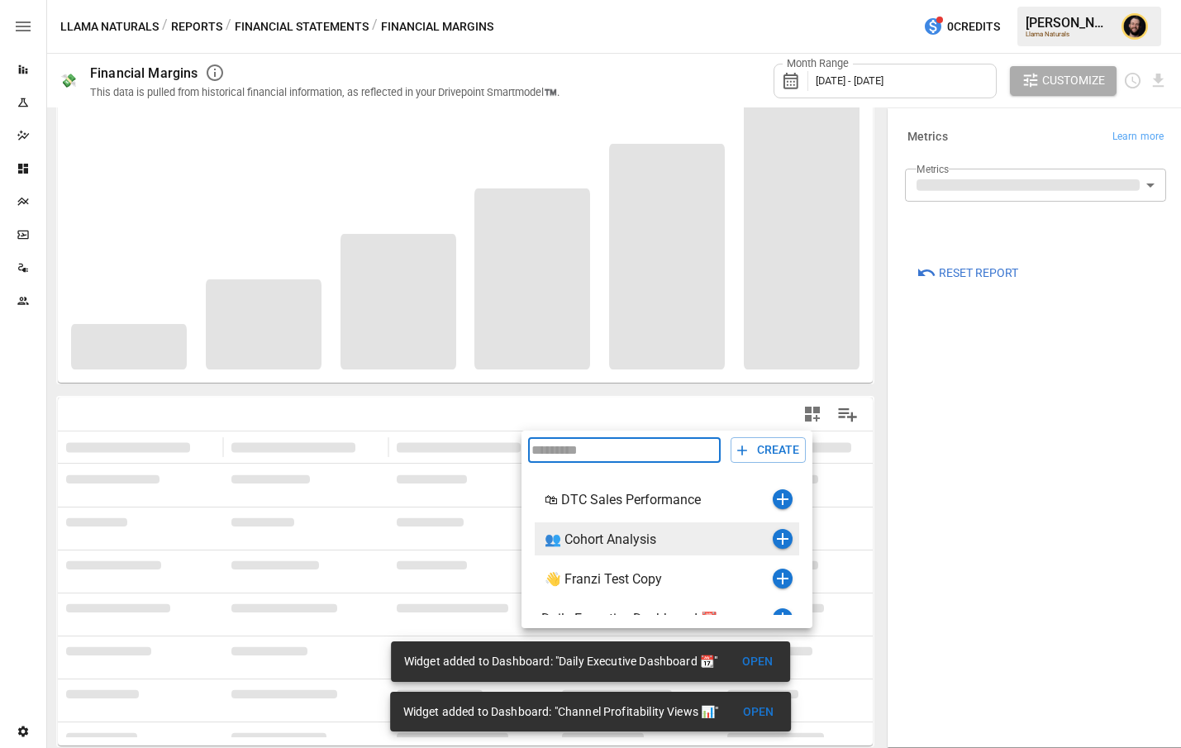
scroll to position [68, 0]
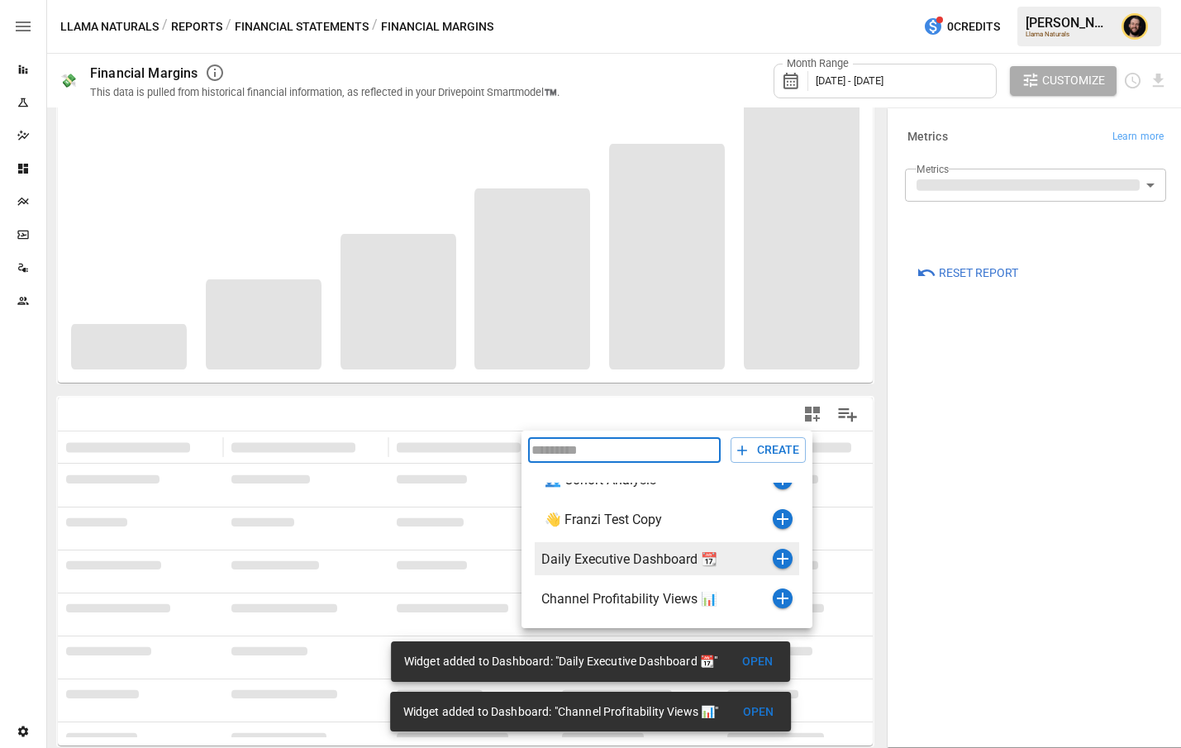
click at [781, 554] on icon "button" at bounding box center [783, 559] width 20 height 20
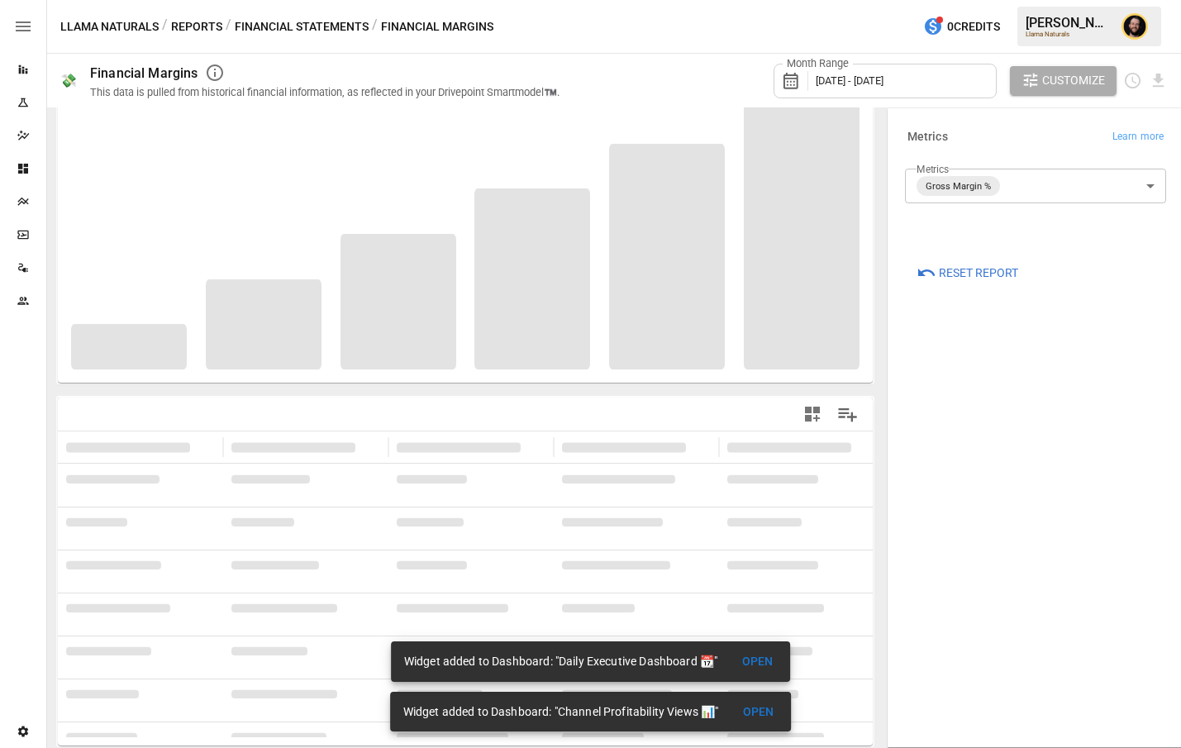
click at [317, 25] on button "Financial Statements" at bounding box center [302, 27] width 134 height 21
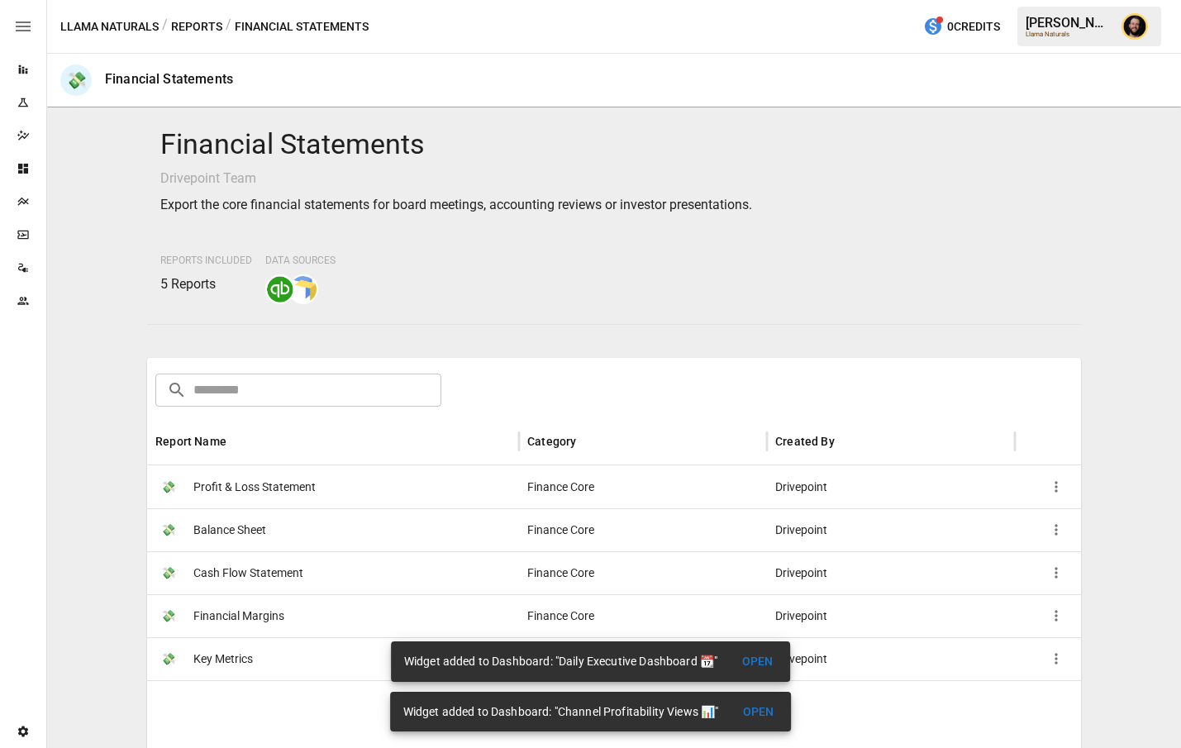
click at [200, 20] on button "Reports" at bounding box center [196, 27] width 51 height 21
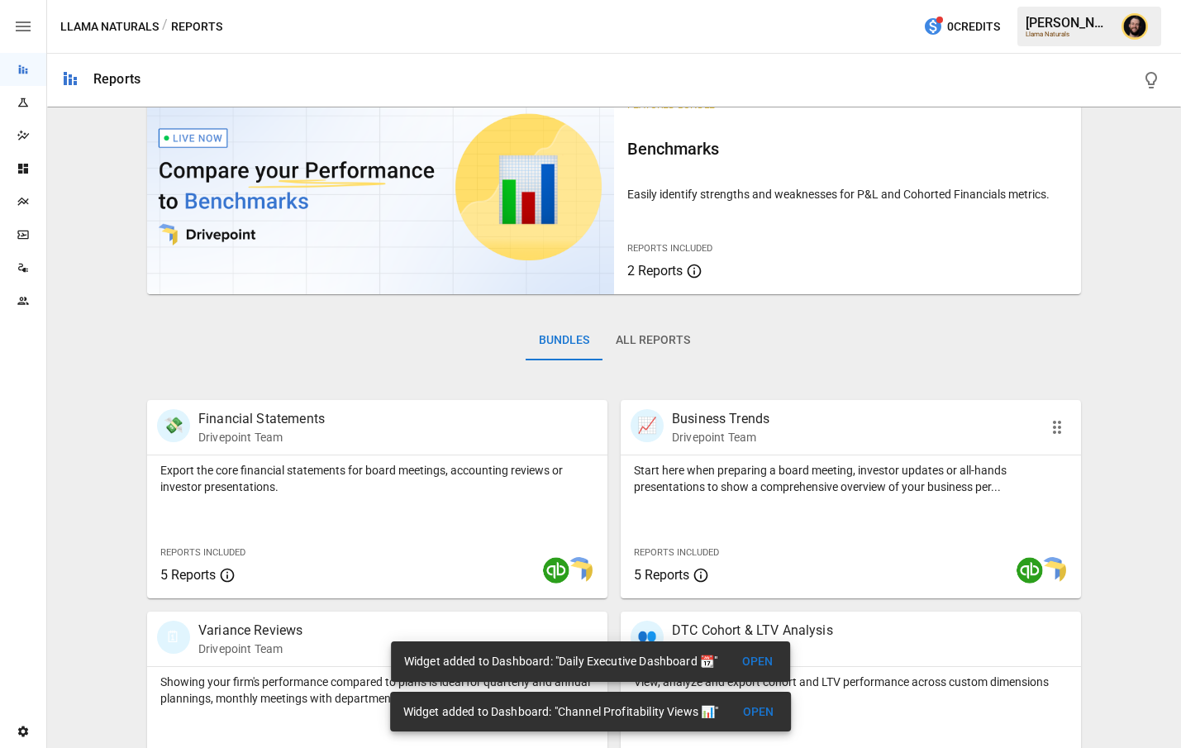
scroll to position [55, 0]
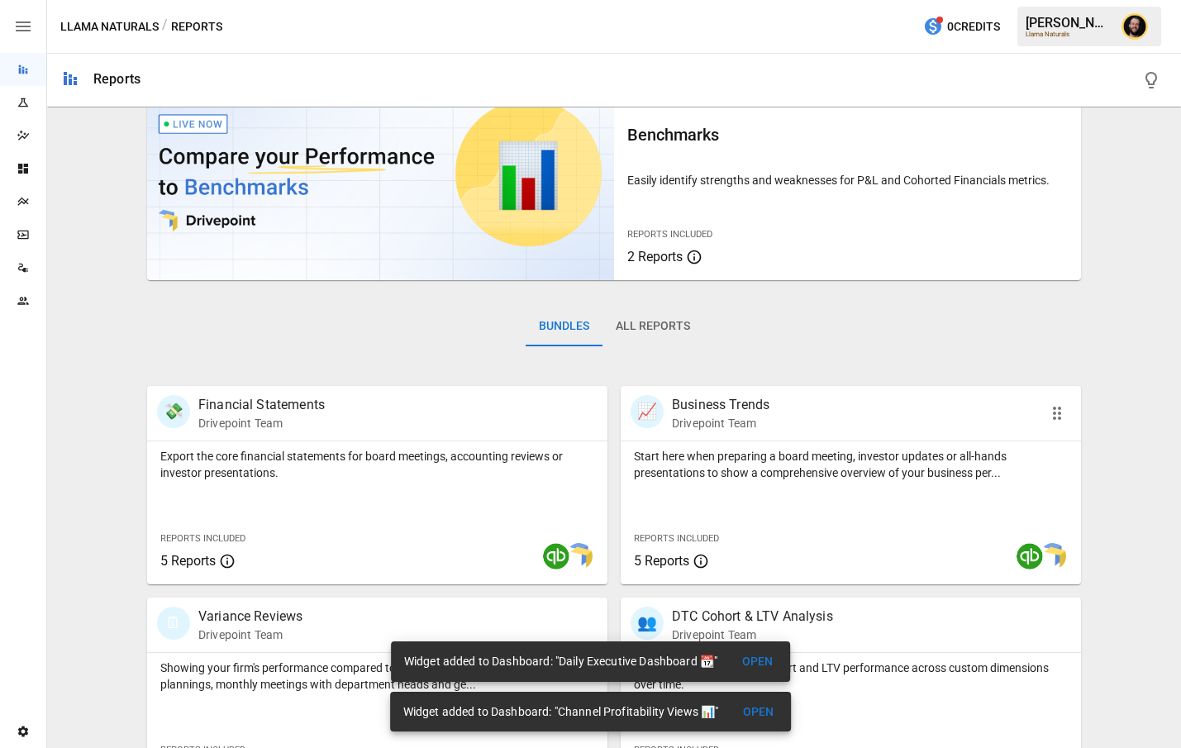
click at [751, 482] on div "Start here when preparing a board meeting, investor updates or all-hands presen…" at bounding box center [851, 512] width 460 height 143
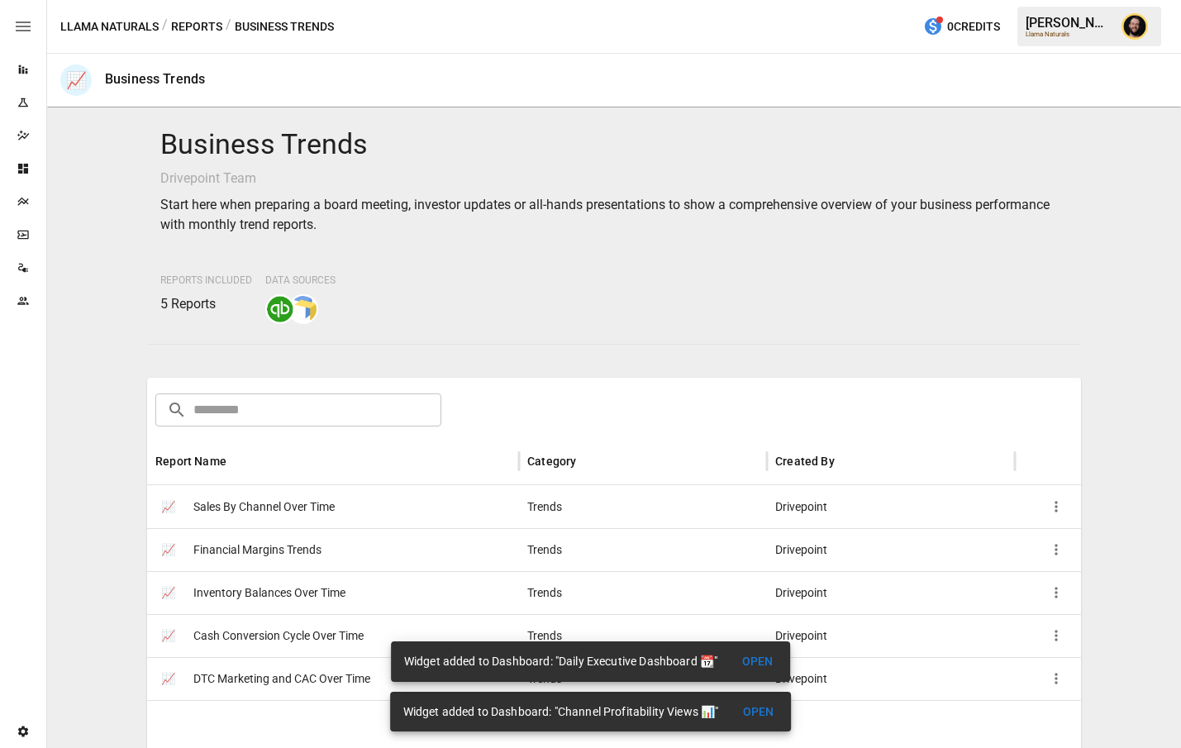
scroll to position [257, 0]
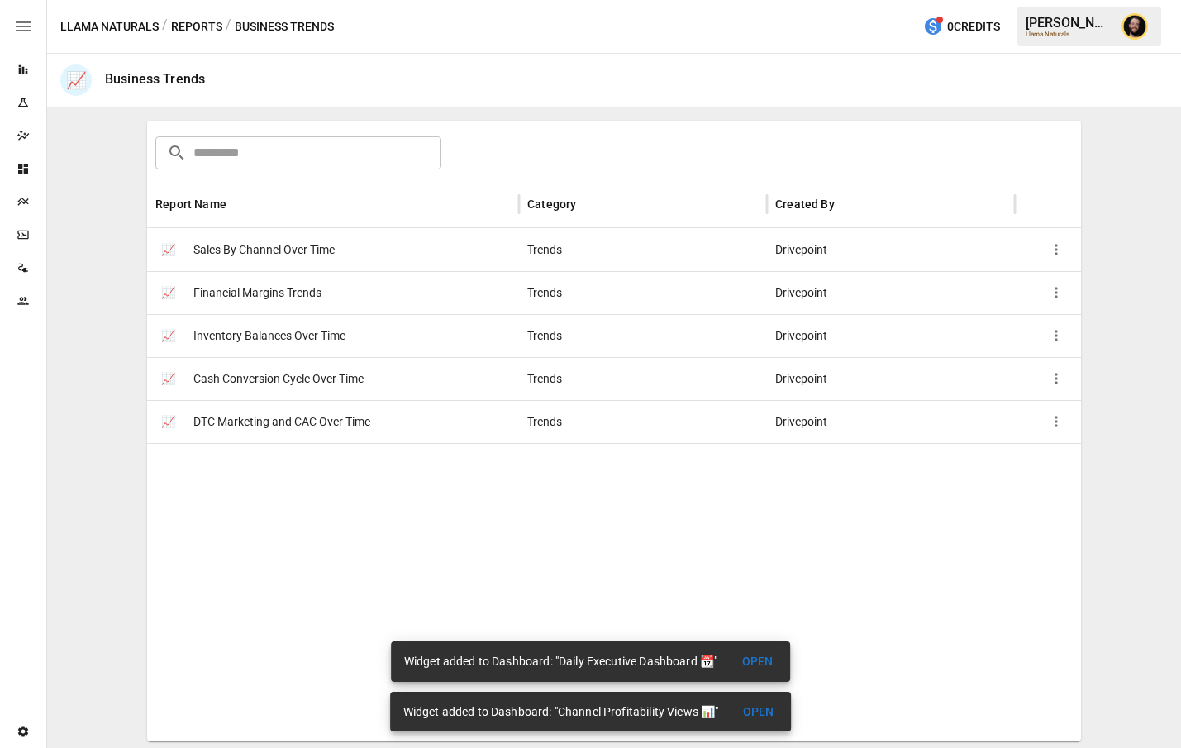
click at [297, 378] on span "Cash Conversion Cycle Over Time" at bounding box center [278, 379] width 170 height 42
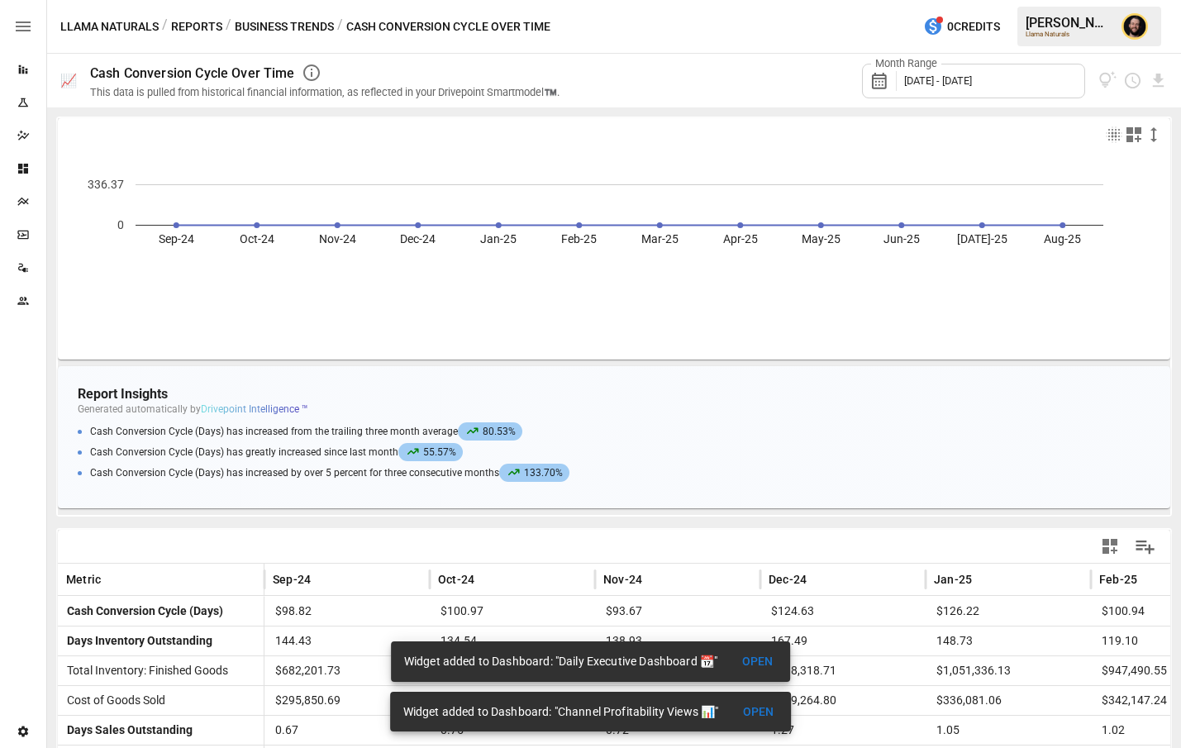
scroll to position [156, 0]
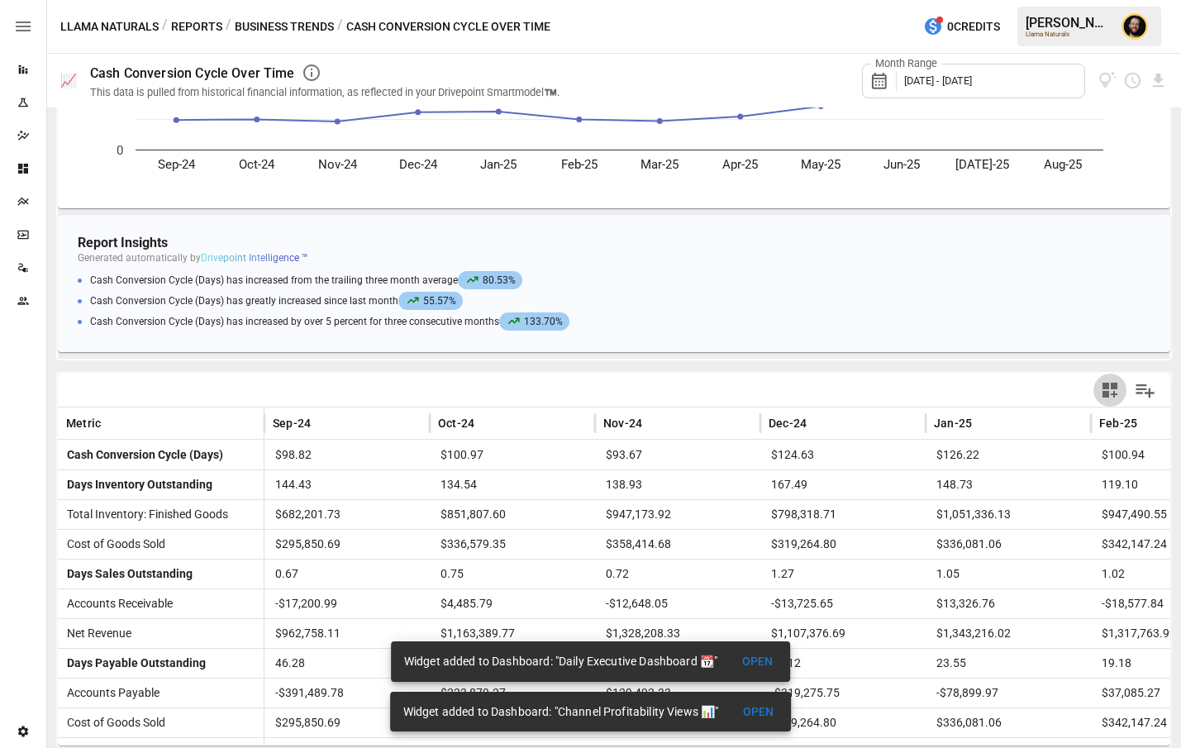
click at [1109, 390] on icon "button" at bounding box center [1110, 390] width 20 height 20
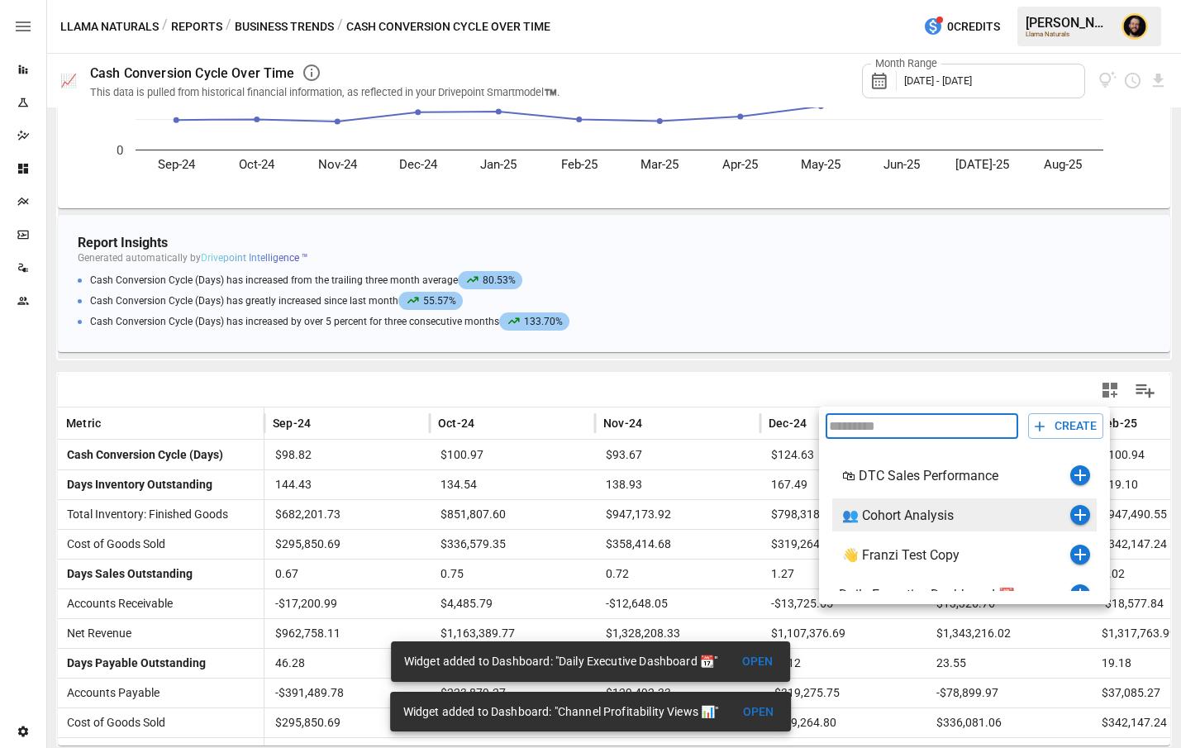
scroll to position [68, 0]
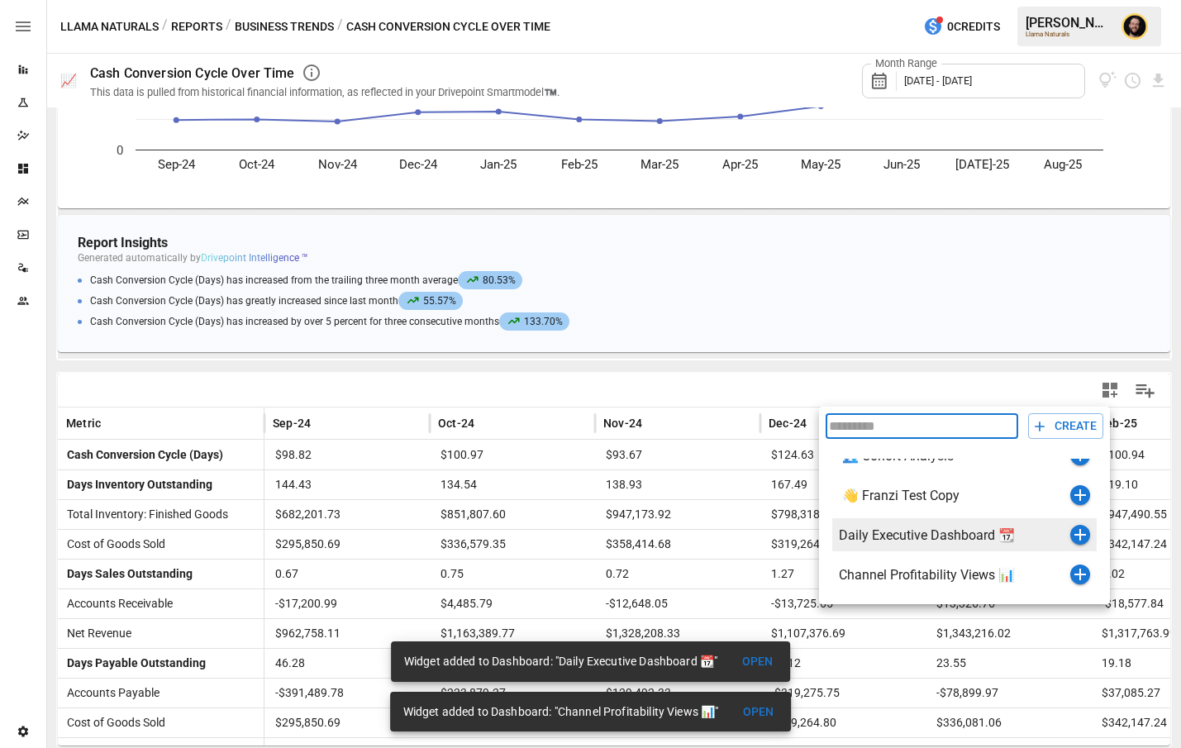
click at [1083, 535] on icon "button" at bounding box center [1081, 535] width 20 height 20
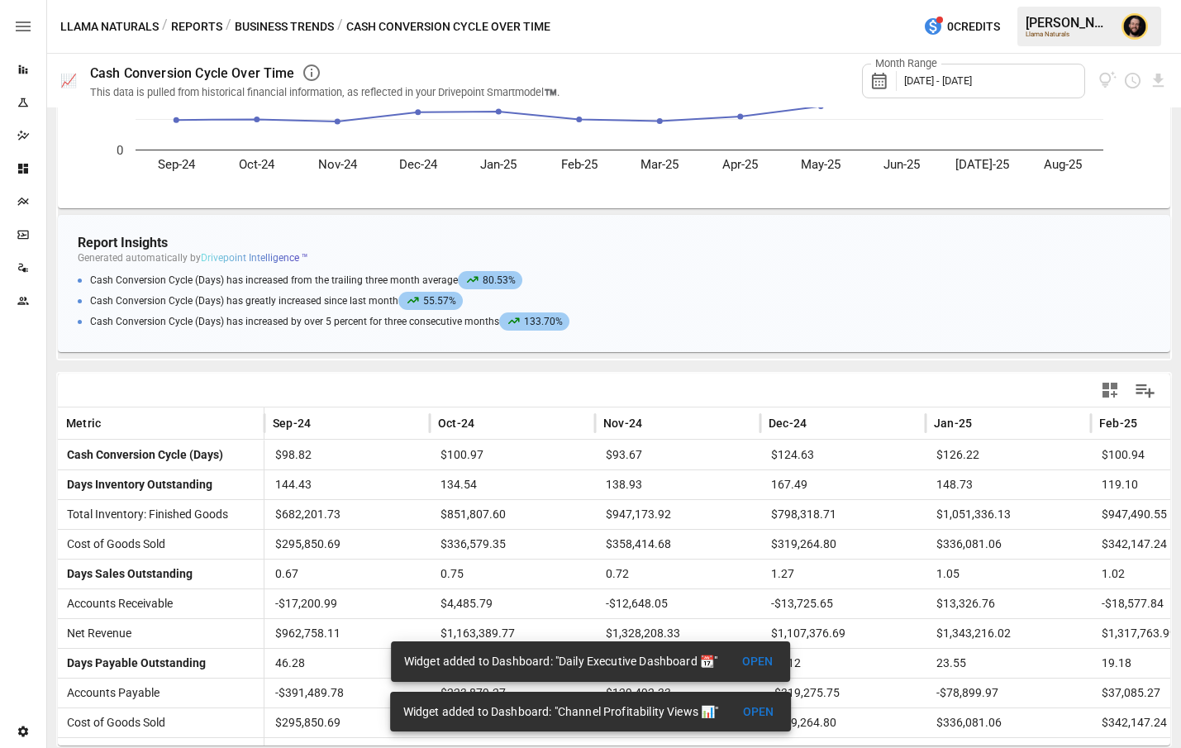
click at [293, 23] on button "Business Trends" at bounding box center [284, 27] width 99 height 21
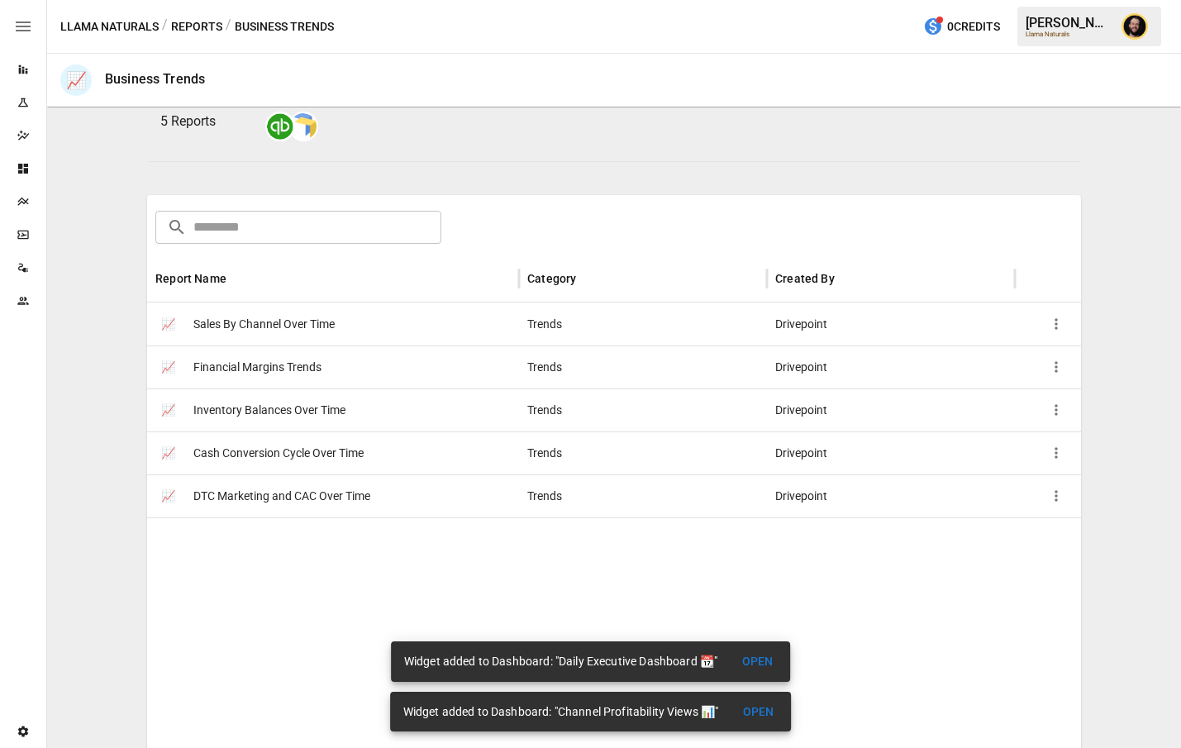
scroll to position [257, 0]
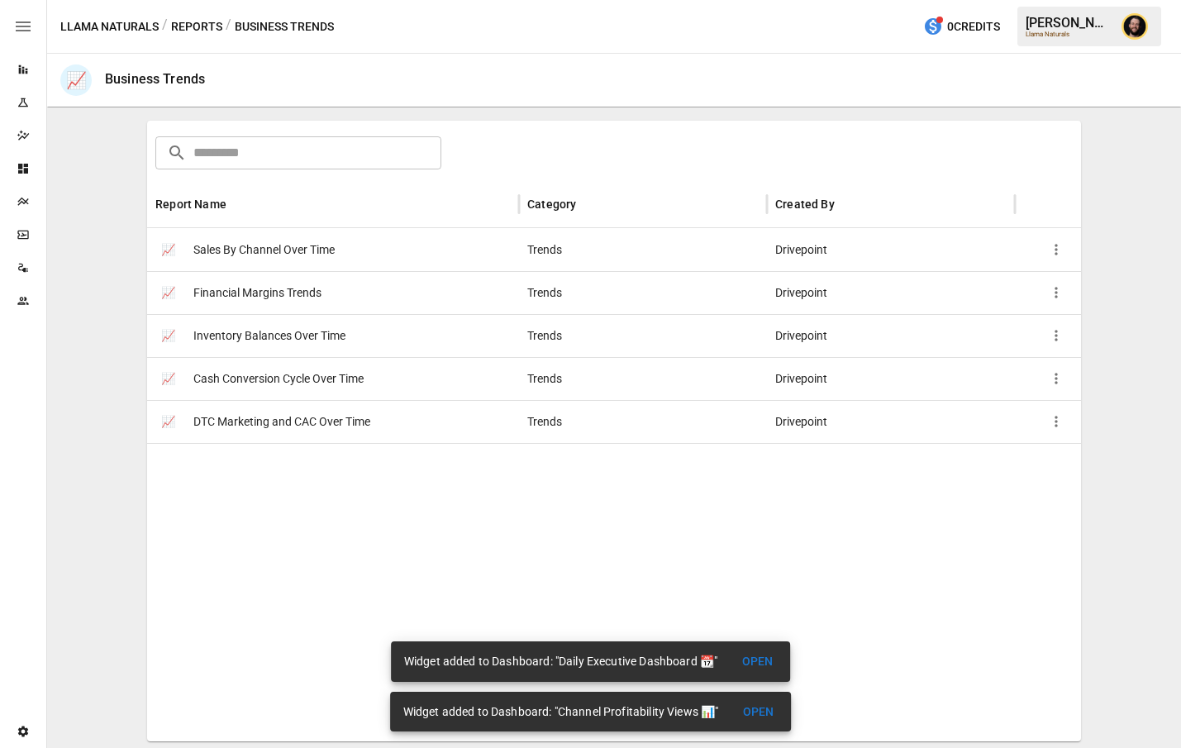
click at [722, 426] on div "Trends" at bounding box center [643, 421] width 248 height 43
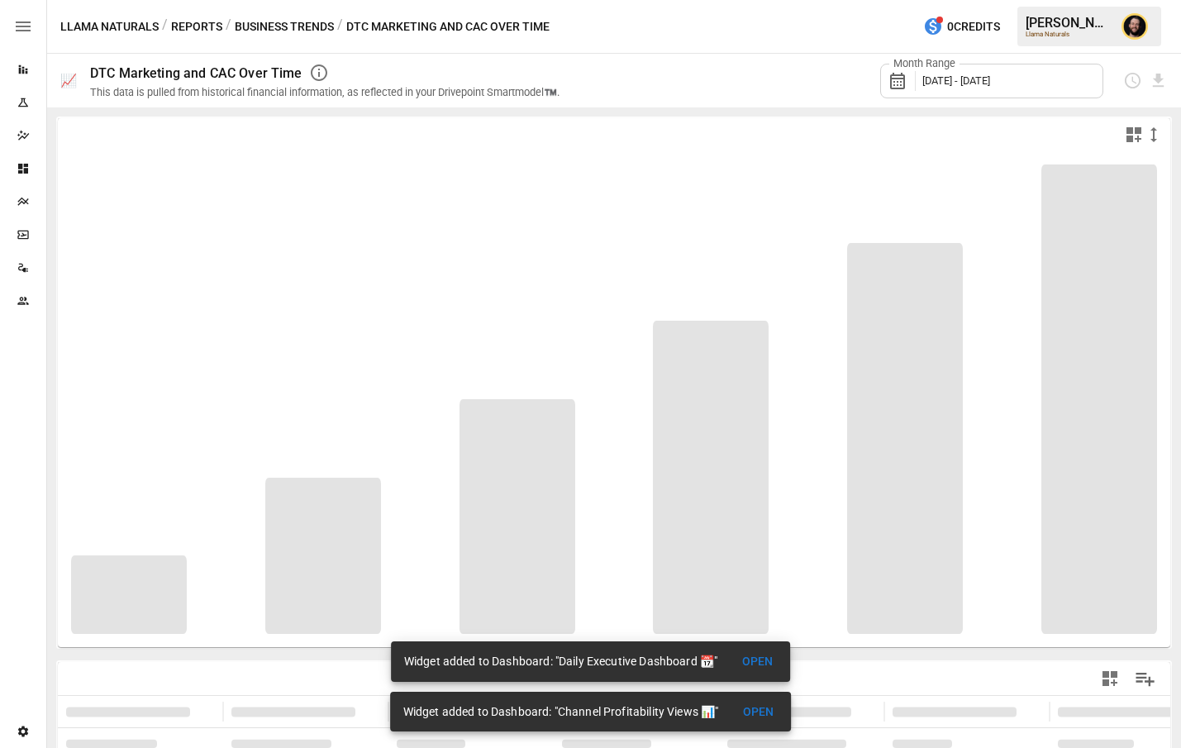
click at [1137, 130] on icon "button" at bounding box center [1134, 134] width 15 height 15
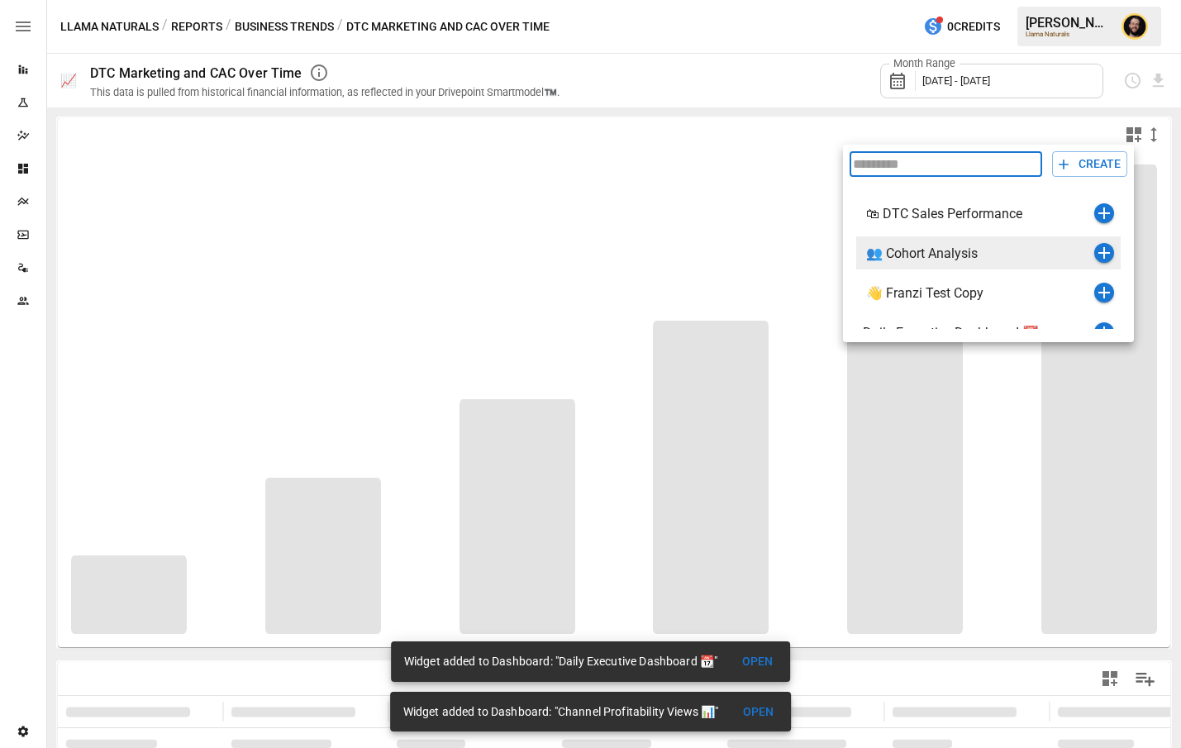
scroll to position [68, 0]
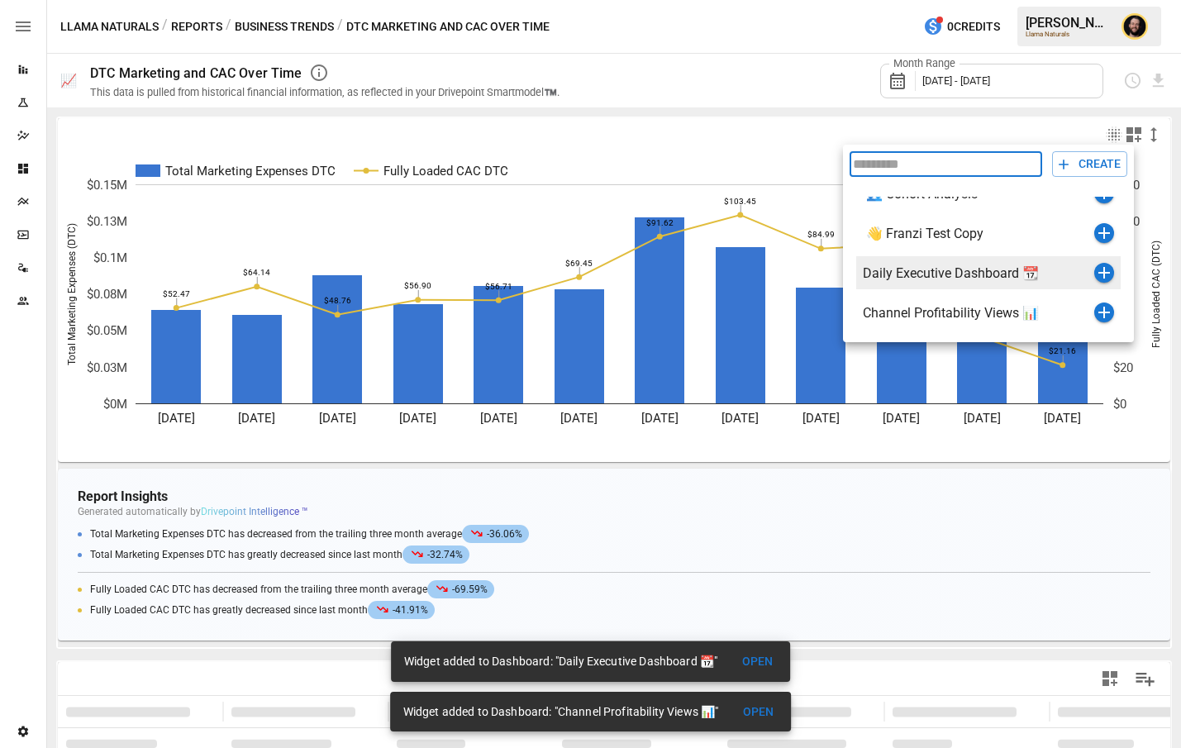
click at [1101, 271] on icon "button" at bounding box center [1105, 273] width 20 height 20
